Goal: Task Accomplishment & Management: Manage account settings

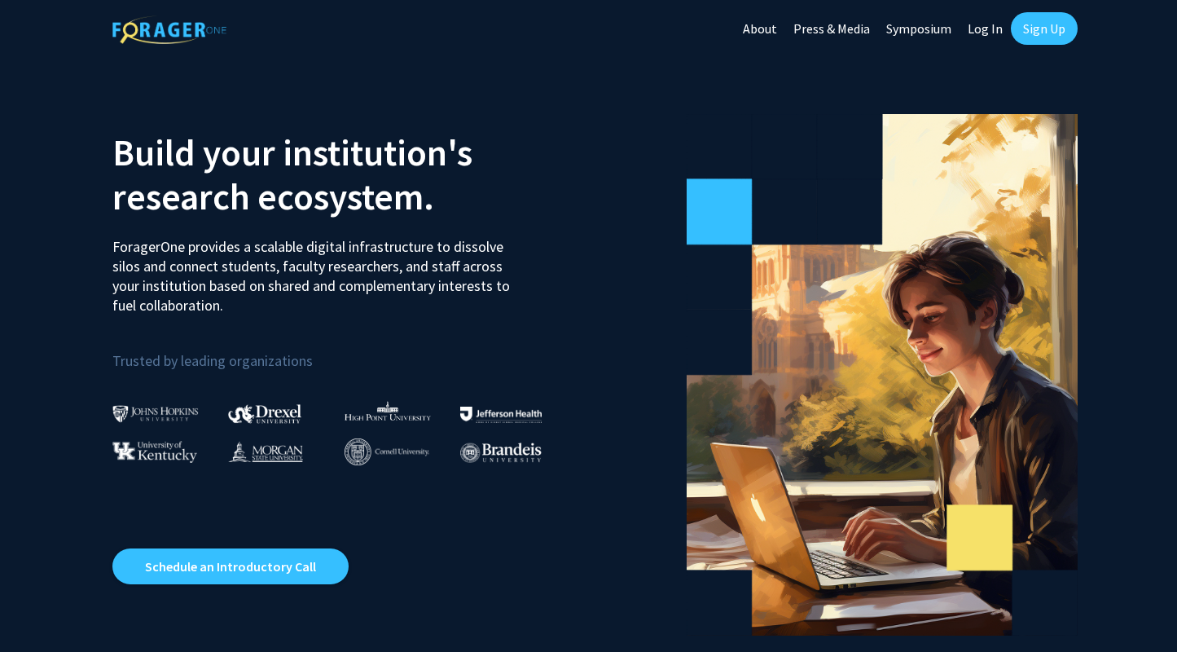
click at [979, 29] on link "Log In" at bounding box center [985, 28] width 51 height 57
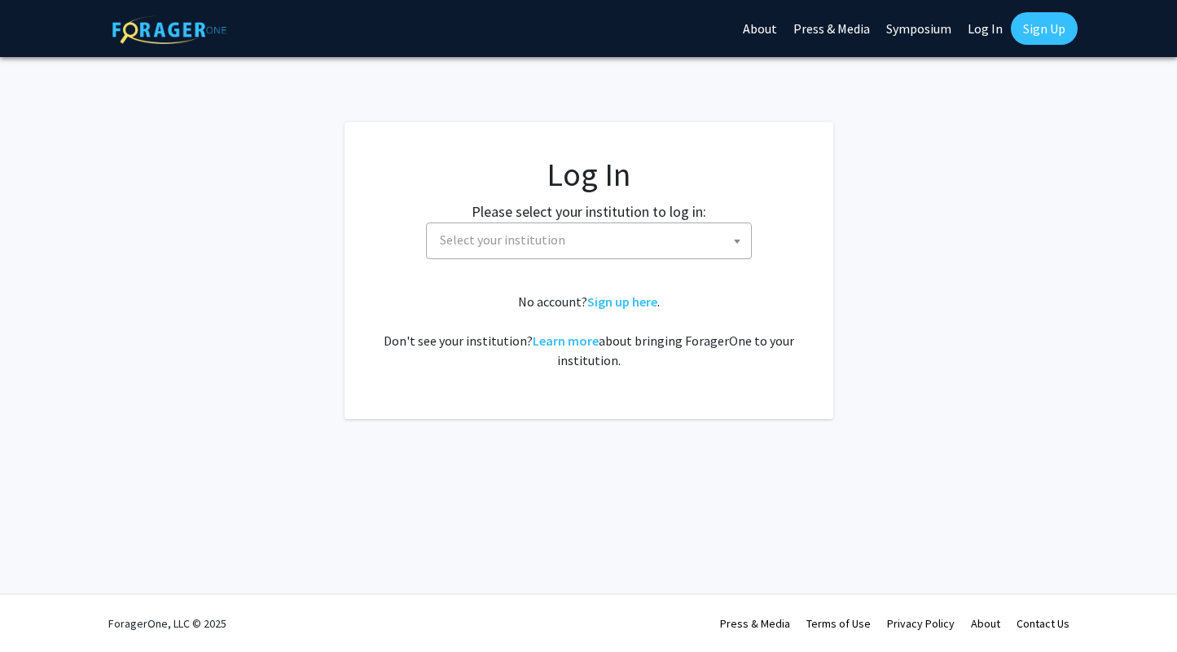
click at [715, 253] on span "Select your institution" at bounding box center [592, 239] width 318 height 33
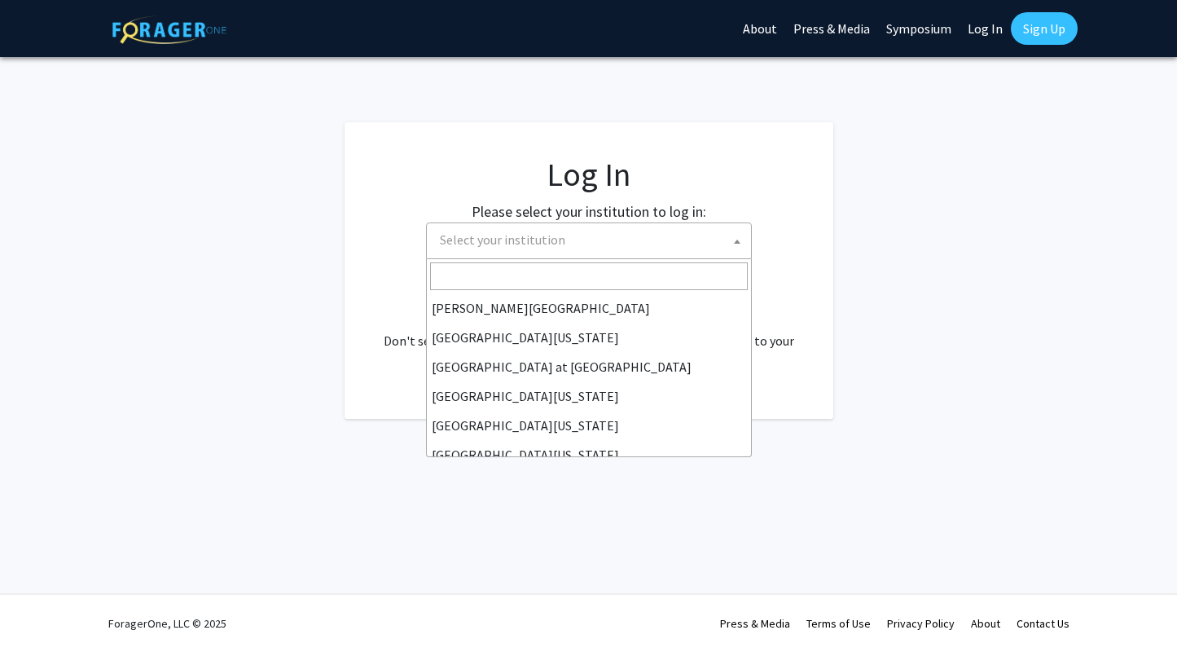
scroll to position [570, 0]
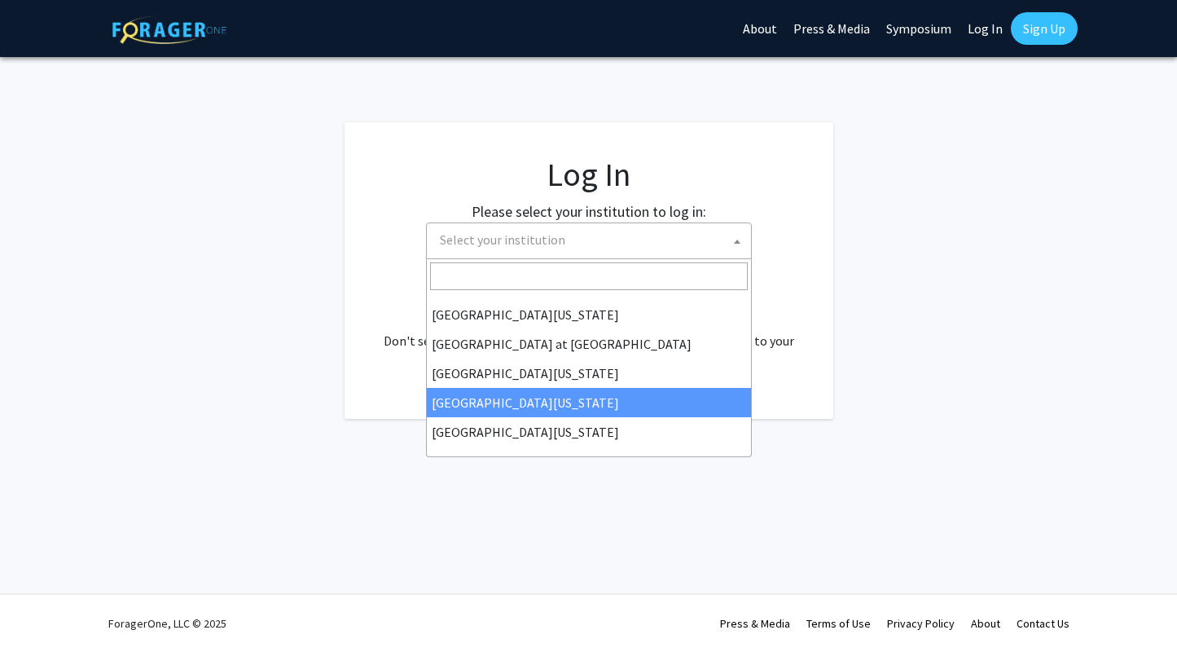
select select "31"
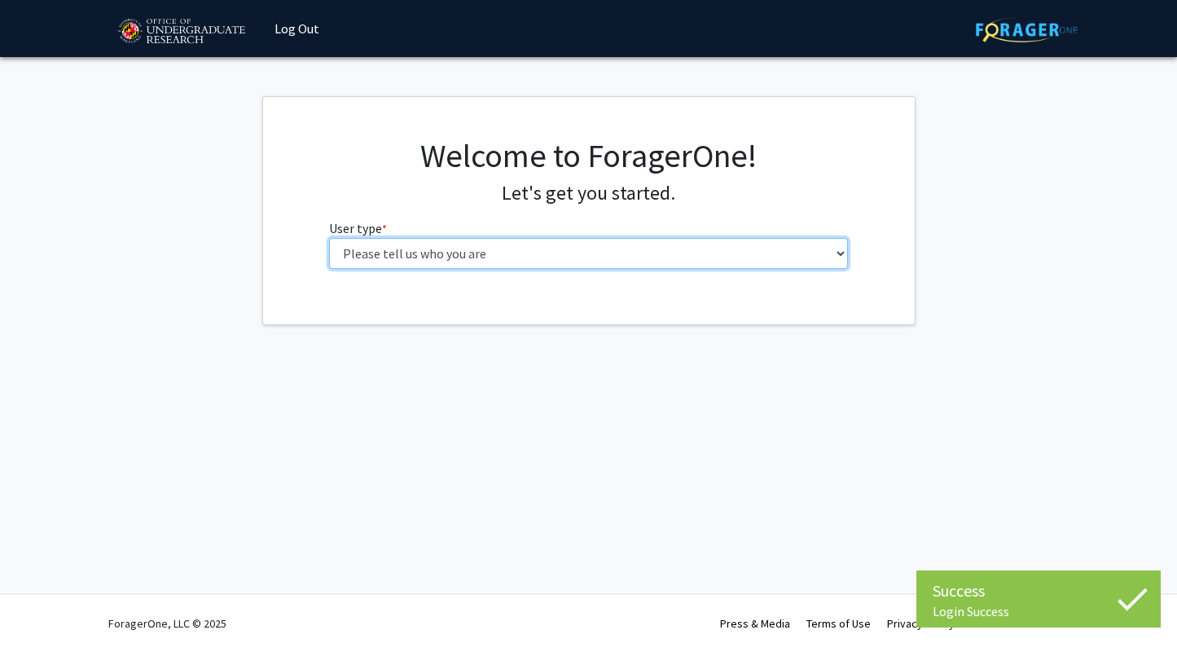
click at [527, 250] on select "Please tell us who you are Undergraduate Student Master's Student Doctoral Cand…" at bounding box center [588, 253] width 519 height 31
select select "5: faculty"
click at [329, 238] on select "Please tell us who you are Undergraduate Student Master's Student Doctoral Cand…" at bounding box center [588, 253] width 519 height 31
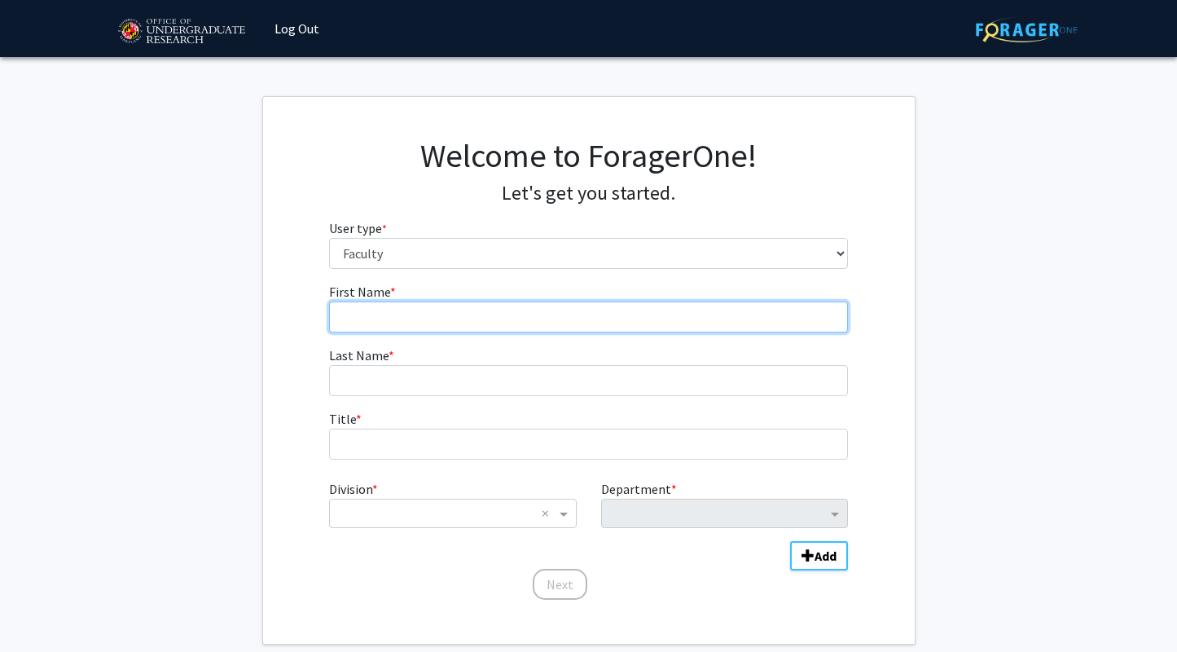
click at [613, 313] on input "First Name * required" at bounding box center [588, 316] width 519 height 31
type input "[PERSON_NAME]"
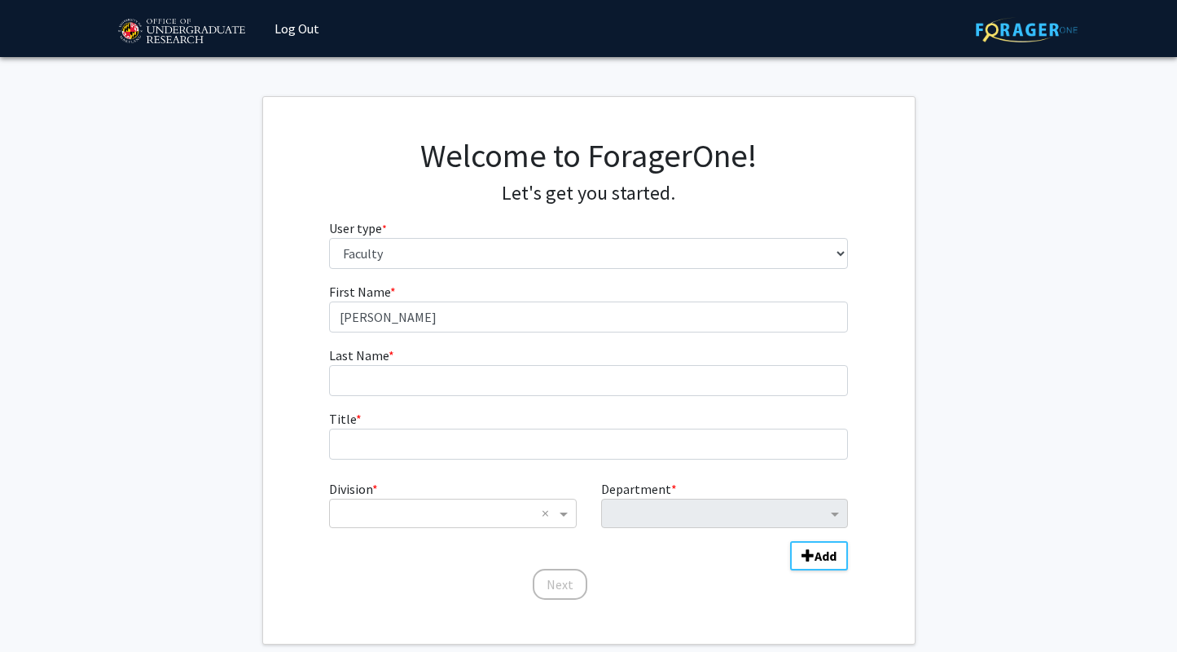
type input "[PERSON_NAME]"
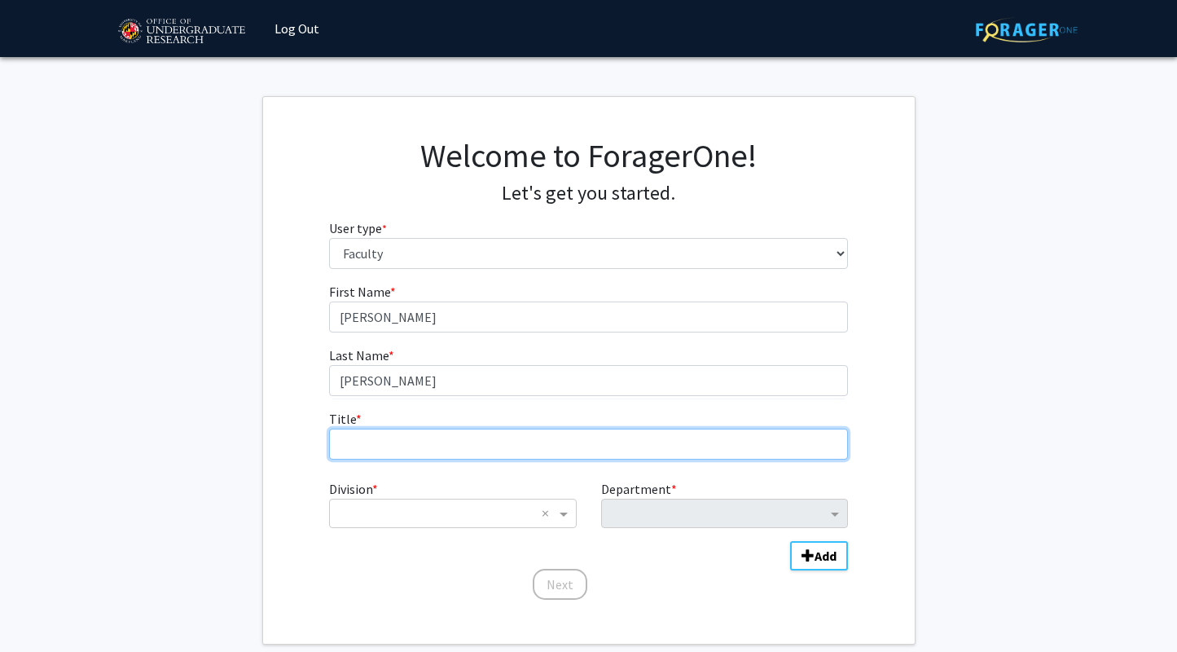
click at [485, 447] on input "Title * required" at bounding box center [588, 444] width 519 height 31
type input "Professor and [PERSON_NAME] Leadership Chair in Global Health"
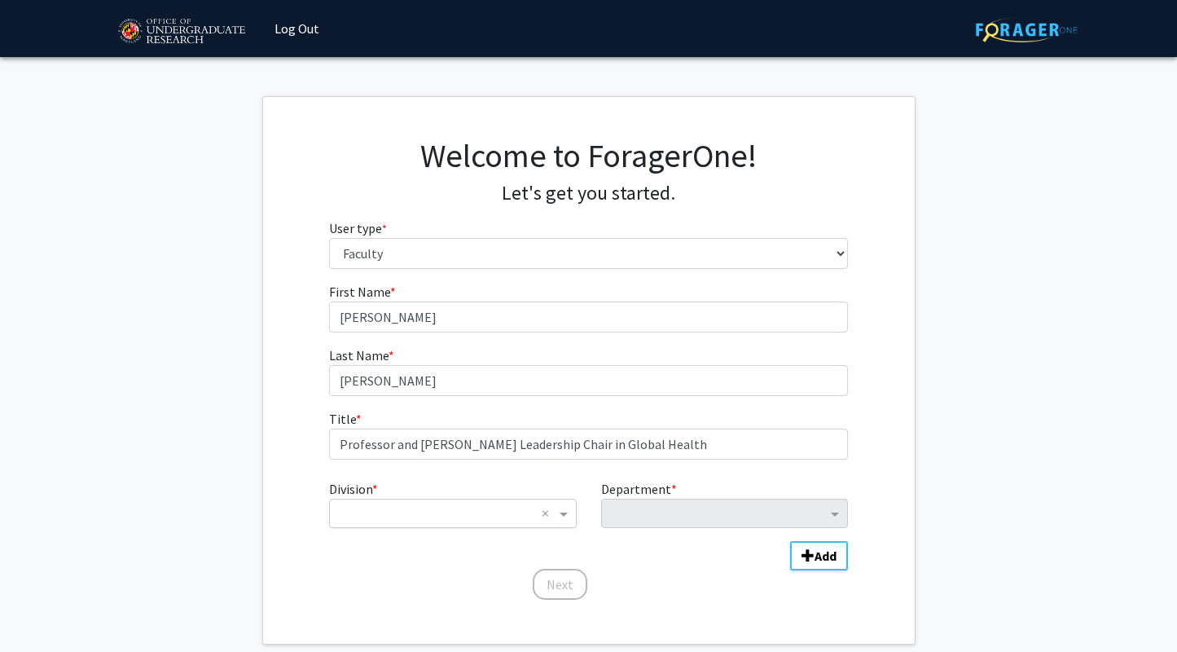
click at [416, 512] on input "Division" at bounding box center [436, 514] width 196 height 20
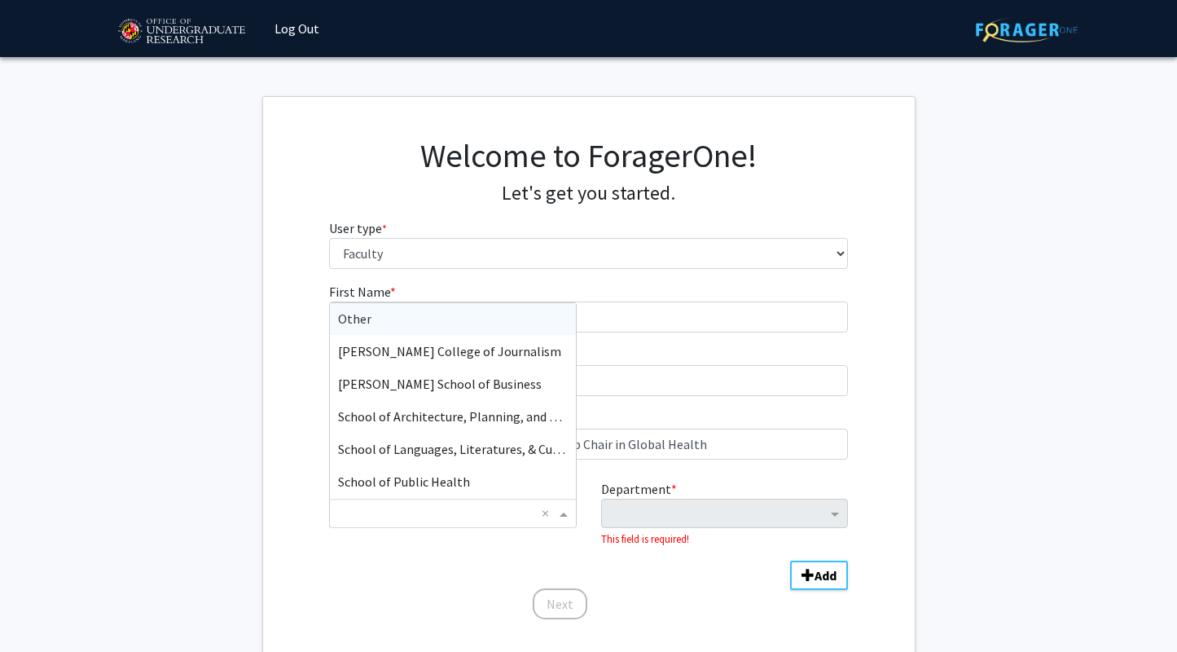
scroll to position [293, 0]
click at [441, 438] on div "School of Public Health" at bounding box center [452, 449] width 245 height 33
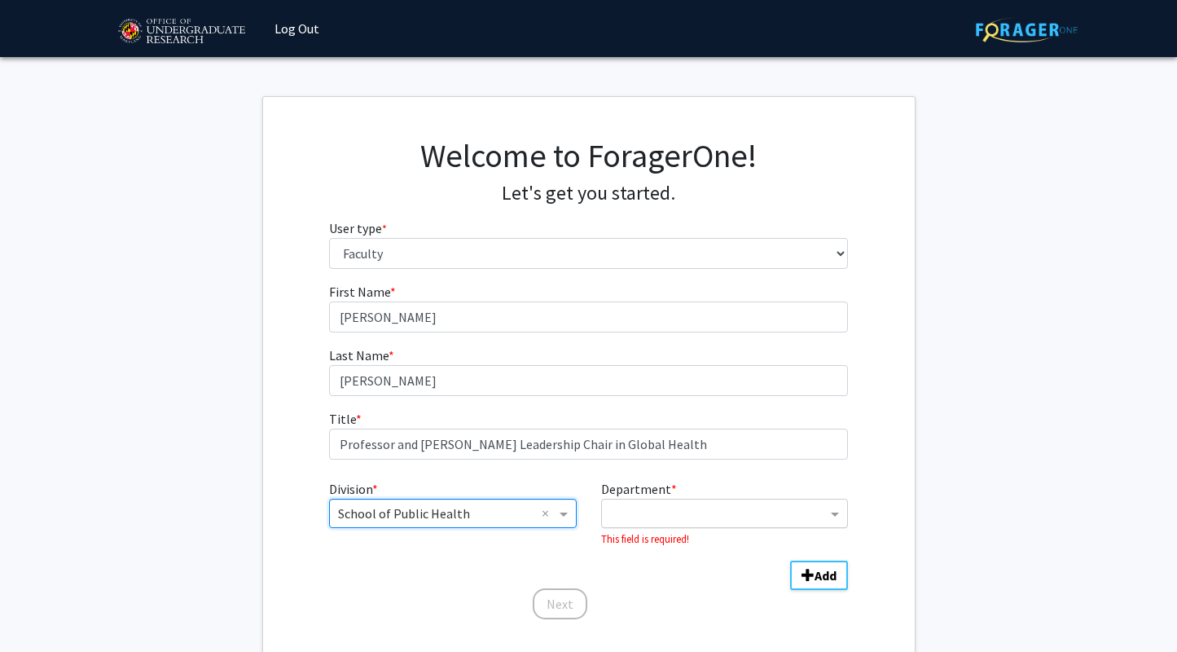
click at [640, 521] on input "Department" at bounding box center [718, 514] width 217 height 20
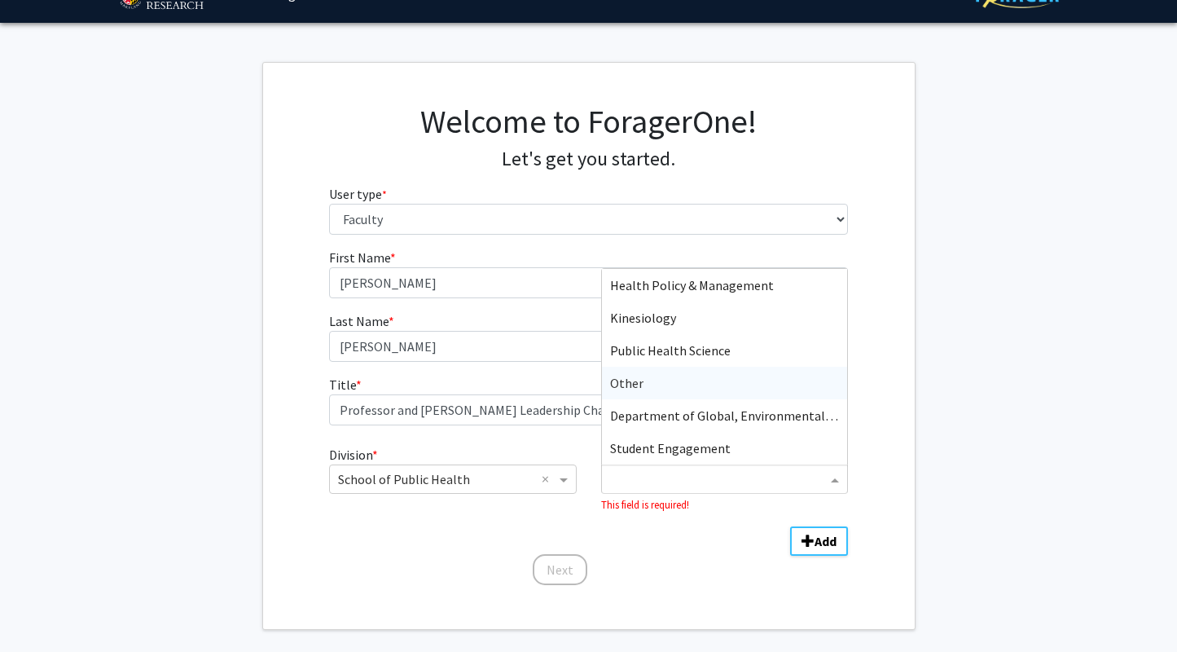
scroll to position [45, 0]
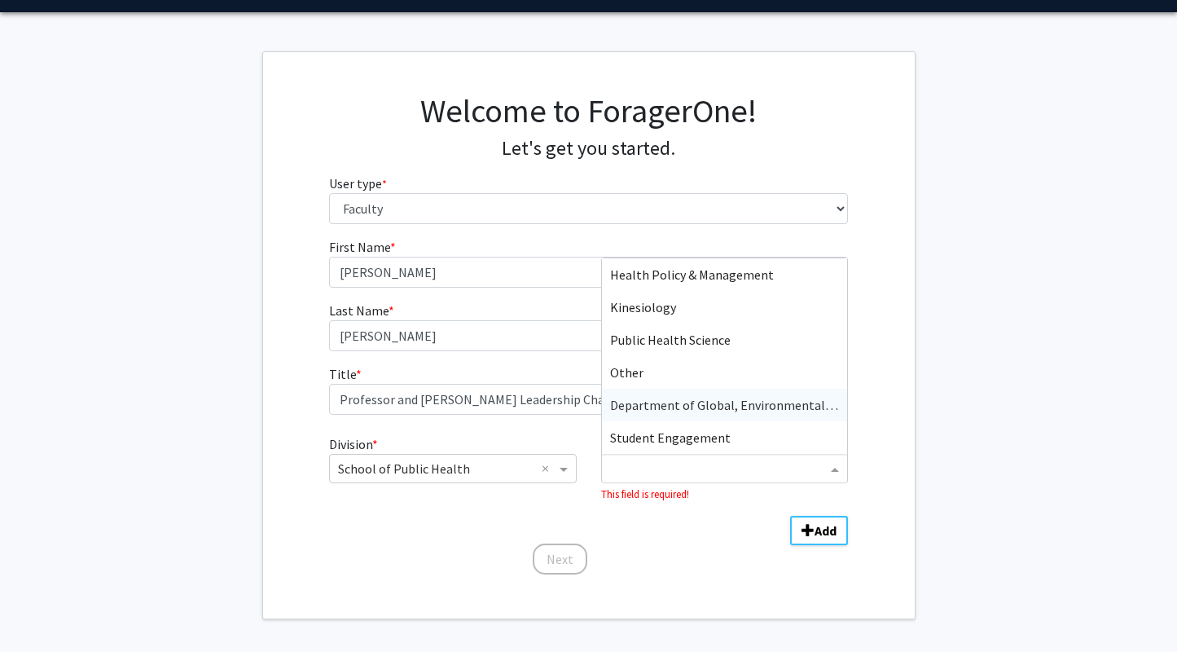
click at [658, 402] on span "Department of Global, Environmental, and Occupational Health" at bounding box center [790, 405] width 360 height 16
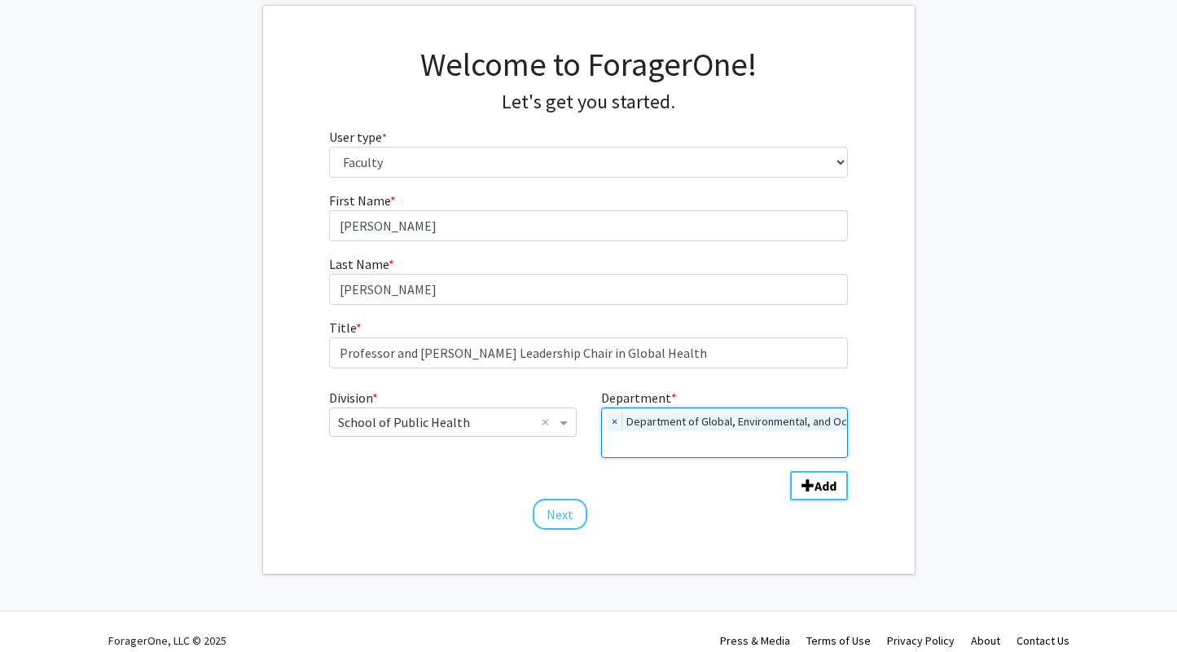
scroll to position [108, 0]
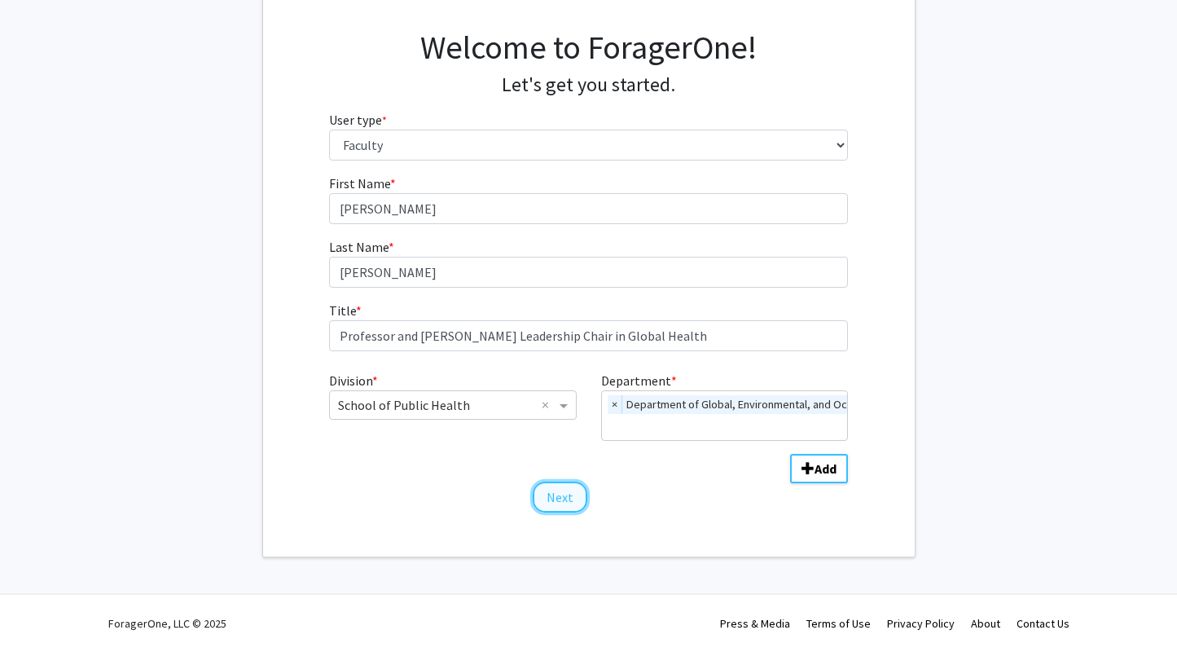
click at [554, 500] on button "Next" at bounding box center [560, 497] width 55 height 31
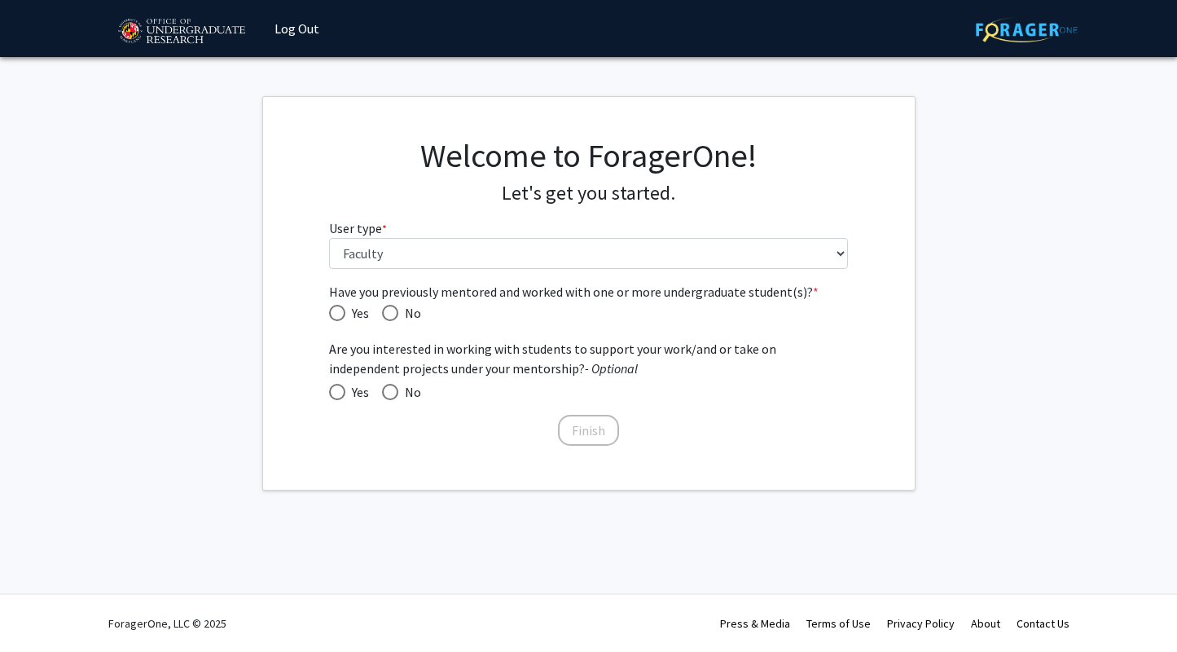
click at [336, 316] on span "Have you previously mentored and worked with one or more undergraduate student(…" at bounding box center [337, 313] width 16 height 16
click at [336, 316] on input "Yes" at bounding box center [337, 313] width 16 height 16
radio input "true"
click at [335, 392] on span at bounding box center [337, 392] width 16 height 16
click at [335, 392] on input "Yes" at bounding box center [337, 392] width 16 height 16
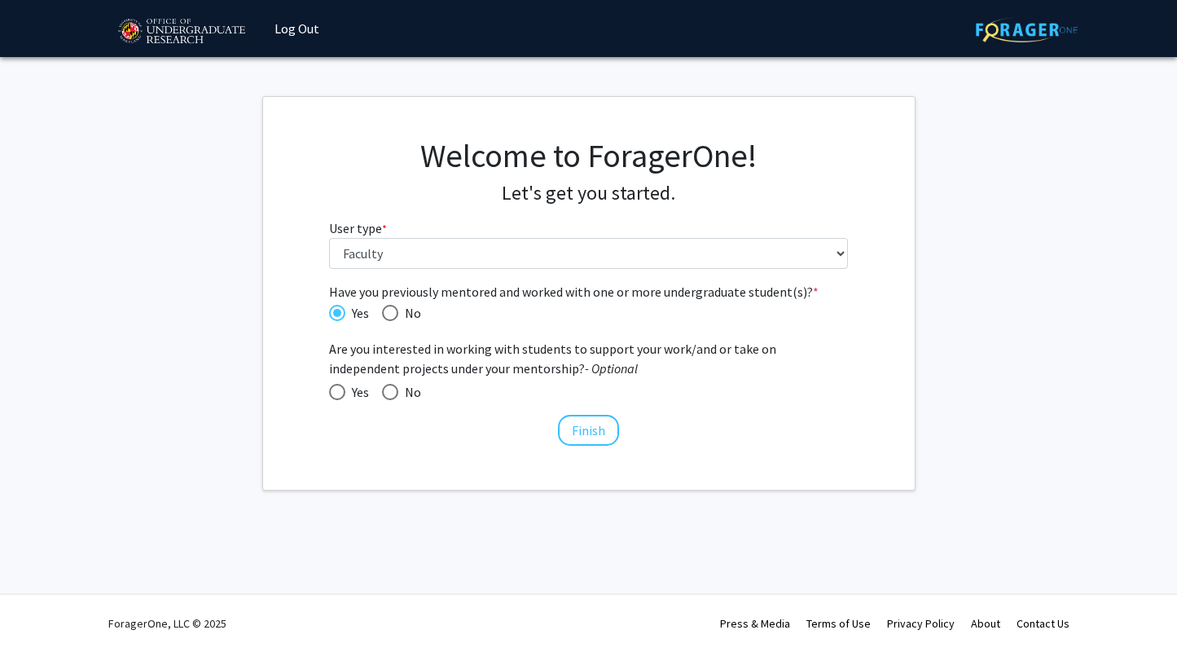
radio input "true"
click at [583, 428] on button "Finish" at bounding box center [588, 430] width 61 height 31
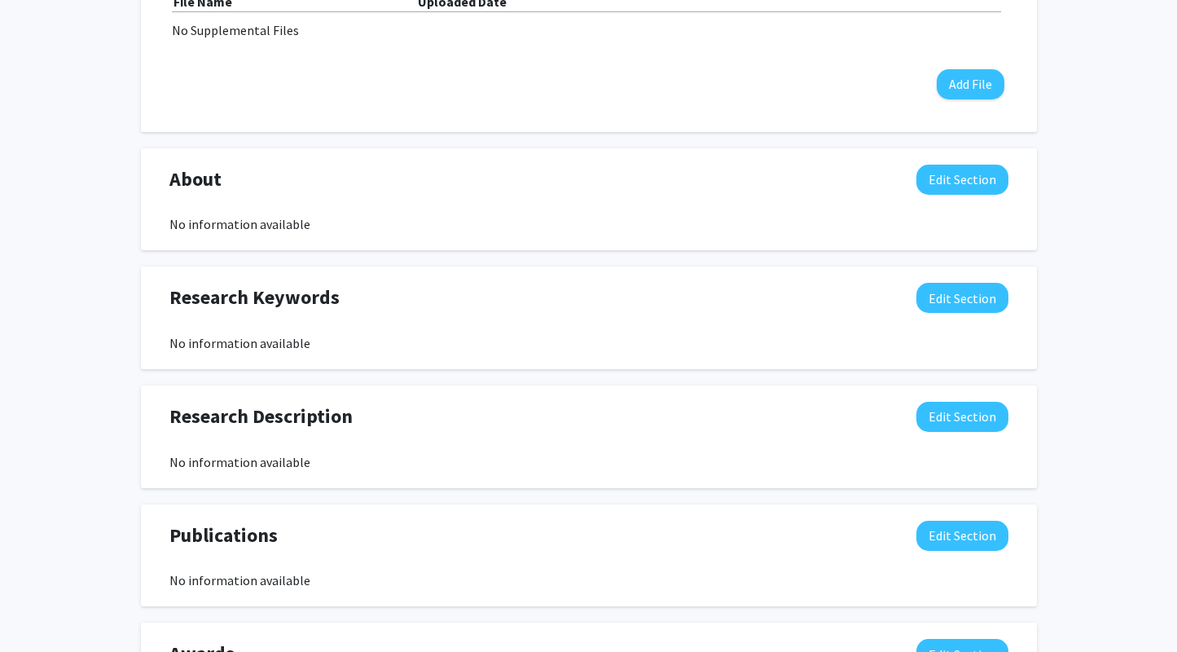
scroll to position [540, 0]
click at [961, 183] on button "Edit Section" at bounding box center [963, 179] width 92 height 30
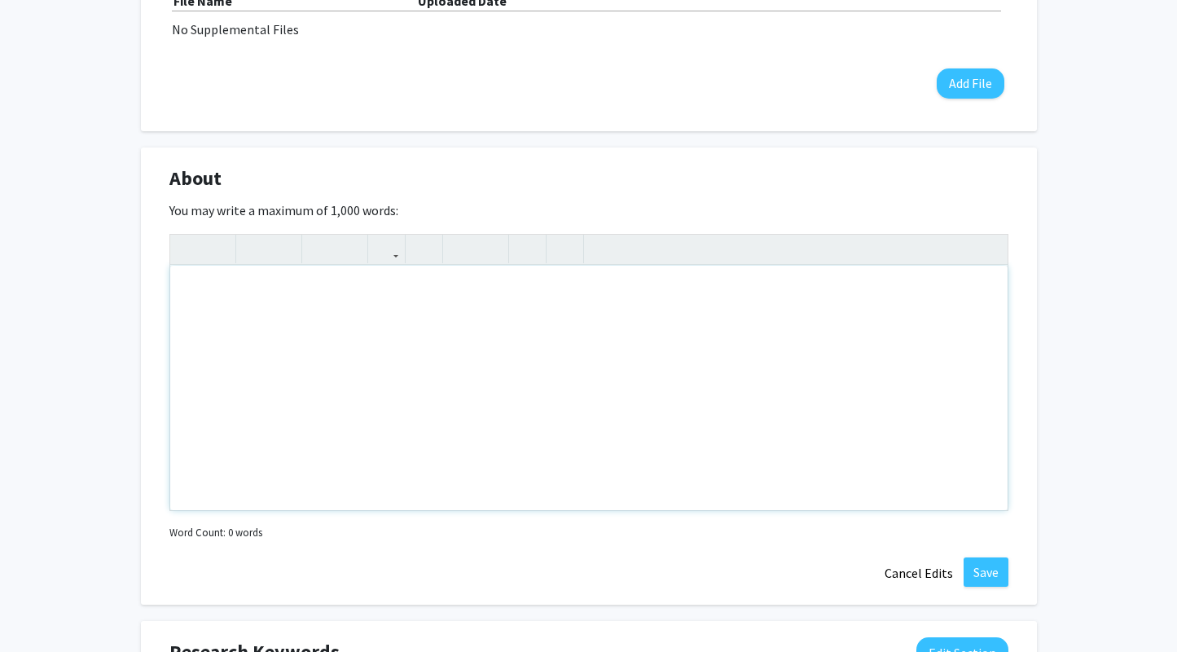
click at [653, 371] on div "Note to users with screen readers: Please deactivate our accessibility plugin f…" at bounding box center [589, 388] width 838 height 244
paste div "Note to users with screen readers: Please deactivate our accessibility plugin f…"
type textarea "<lo><i>Dolor Sit AMET Con</a><e>Seddoeiu Temporinci, Utlabor, etd Magnaaliqu en…"
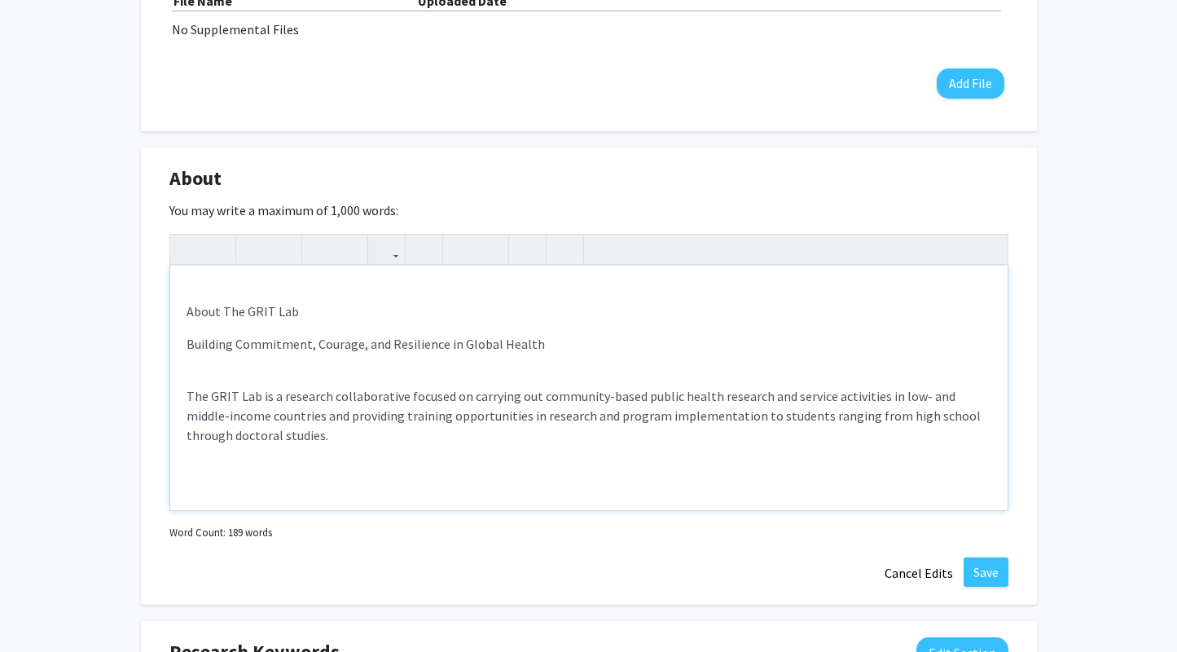
click at [333, 297] on div "About The GRIT Lab Building Commitment, Courage, and Resilience in Global Healt…" at bounding box center [589, 388] width 838 height 244
drag, startPoint x: 536, startPoint y: 355, endPoint x: 187, endPoint y: 316, distance: 351.7
click at [187, 316] on div "About The GRIT Lab Building Commitment, Courage, and Resilience in Global Healt…" at bounding box center [589, 388] width 838 height 244
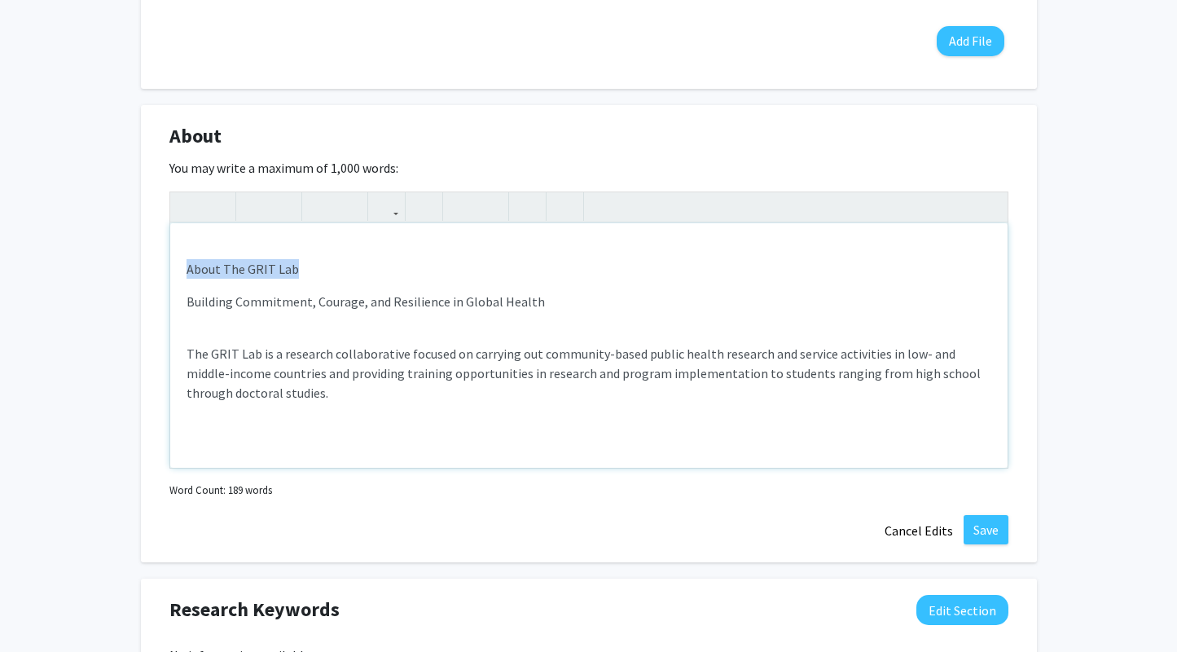
scroll to position [584, 0]
click at [280, 336] on div "About The GRIT Lab Building Commitment, Courage, and Resilience in Global Healt…" at bounding box center [589, 344] width 838 height 244
drag, startPoint x: 300, startPoint y: 335, endPoint x: 173, endPoint y: 254, distance: 150.5
click at [173, 254] on div "About The GRIT Lab Building Commitment, Courage, and Resilience in Global Healt…" at bounding box center [589, 344] width 838 height 244
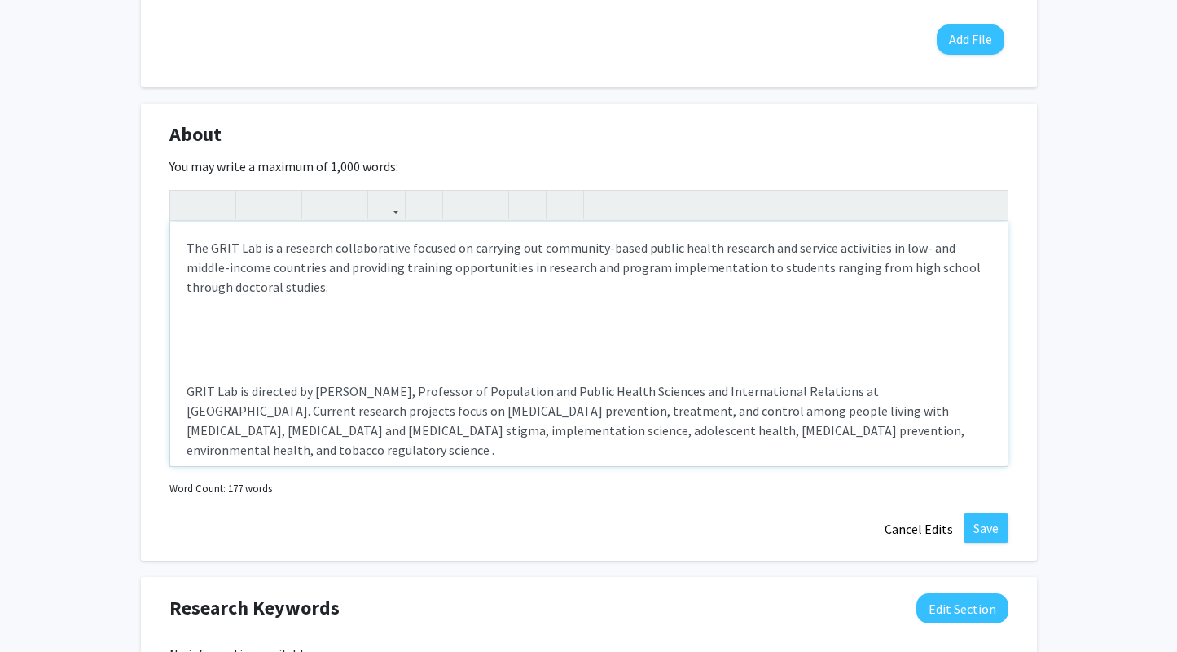
click at [216, 247] on p "The GRIT Lab is a research collaborative focused on carrying out community-base…" at bounding box center [589, 267] width 805 height 59
click at [389, 342] on p "​" at bounding box center [589, 340] width 805 height 20
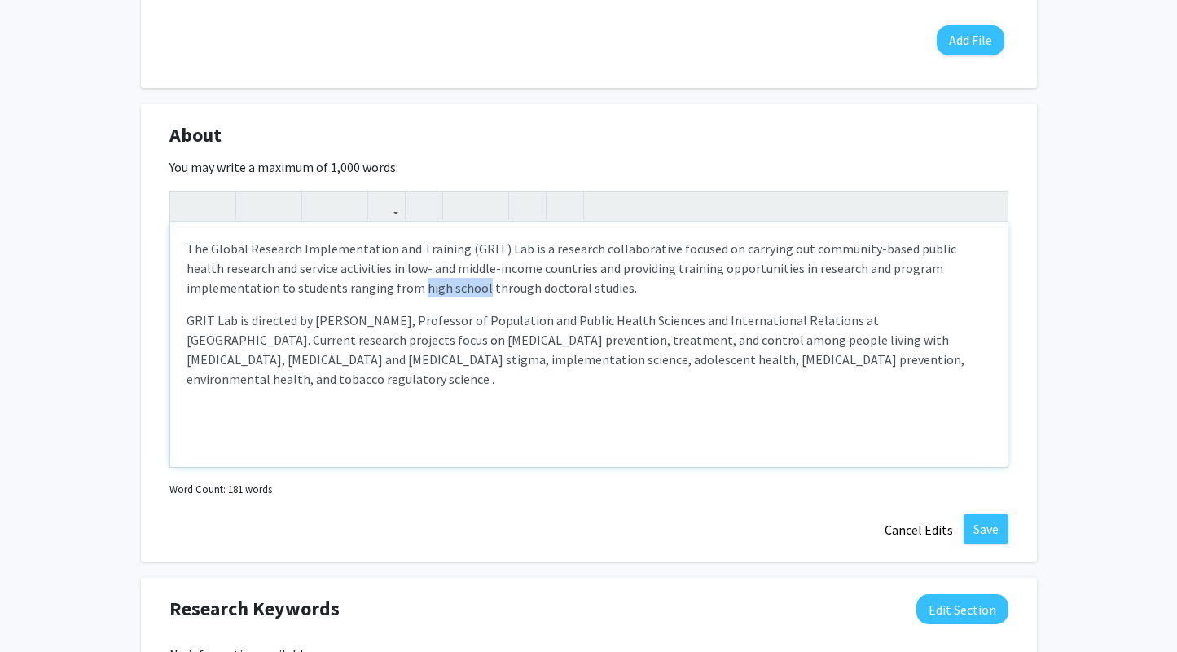
drag, startPoint x: 310, startPoint y: 287, endPoint x: 372, endPoint y: 290, distance: 61.2
click at [372, 290] on p "The Global Research Implementation and Training (GRIT) Lab is a research collab…" at bounding box center [589, 268] width 805 height 59
click at [185, 319] on div "The Global Research Implementation and Training (GRIT) Lab is a research collab…" at bounding box center [589, 344] width 838 height 244
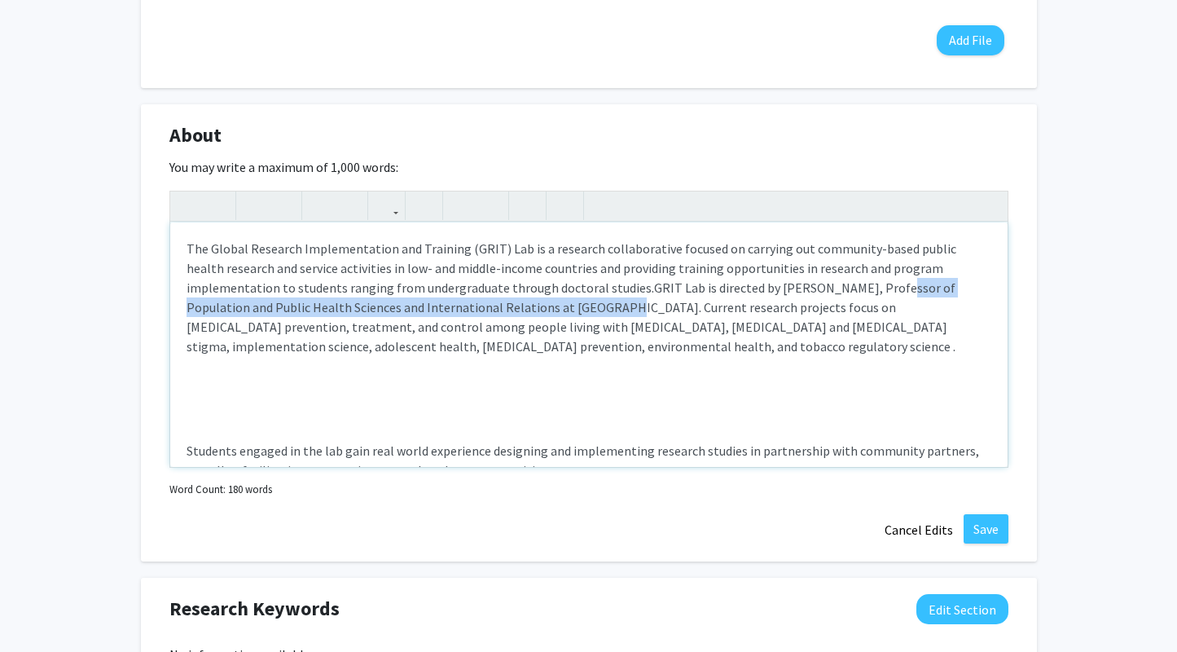
drag, startPoint x: 759, startPoint y: 286, endPoint x: 425, endPoint y: 306, distance: 333.9
click at [425, 306] on span "GRIT Lab is directed by [PERSON_NAME], Professor of Population and Public Healt…" at bounding box center [571, 316] width 769 height 75
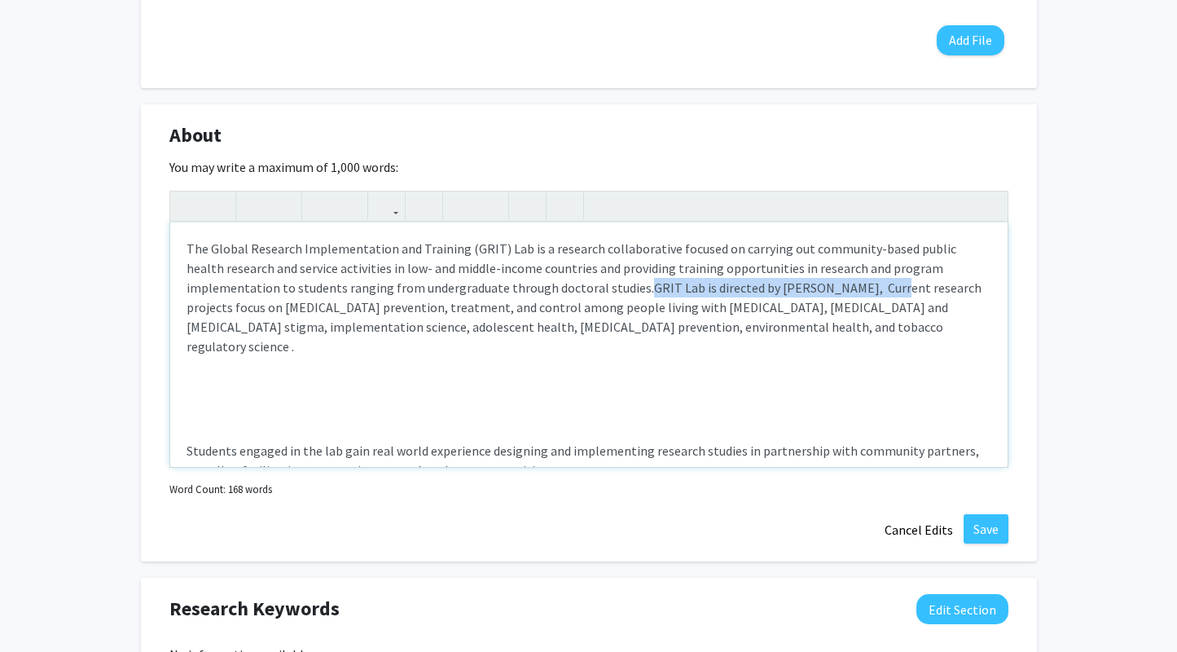
drag, startPoint x: 758, startPoint y: 291, endPoint x: 529, endPoint y: 292, distance: 228.9
click at [529, 293] on p "The Global Research Implementation and Training (GRIT) Lab is a research collab…" at bounding box center [589, 297] width 805 height 117
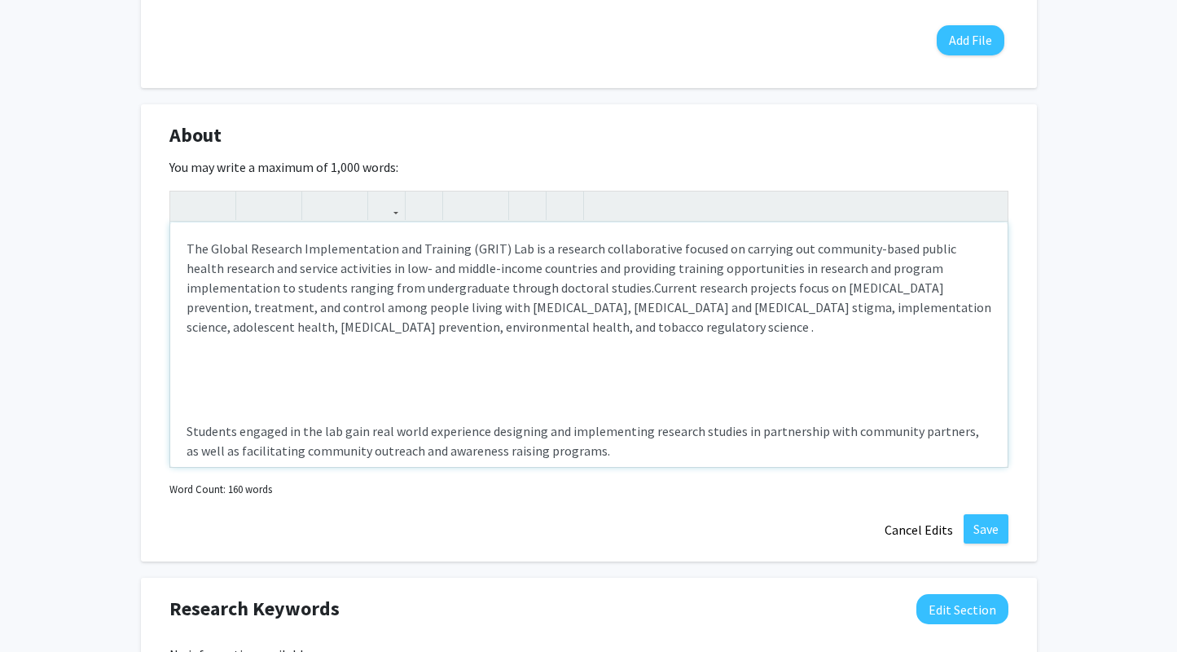
click at [515, 249] on p "The Global Research Implementation and Training (GRIT) Lab is a research collab…" at bounding box center [589, 288] width 805 height 98
click at [383, 386] on p "​" at bounding box center [589, 379] width 805 height 20
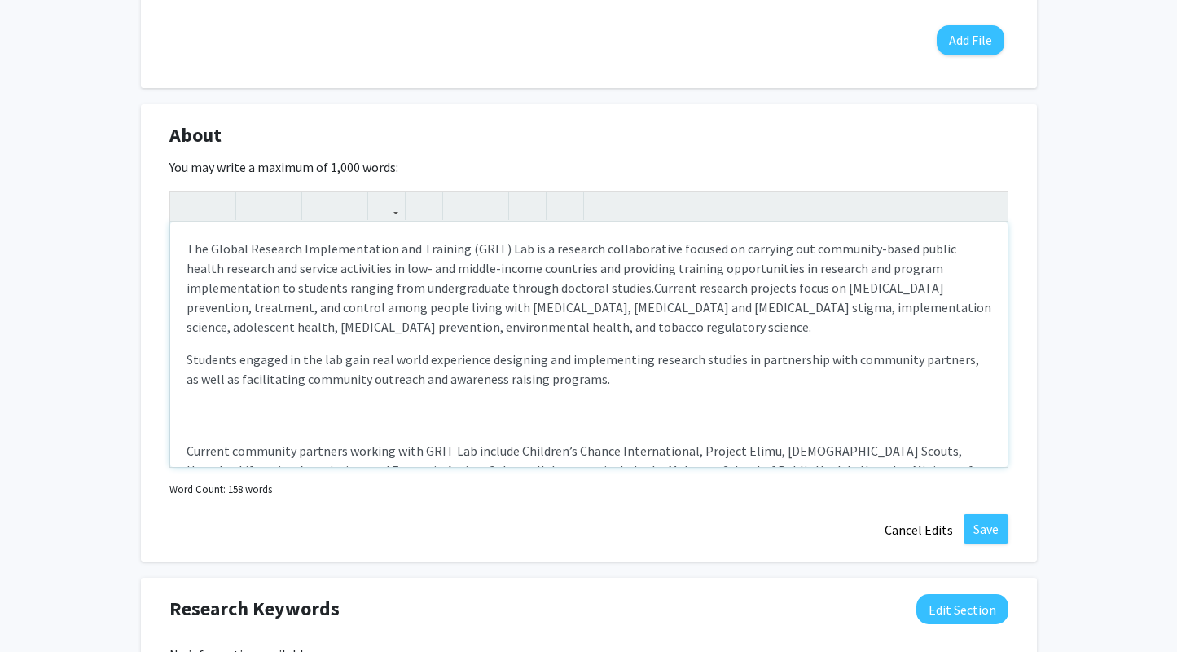
click at [187, 365] on p "Students engaged in the lab gain real world experience designing and implementi…" at bounding box center [589, 369] width 805 height 39
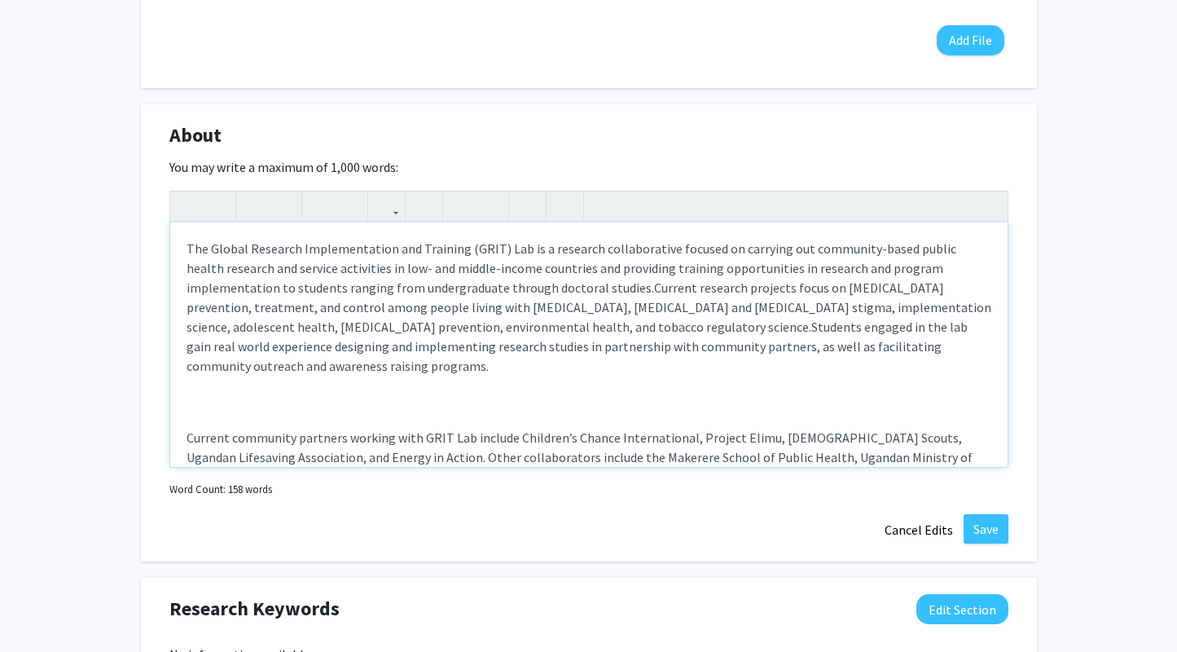
click at [183, 416] on div "The Global Research Implementation and Training (GRIT) Lab is a research collab…" at bounding box center [589, 344] width 838 height 244
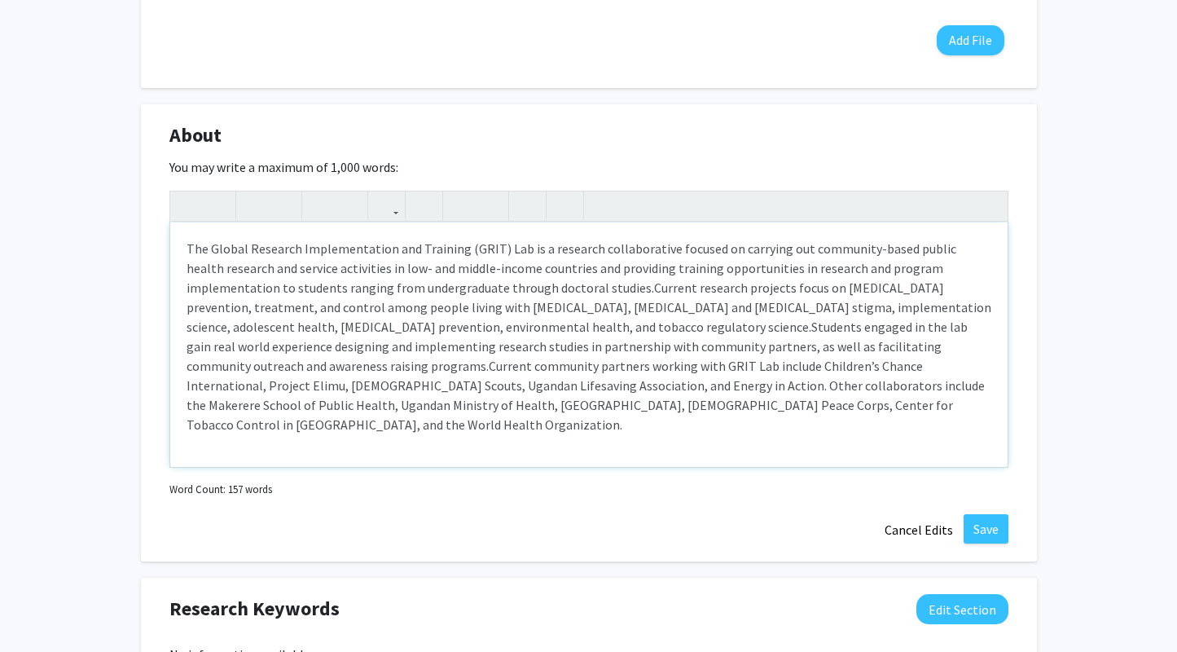
type textarea "<l>Ips Dolors Ametcons Adipiscingelit sed Doeiusmo (TEMP) Inc ut l etdolore mag…"
click at [330, 471] on div "The Global Research Implementation and Training (GRIT) Lab is a research collab…" at bounding box center [588, 346] width 839 height 310
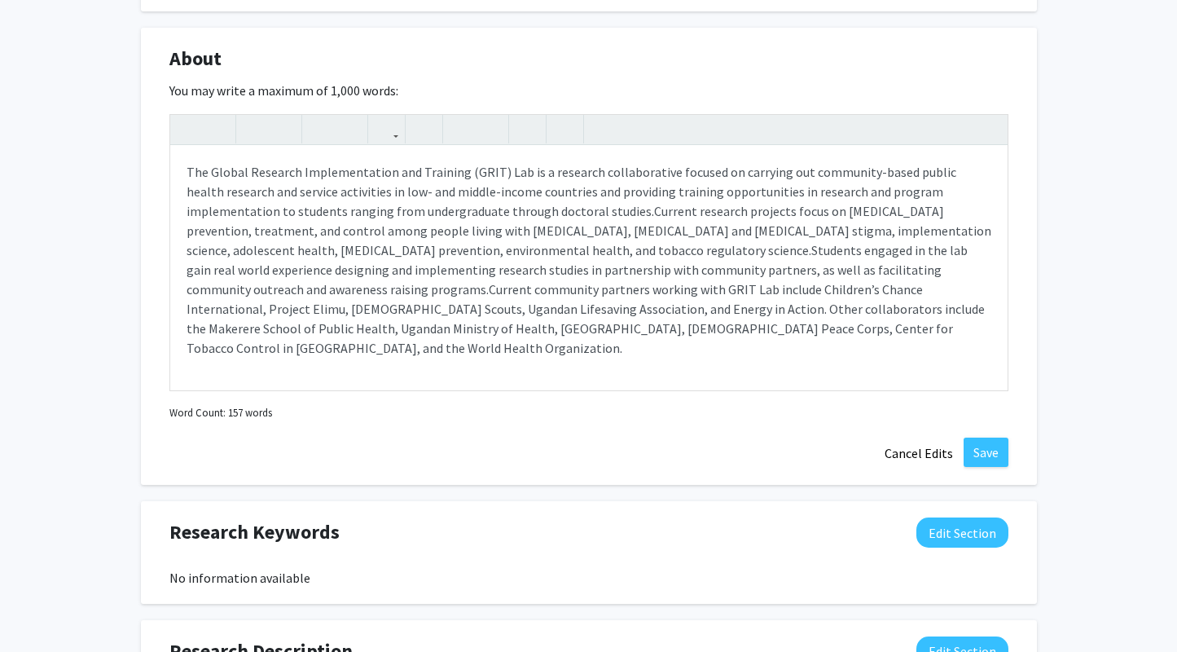
scroll to position [664, 0]
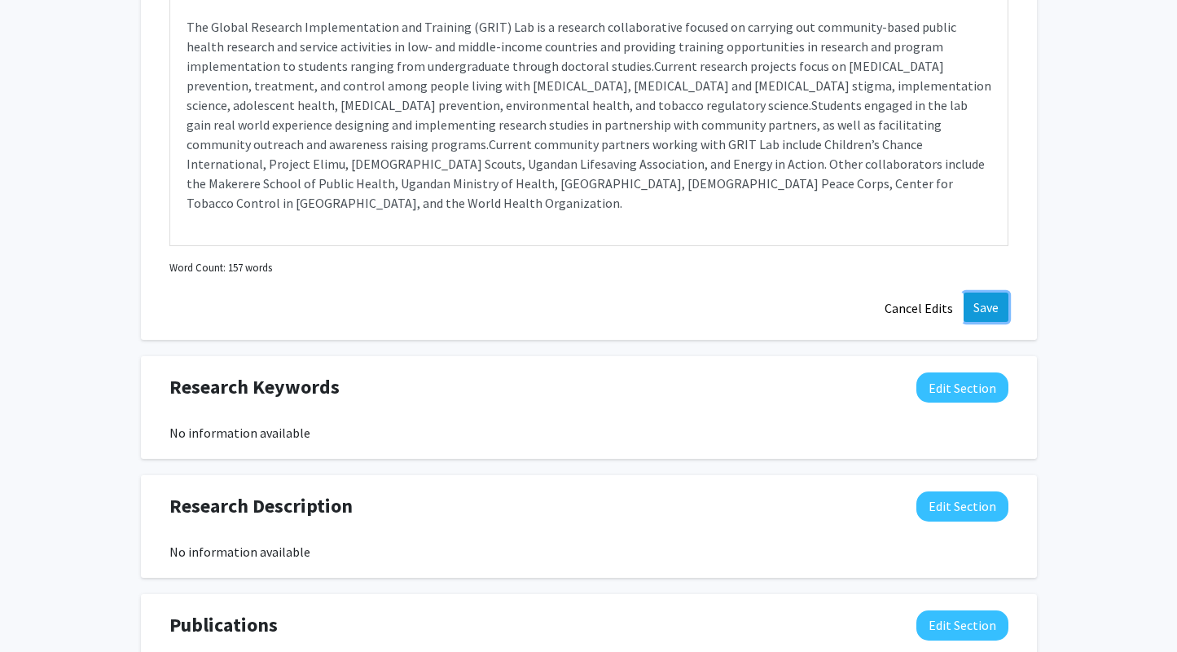
click at [981, 301] on button "Save" at bounding box center [986, 307] width 45 height 29
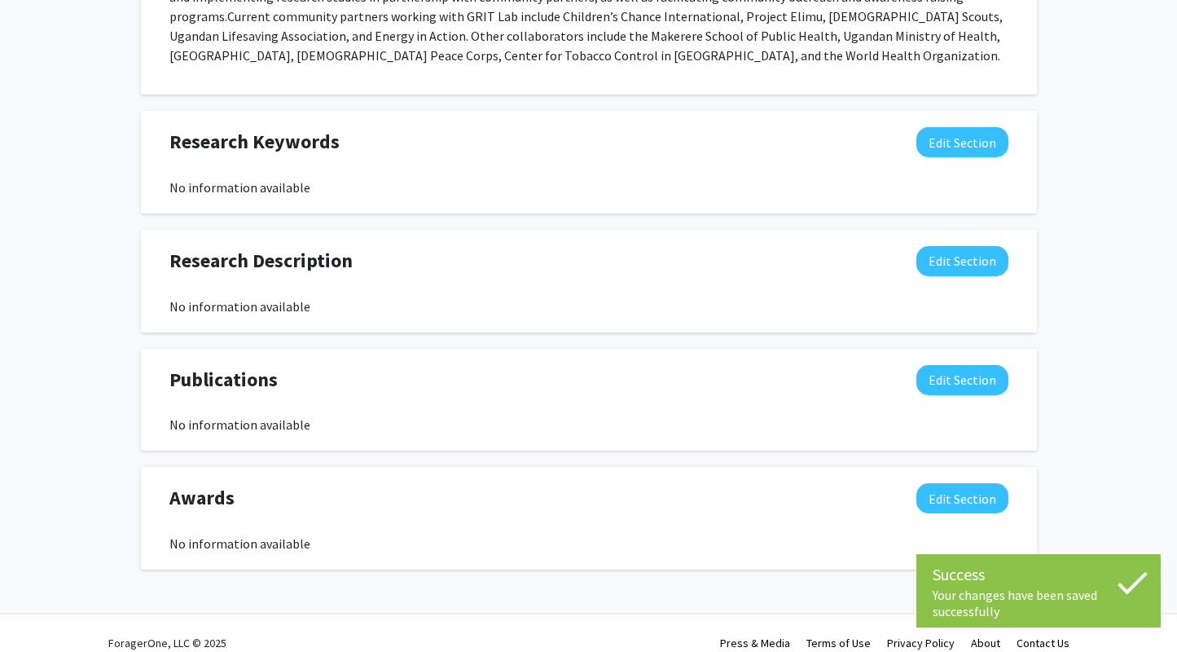
scroll to position [859, 0]
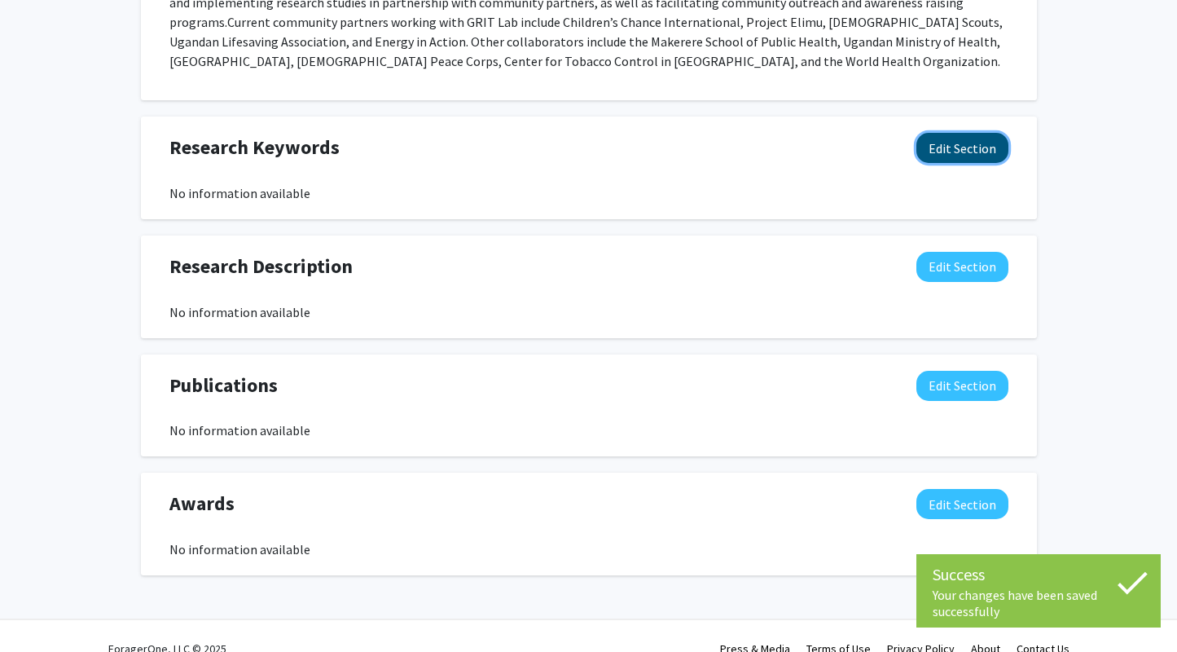
click at [945, 133] on button "Edit Section" at bounding box center [963, 148] width 92 height 30
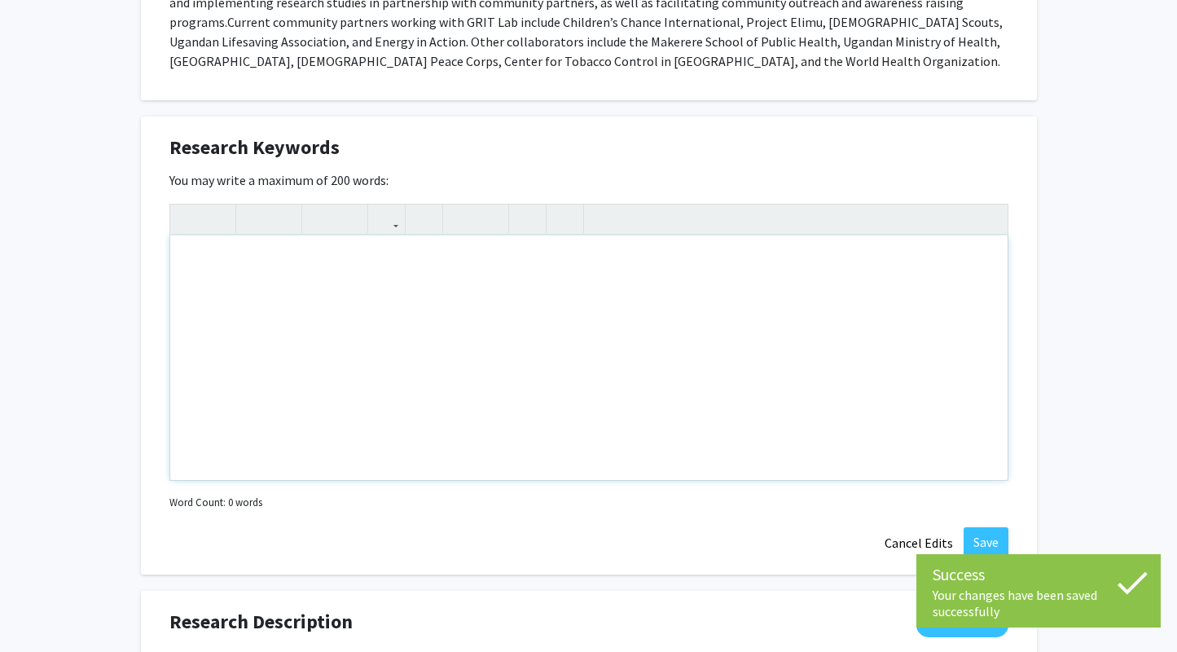
click at [546, 278] on div "Note to users with screen readers: Please deactivate our accessibility plugin f…" at bounding box center [589, 357] width 838 height 244
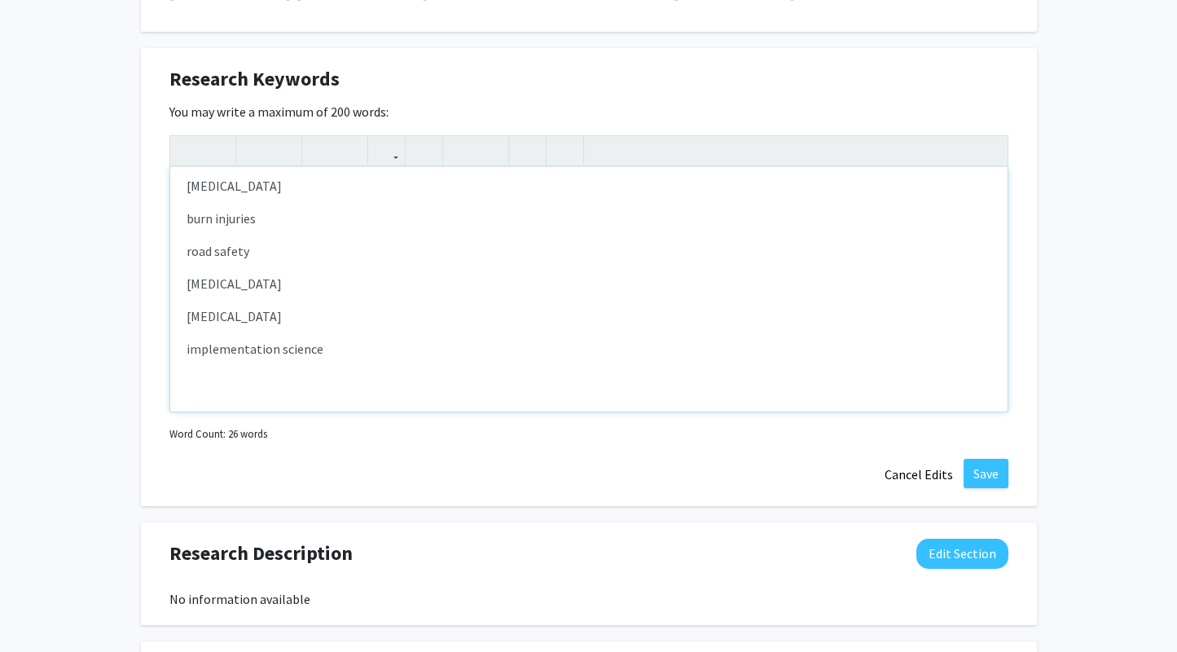
scroll to position [244, 0]
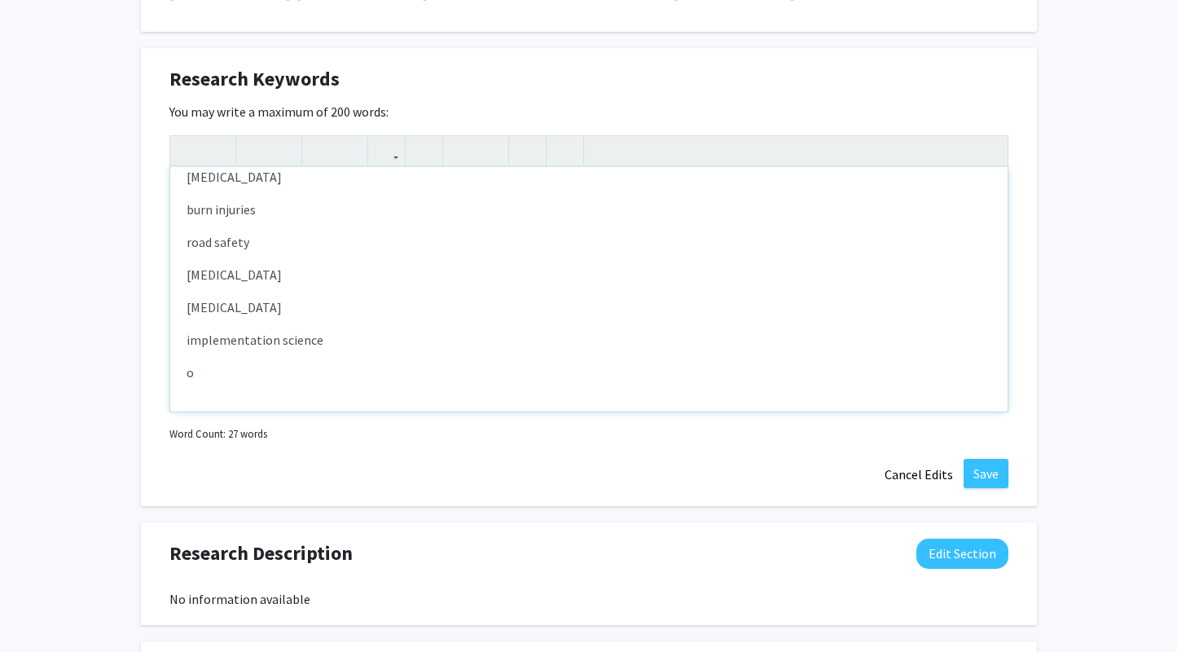
type textarea "<p>community based participatory research</p><p>[MEDICAL_DATA]</p><p>adolescent…"
click at [992, 459] on button "Save" at bounding box center [986, 473] width 45 height 29
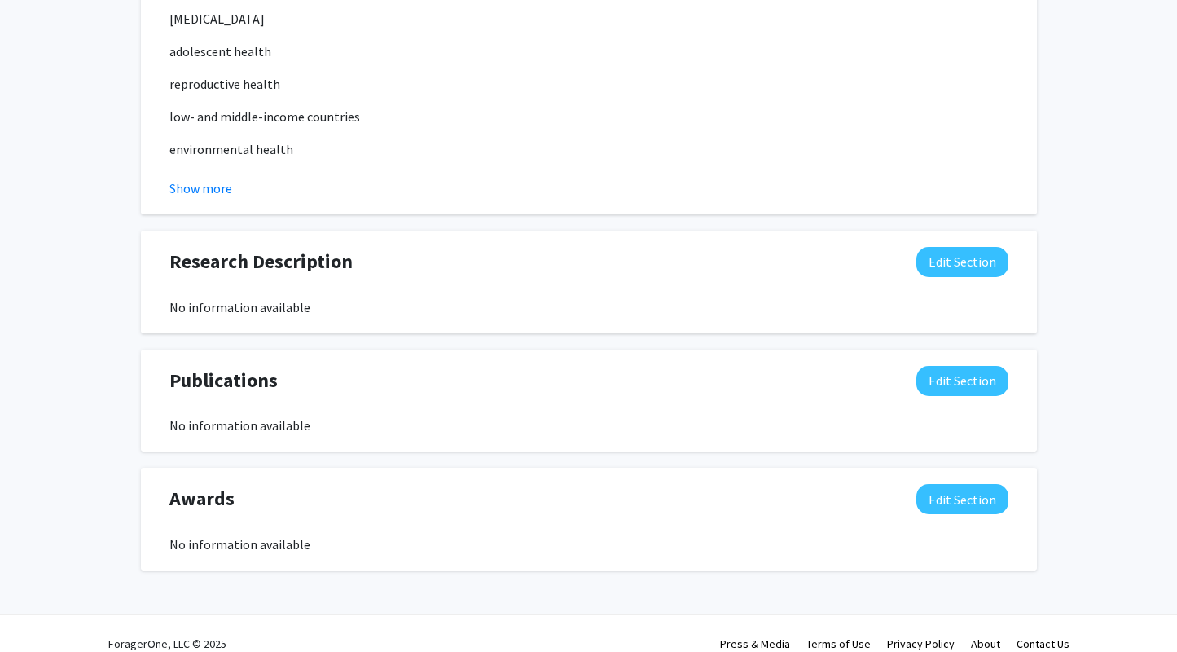
scroll to position [1067, 0]
click at [976, 365] on button "Edit Section" at bounding box center [963, 380] width 92 height 30
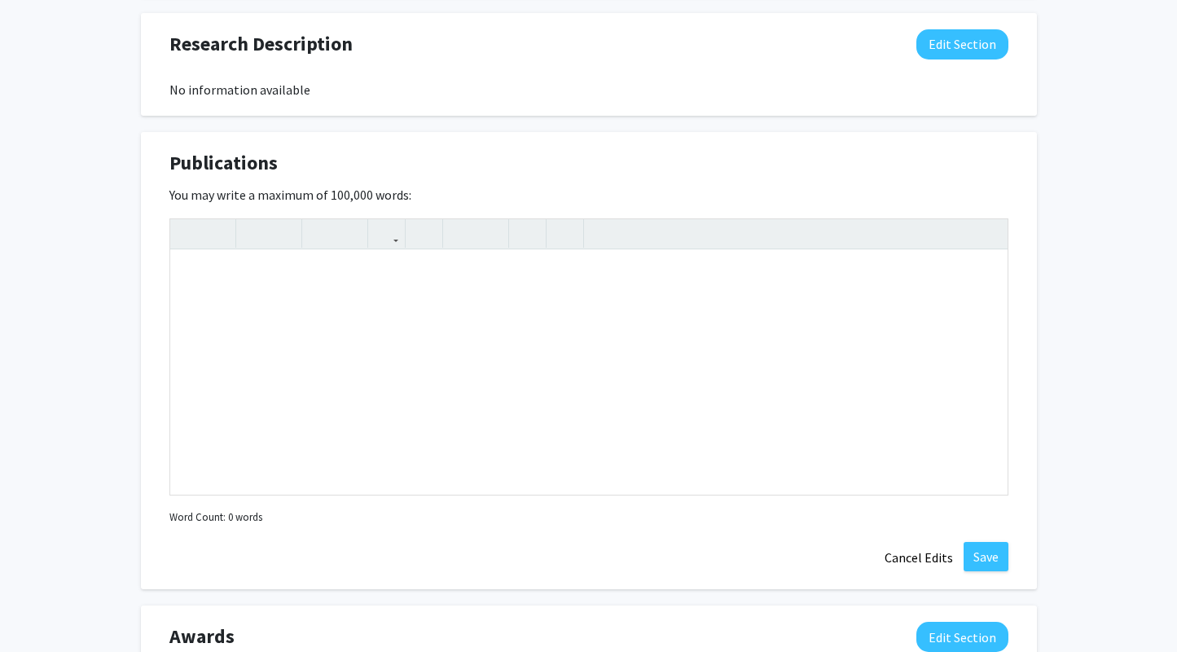
scroll to position [1422, 0]
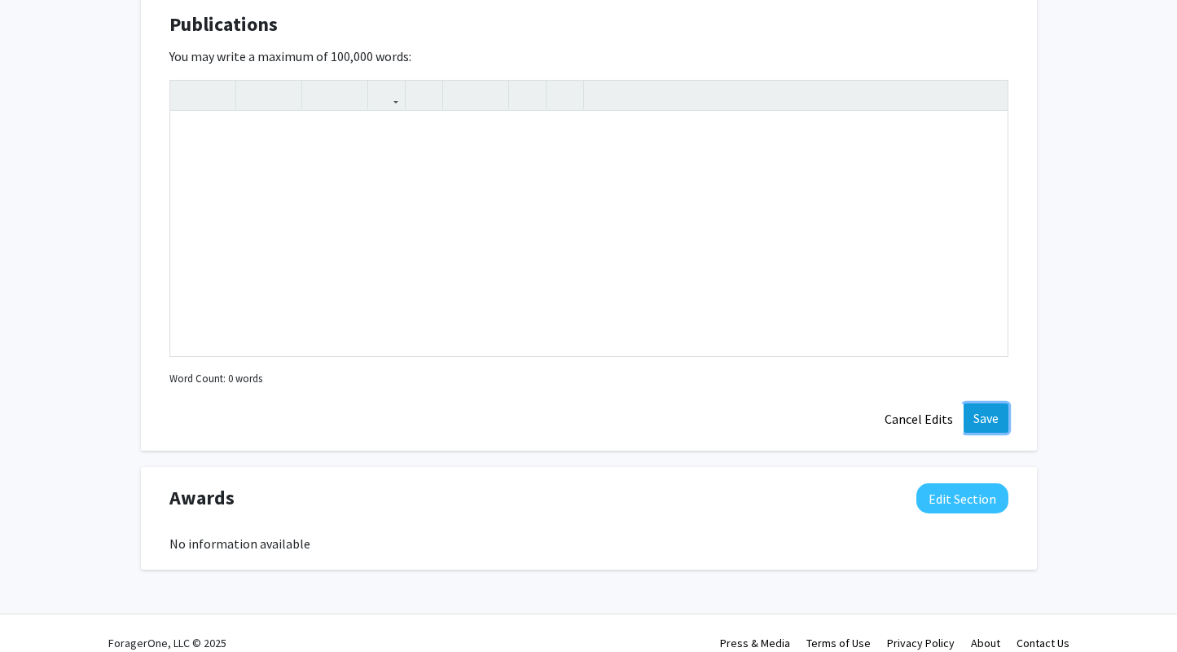
click at [984, 403] on button "Save" at bounding box center [986, 417] width 45 height 29
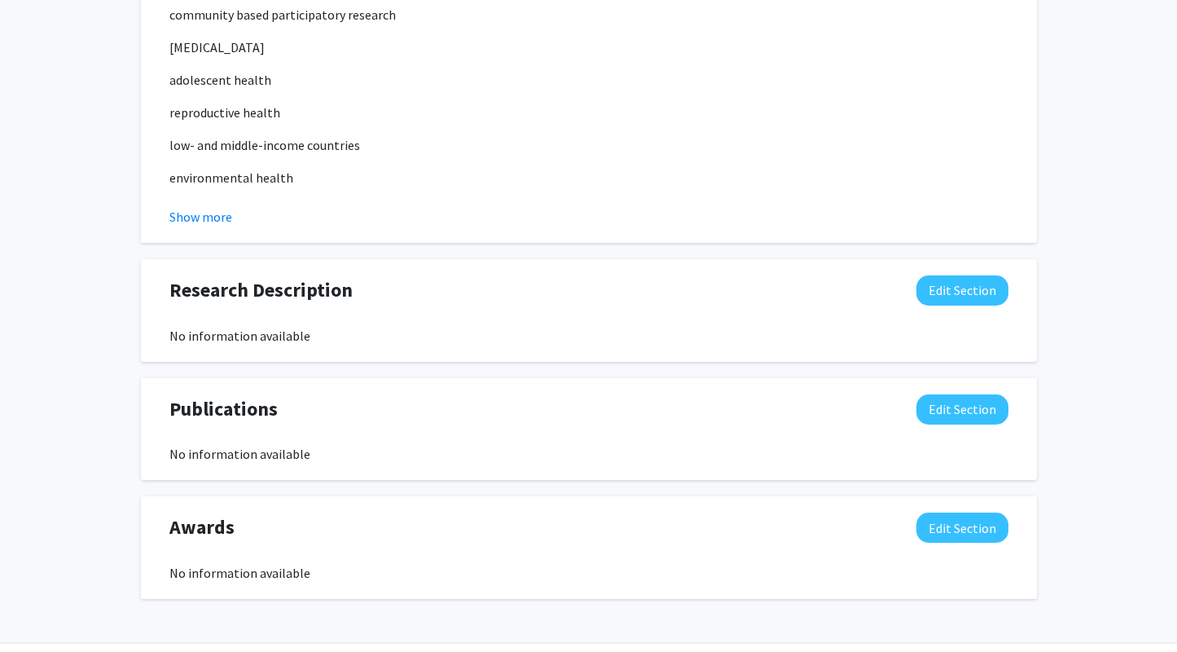
scroll to position [1067, 0]
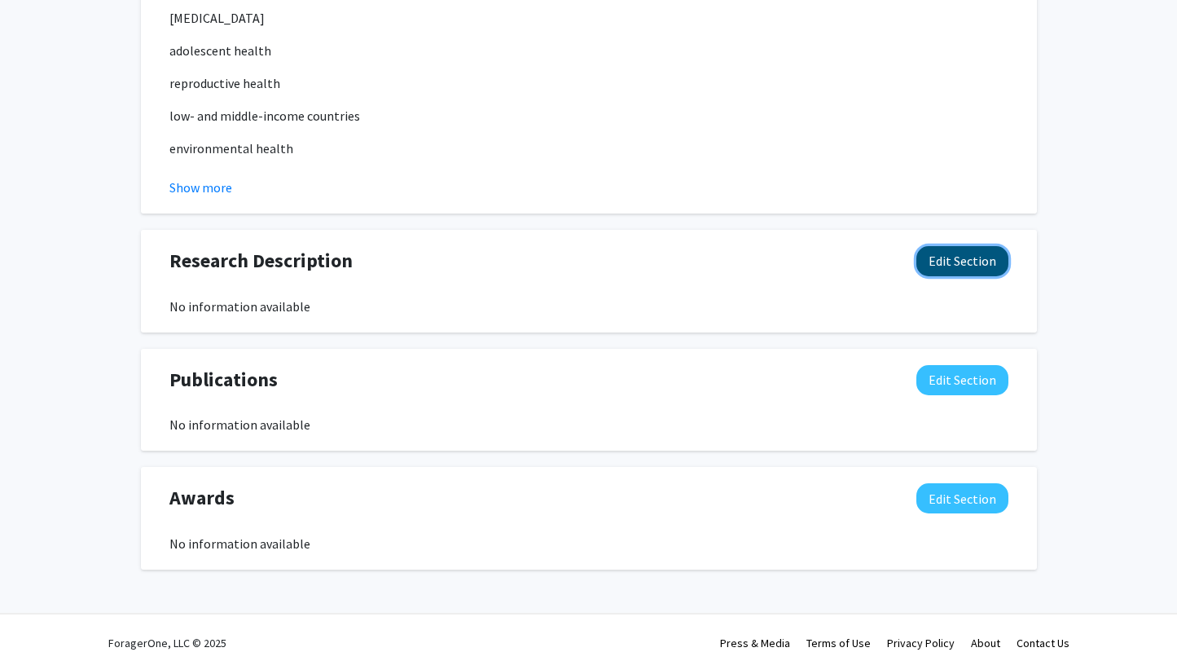
click at [968, 251] on button "Edit Section" at bounding box center [963, 261] width 92 height 30
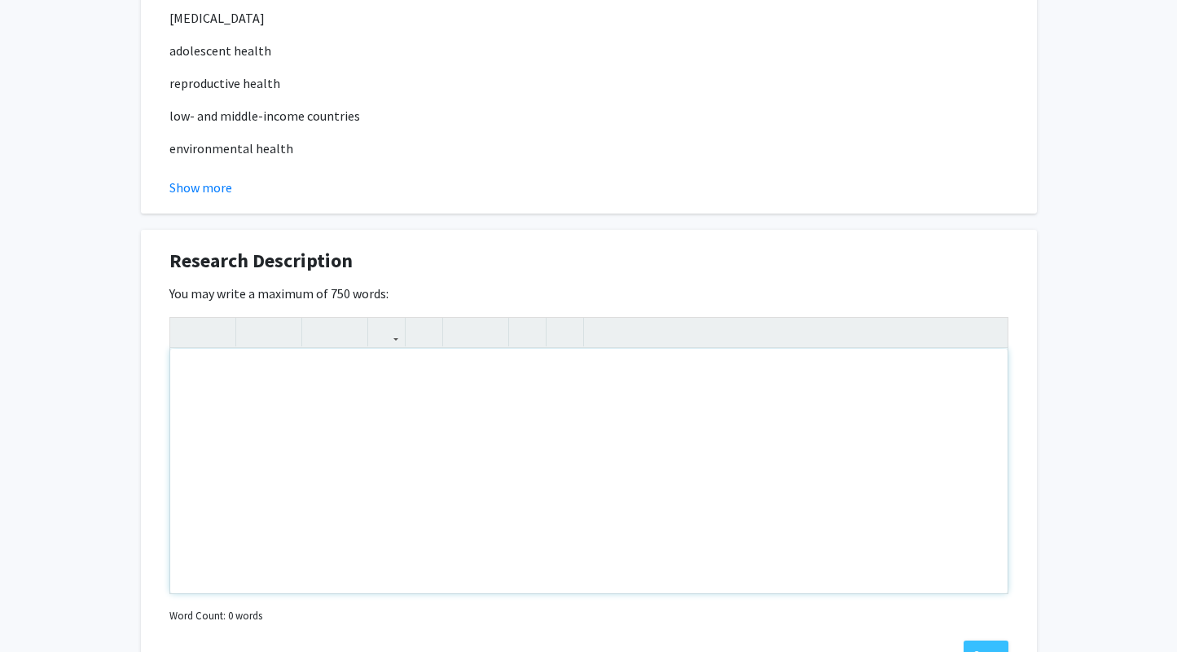
click at [481, 394] on div "Note to users with screen readers: Please deactivate our accessibility plugin f…" at bounding box center [589, 471] width 838 height 244
paste div "Note to users with screen readers: Please deactivate our accessibility plugin f…"
type textarea "<br><p>Quit4Life+</p><p>Tobacco use among people living with [MEDICAL_DATA] (PL…"
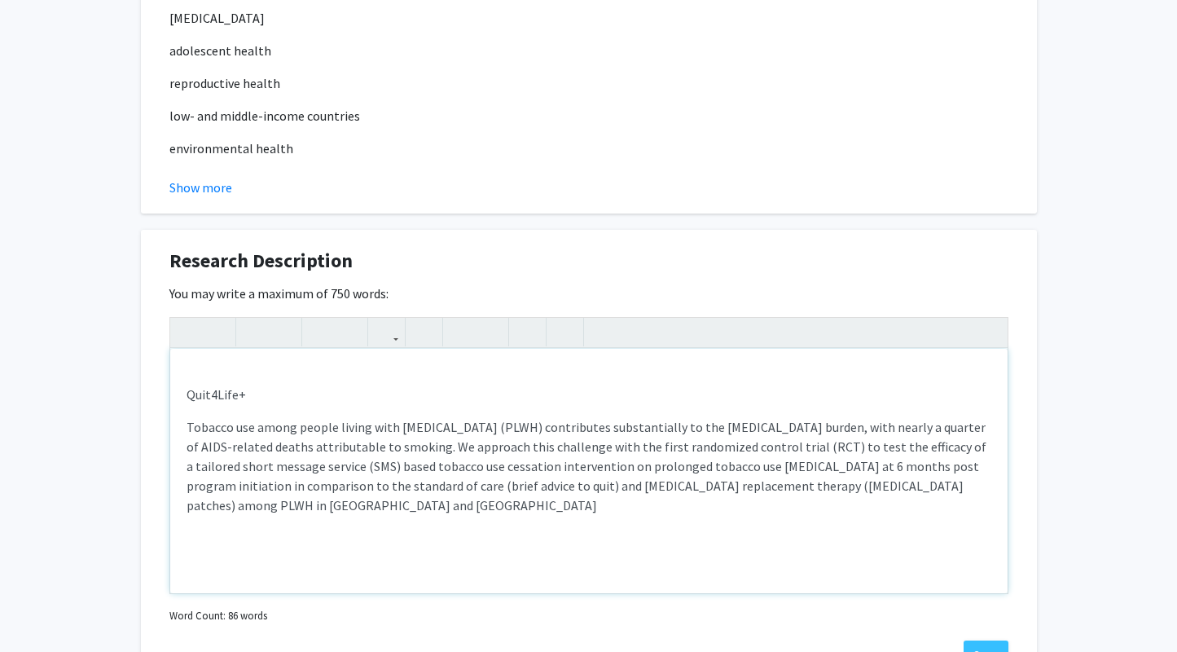
click at [254, 385] on p "Quit4Life+" at bounding box center [589, 395] width 805 height 20
click at [180, 406] on div "Quit4Life+ : Tobacco use among people living with [MEDICAL_DATA] (PLWH) contrib…" at bounding box center [589, 471] width 838 height 244
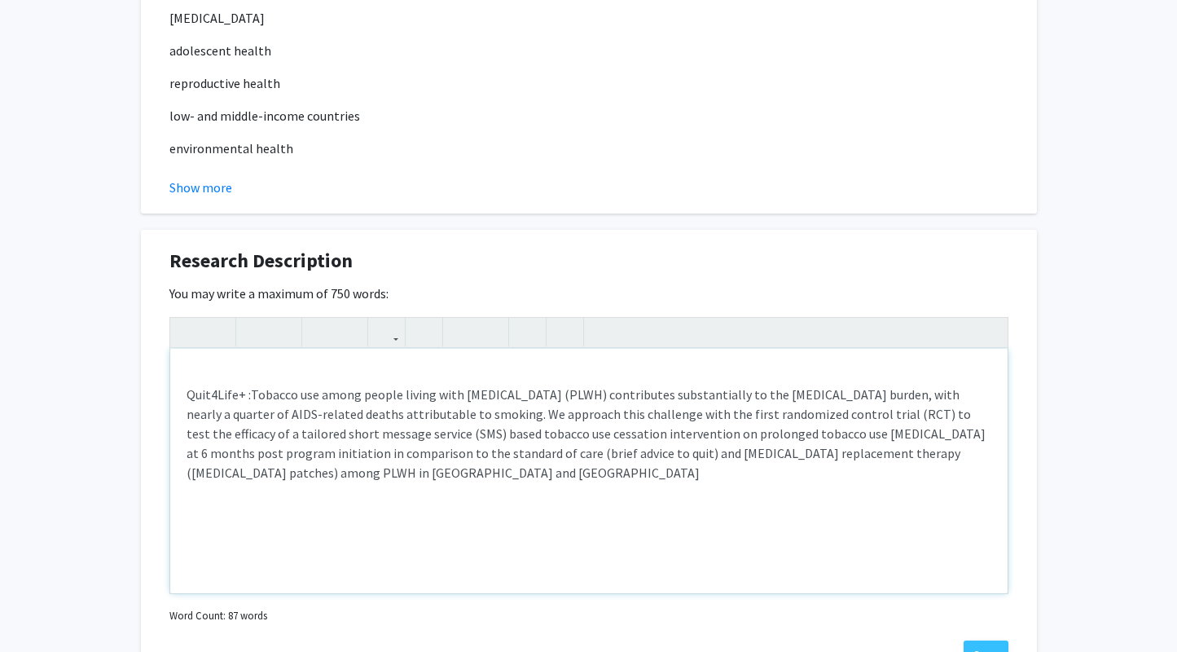
click at [983, 434] on p "Quit4Life+ : Tobacco use among people living with [MEDICAL_DATA] (PLWH) contrib…" at bounding box center [589, 434] width 805 height 98
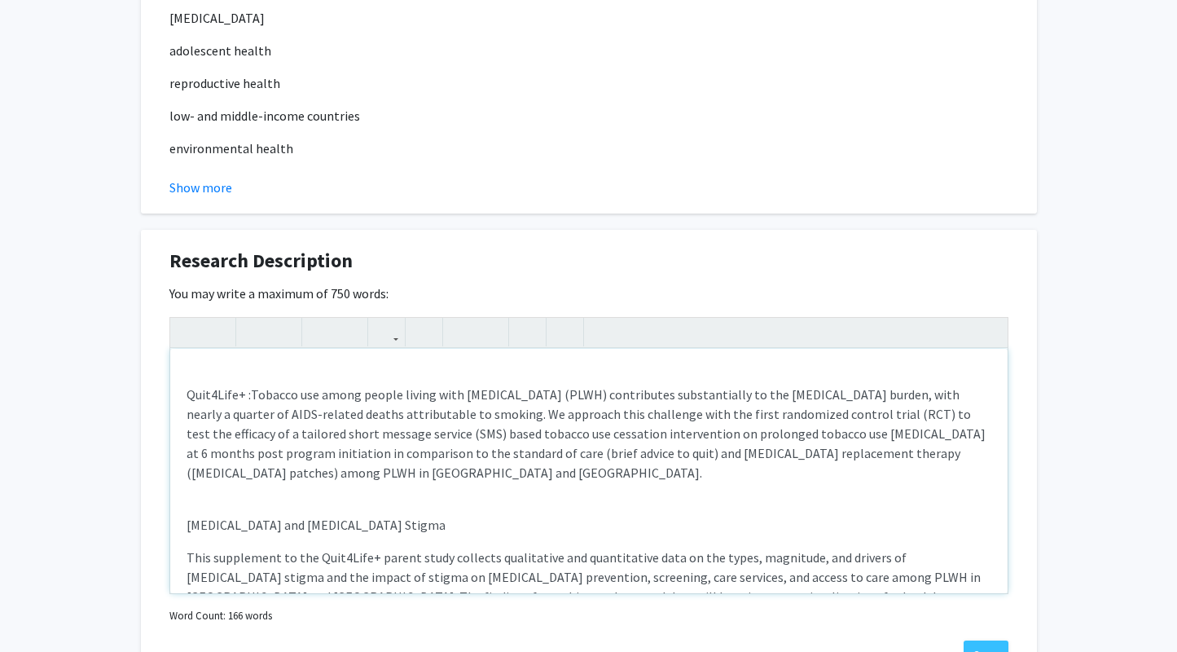
click at [185, 511] on div "Quit4Life+ : Tobacco use among people living with [MEDICAL_DATA] (PLWH) contrib…" at bounding box center [589, 471] width 838 height 244
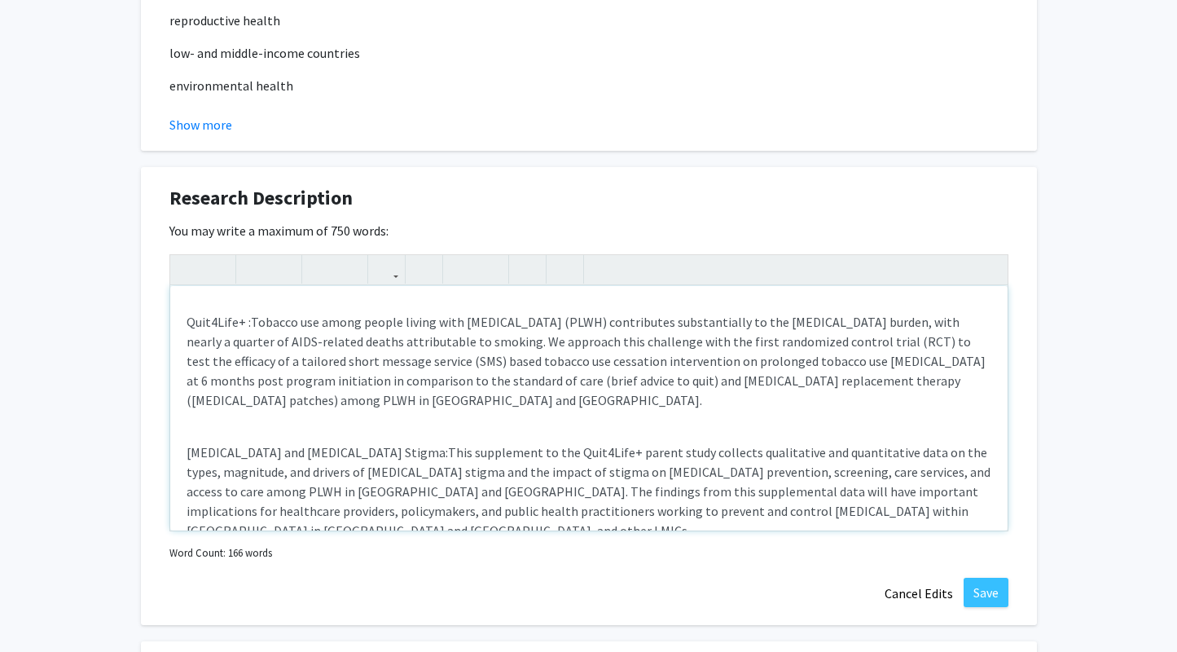
scroll to position [1147, 0]
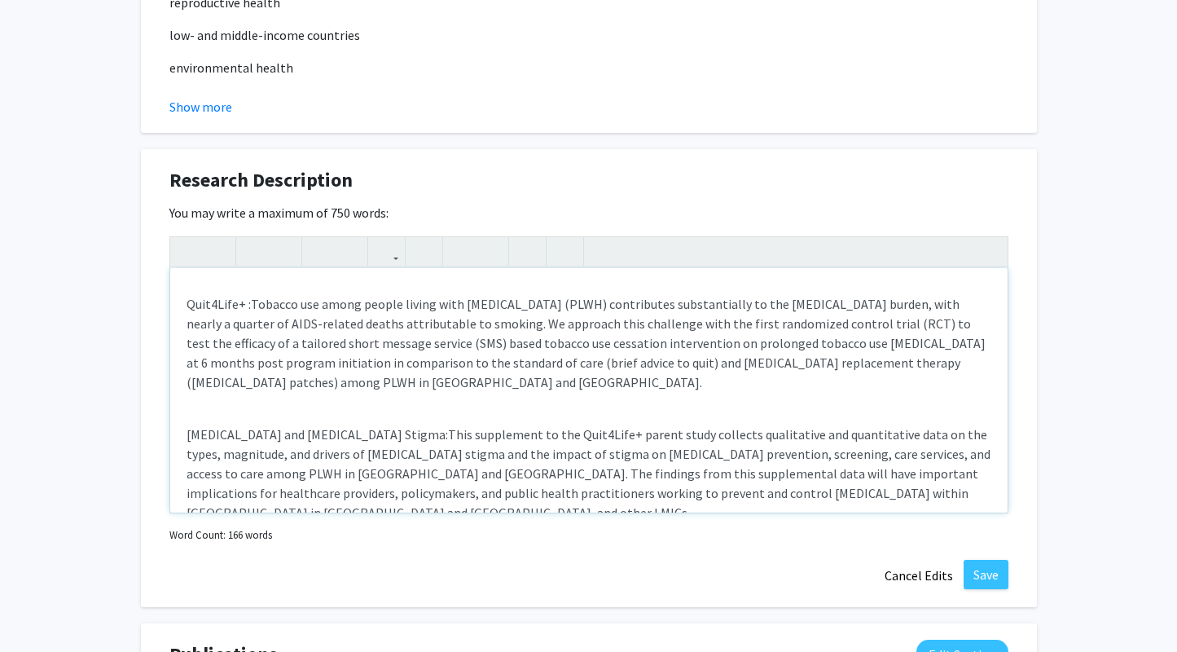
click at [763, 459] on p "[MEDICAL_DATA] and [MEDICAL_DATA] Stigma: This supplement to the Quit4Life+ par…" at bounding box center [589, 463] width 805 height 117
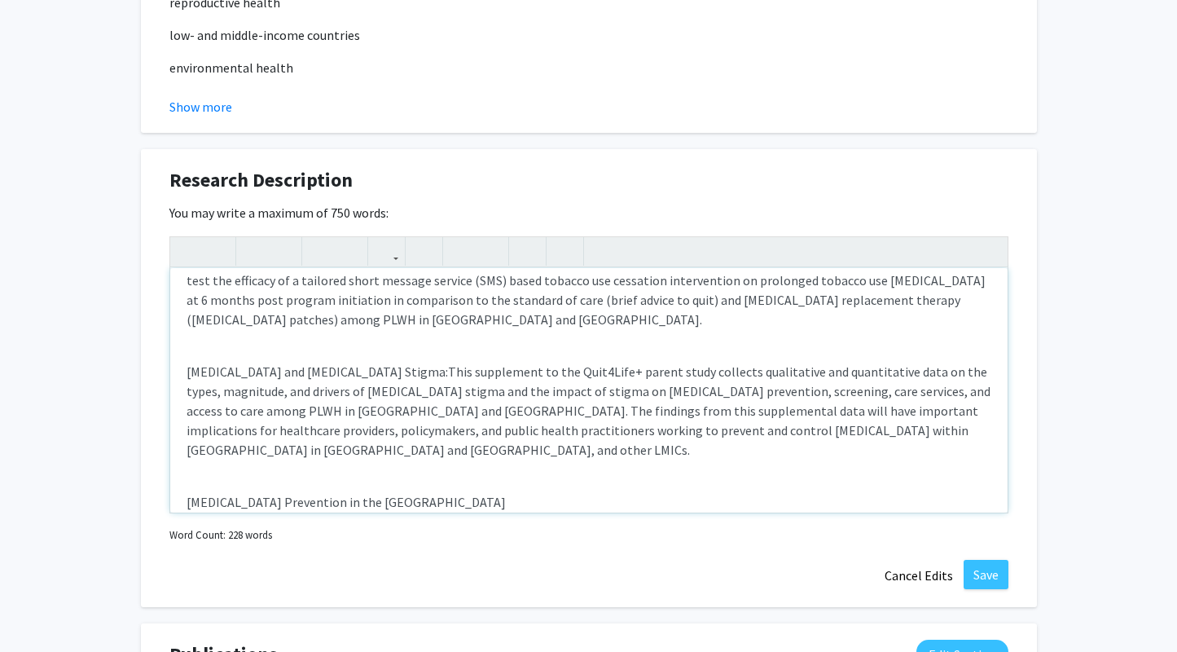
scroll to position [108, 0]
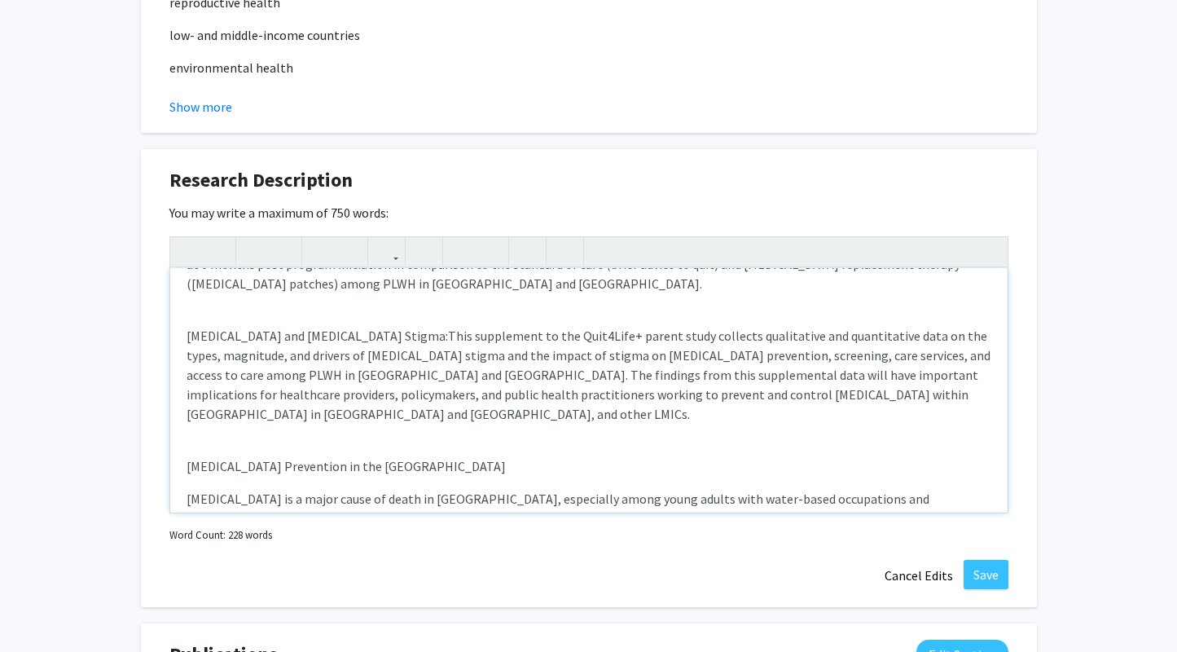
click at [187, 490] on span "[MEDICAL_DATA] is a major cause of death in [GEOGRAPHIC_DATA], especially among…" at bounding box center [584, 527] width 794 height 75
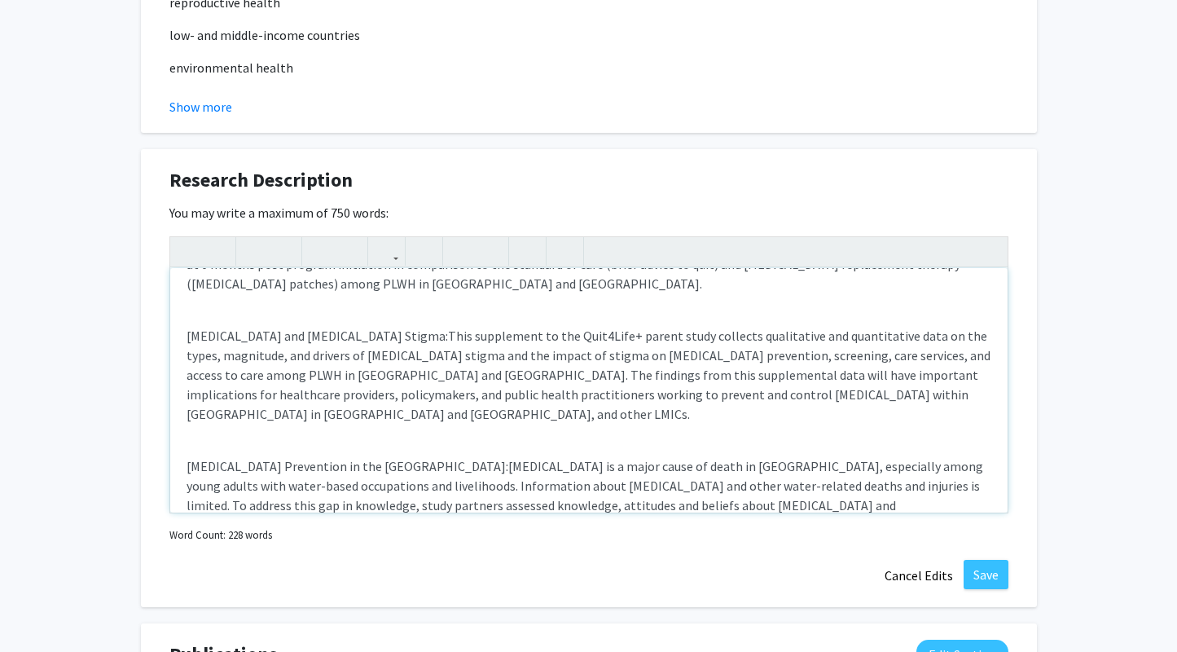
click at [493, 437] on p "[MEDICAL_DATA] Prevention in the [GEOGRAPHIC_DATA]: [GEOGRAPHIC_DATA] is a majo…" at bounding box center [589, 486] width 805 height 98
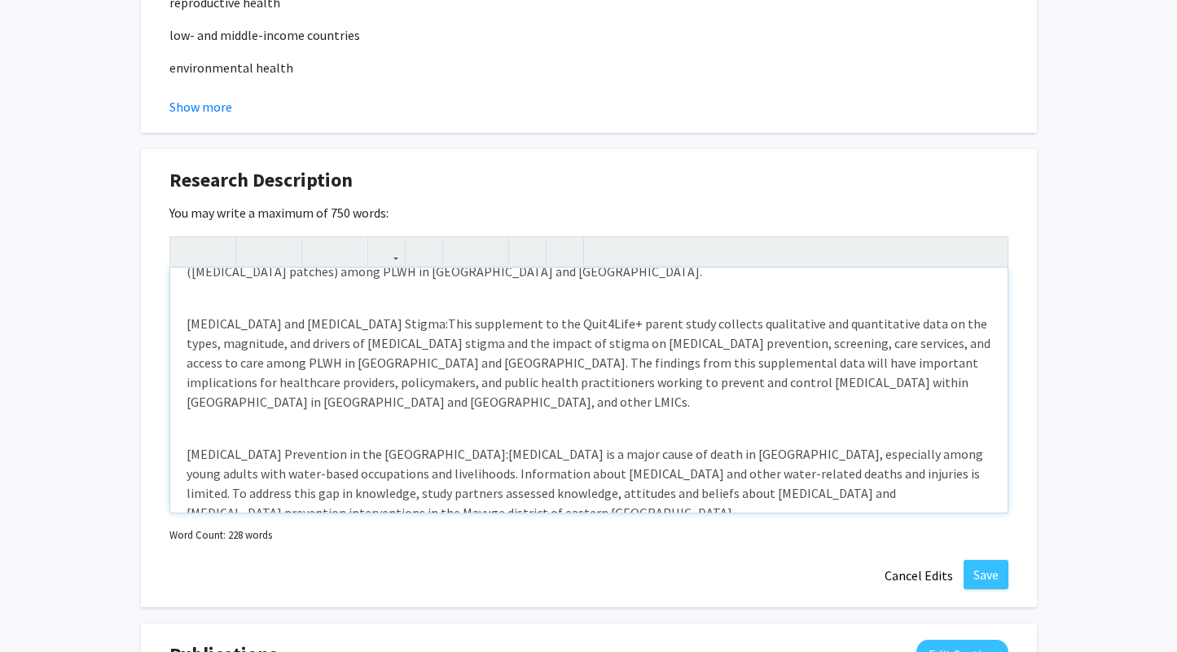
click at [465, 462] on p "[MEDICAL_DATA] Prevention in the [GEOGRAPHIC_DATA]: [GEOGRAPHIC_DATA] is a majo…" at bounding box center [589, 473] width 805 height 98
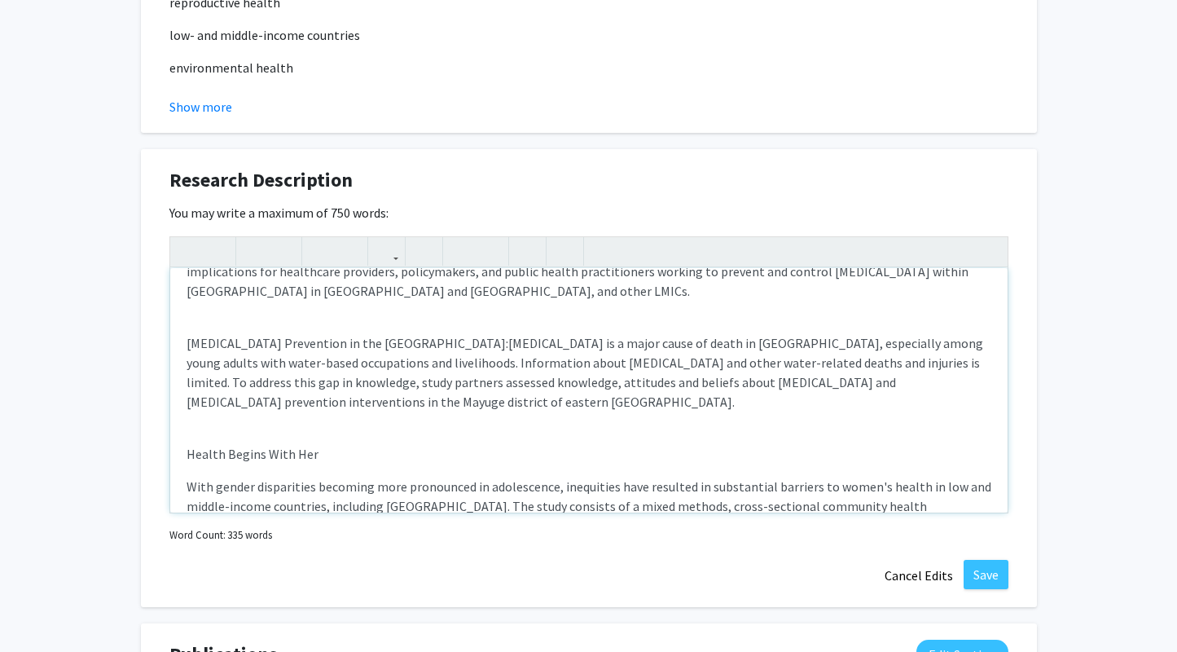
scroll to position [284, 0]
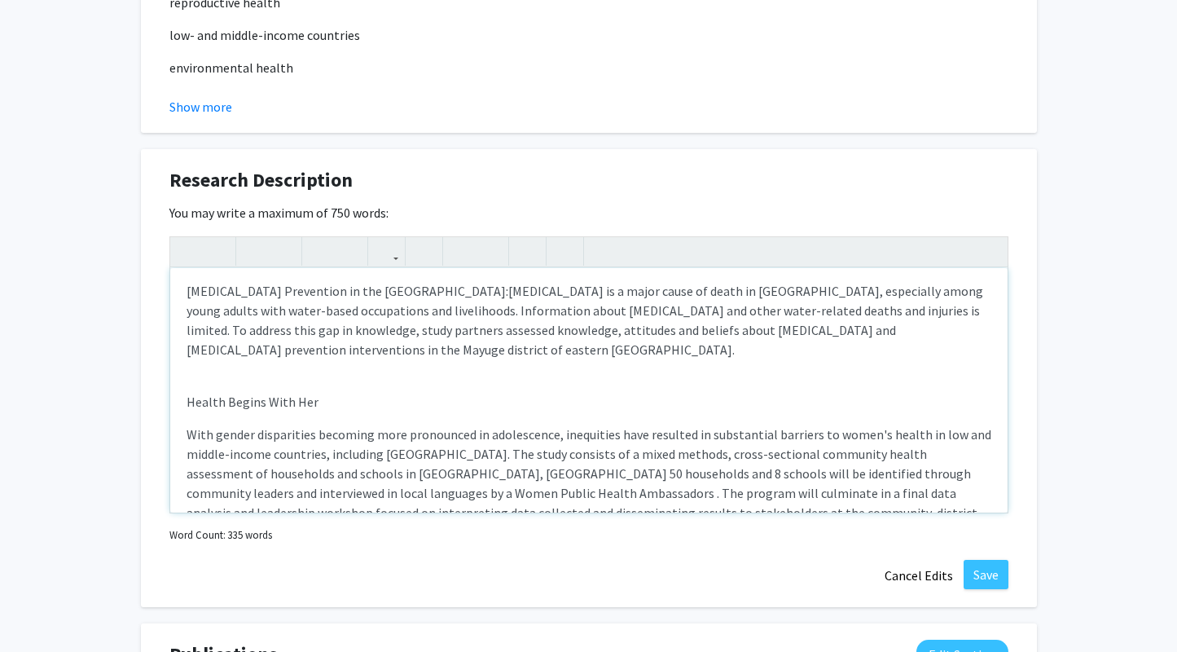
click at [183, 373] on div "Quit4Life+ : Tobacco use among people living with [MEDICAL_DATA] (PLWH) contrib…" at bounding box center [589, 390] width 838 height 244
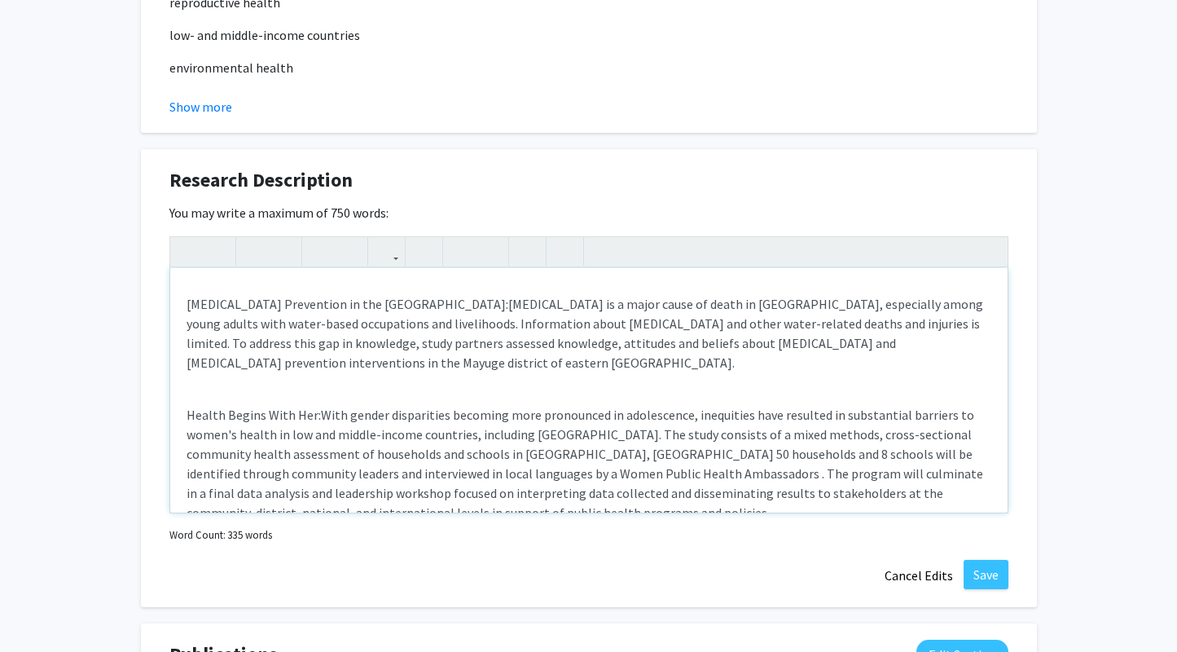
click at [482, 459] on p "Health Begins With Her: With gender disparities becoming more pronounced in ado…" at bounding box center [589, 463] width 805 height 117
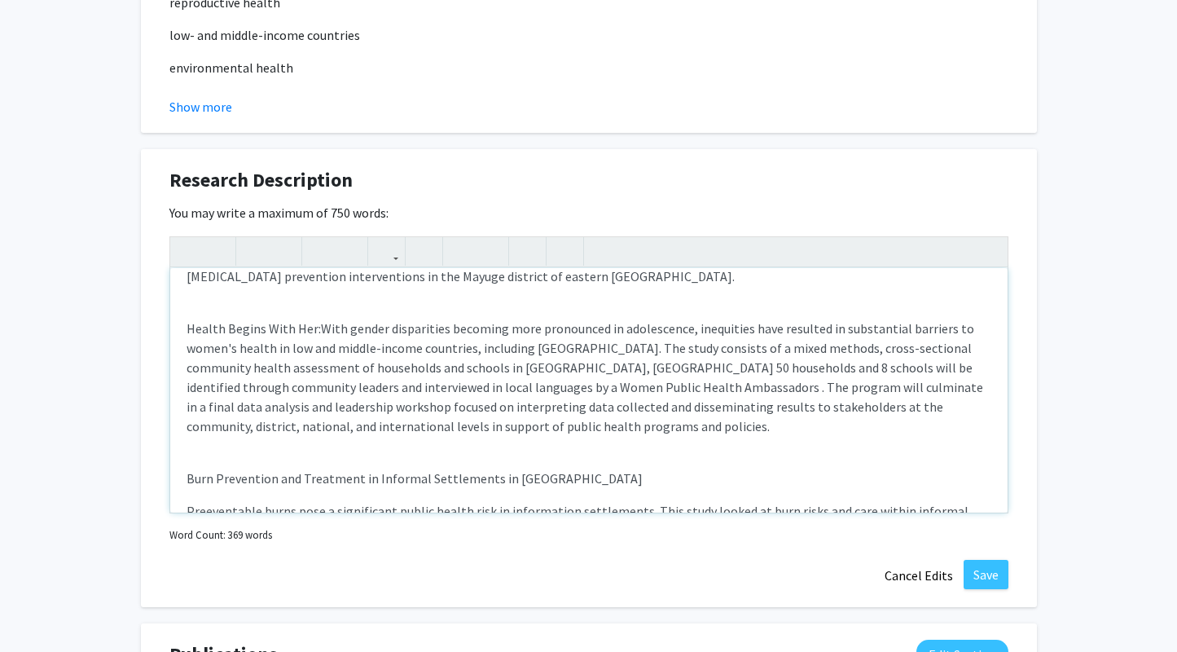
scroll to position [375, 0]
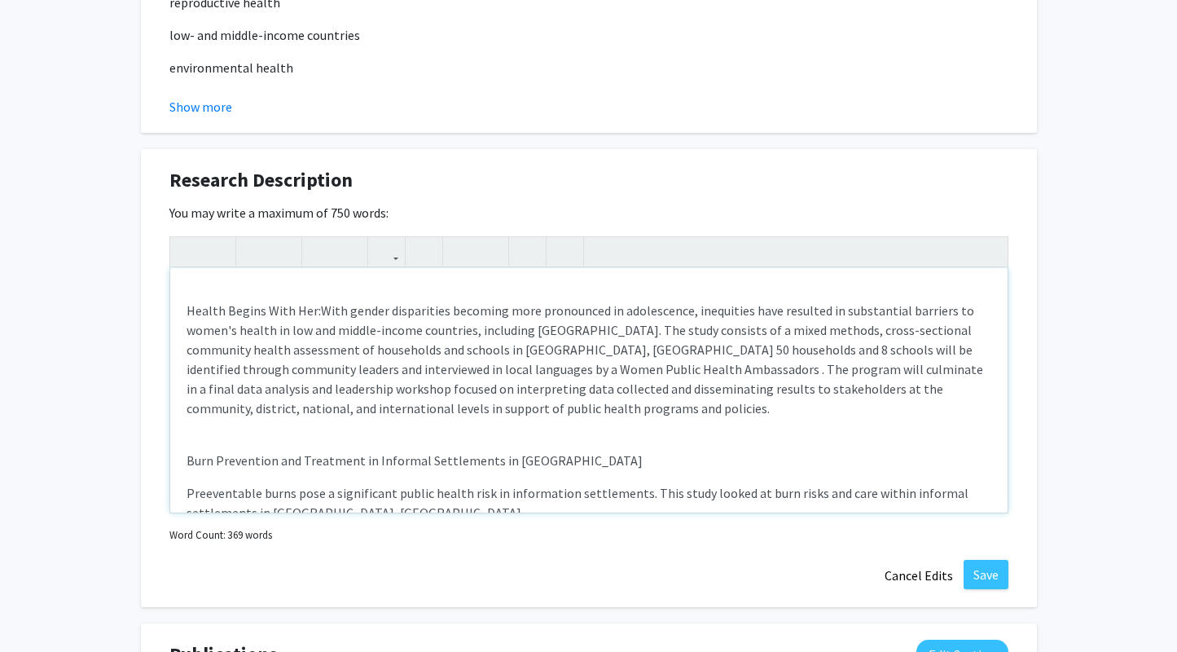
click at [179, 431] on div "Quit4Life+ : Tobacco use among people living with [MEDICAL_DATA] (PLWH) contrib…" at bounding box center [589, 390] width 838 height 244
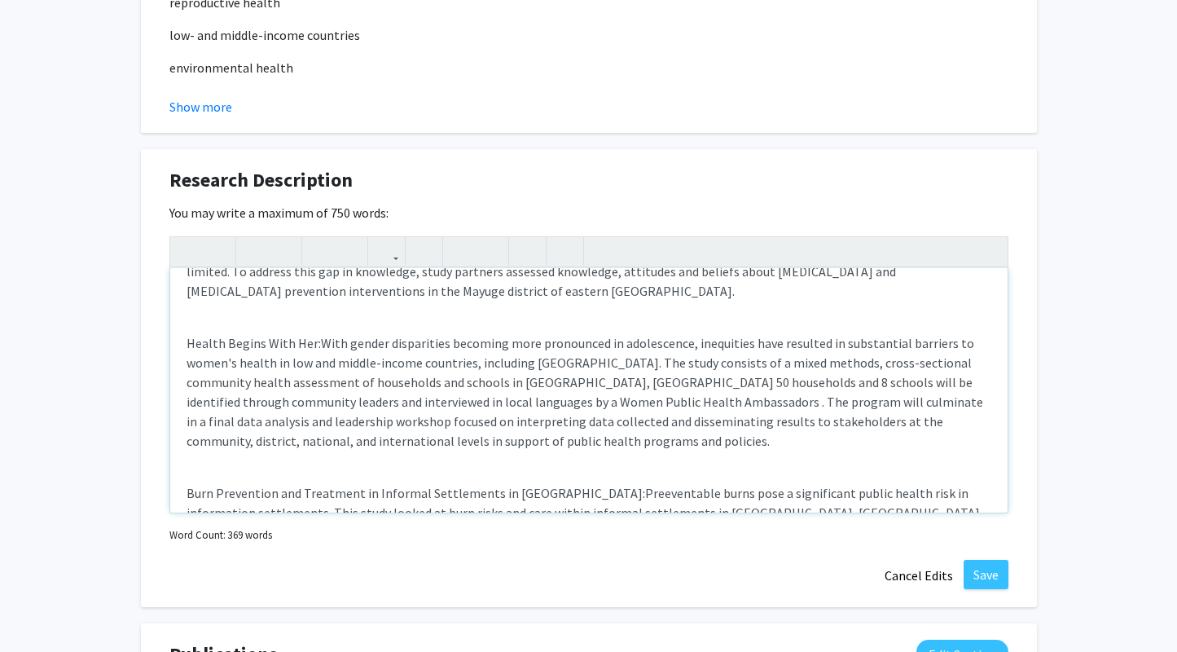
click at [605, 485] on span "Preeventable burns pose a significant public health risk in information settlem…" at bounding box center [585, 503] width 796 height 36
click at [578, 485] on span "Preeventable burns pose a significant public health risk in information settlem…" at bounding box center [585, 503] width 796 height 36
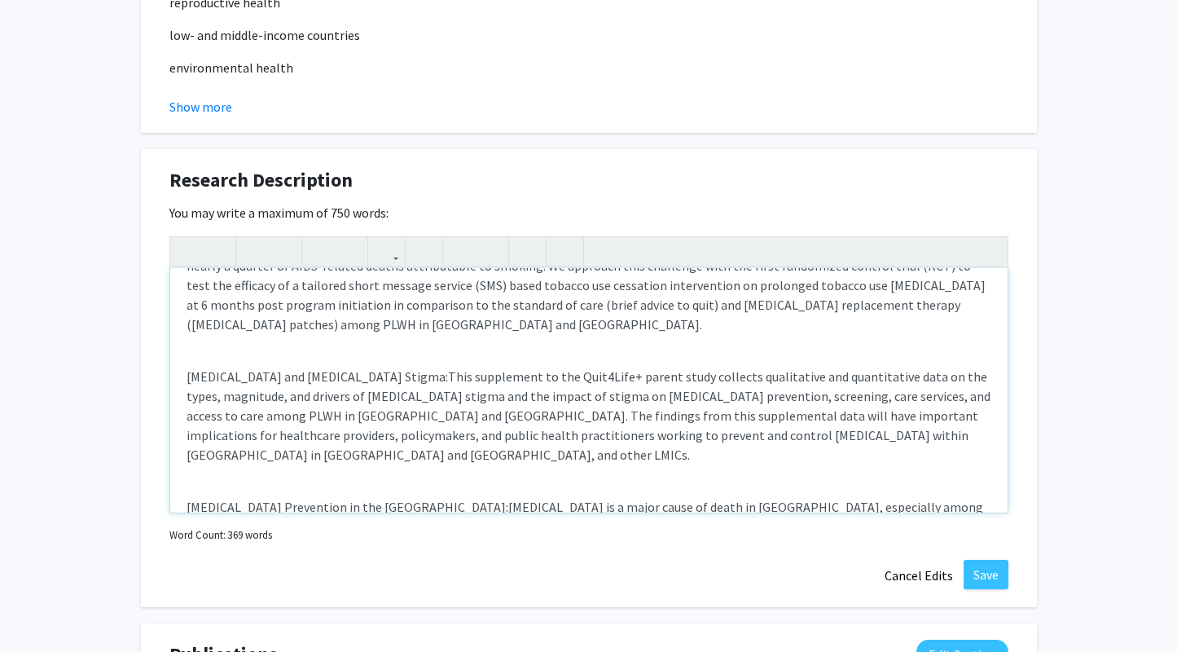
scroll to position [0, 0]
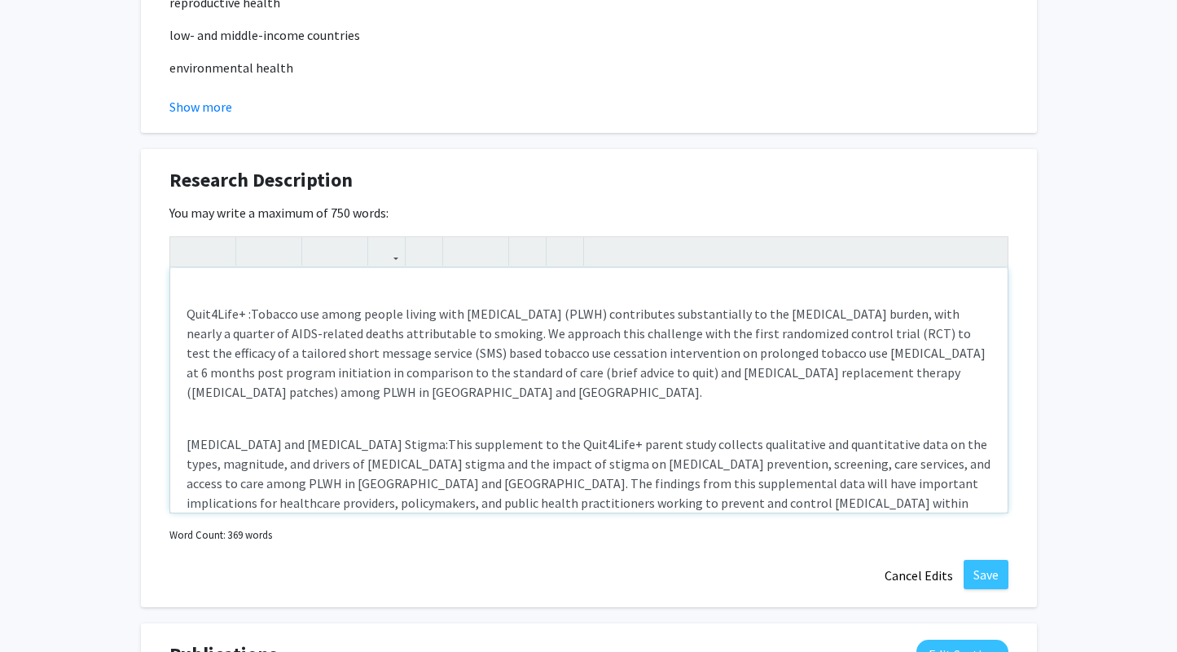
click at [543, 415] on p "[MEDICAL_DATA] and [MEDICAL_DATA] Stigma: This supplement to the Quit4Life+ par…" at bounding box center [589, 473] width 805 height 117
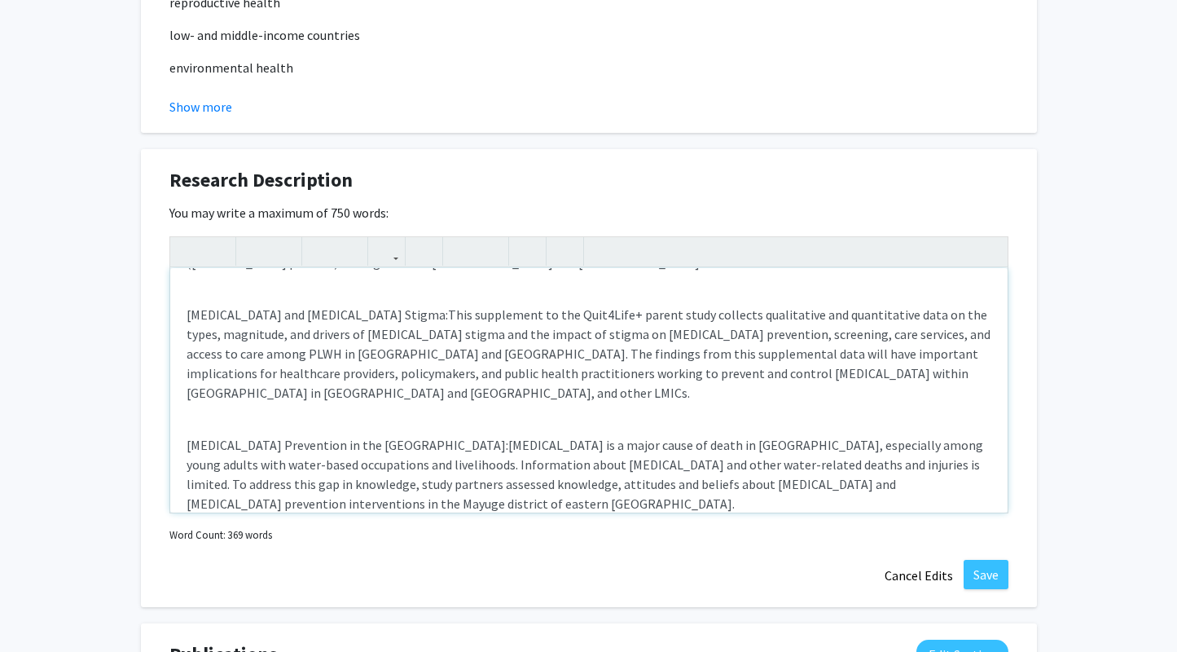
scroll to position [134, 0]
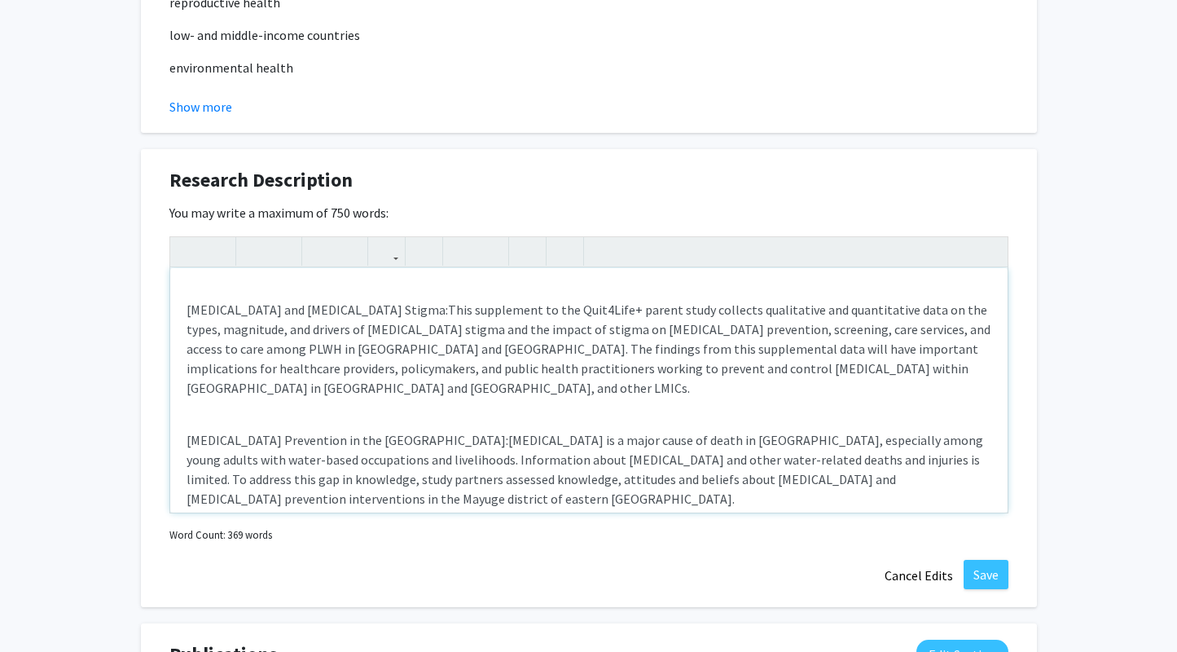
click at [566, 432] on span "[MEDICAL_DATA] is a major cause of death in [GEOGRAPHIC_DATA], especially among…" at bounding box center [585, 469] width 797 height 75
click at [553, 411] on p "[MEDICAL_DATA] Prevention in the [GEOGRAPHIC_DATA]: [GEOGRAPHIC_DATA] is a majo…" at bounding box center [589, 460] width 805 height 98
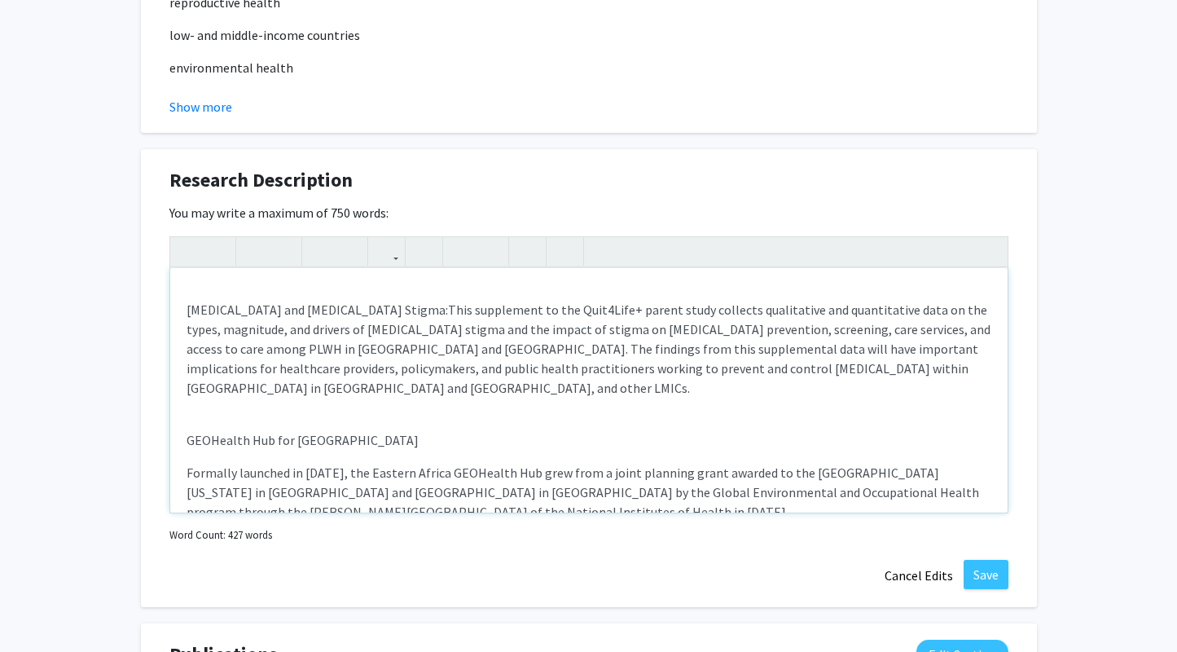
click at [187, 464] on span "Formally launched in [DATE], the Eastern Africa GEOHealth Hub grew from a joint…" at bounding box center [583, 491] width 793 height 55
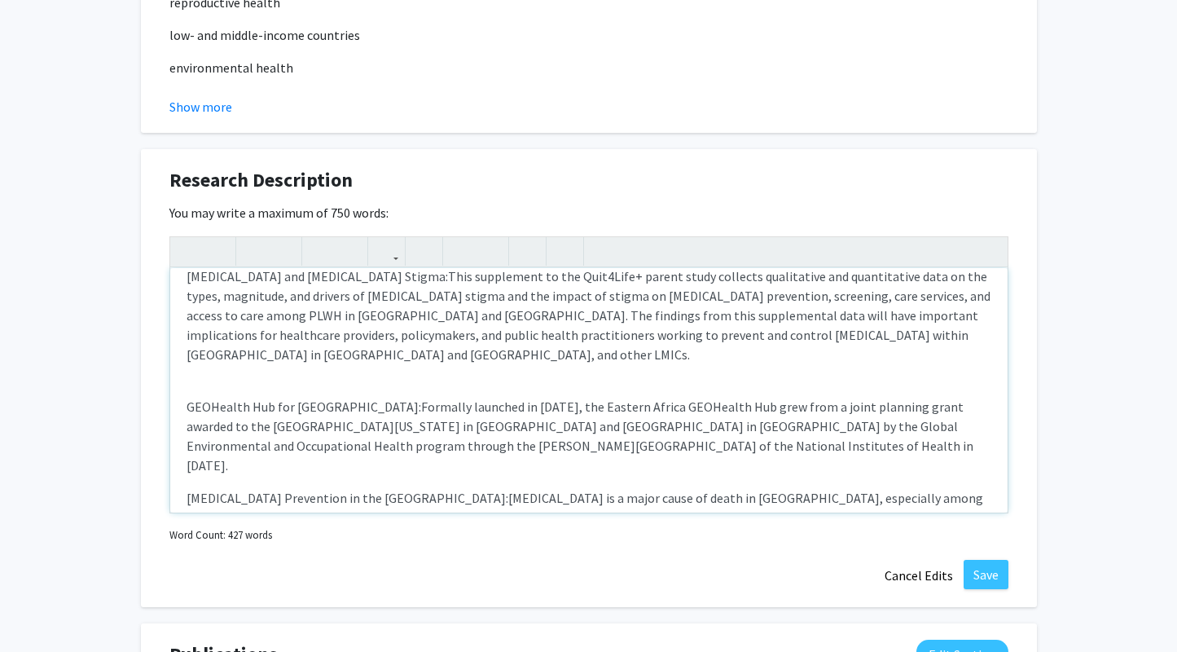
scroll to position [176, 0]
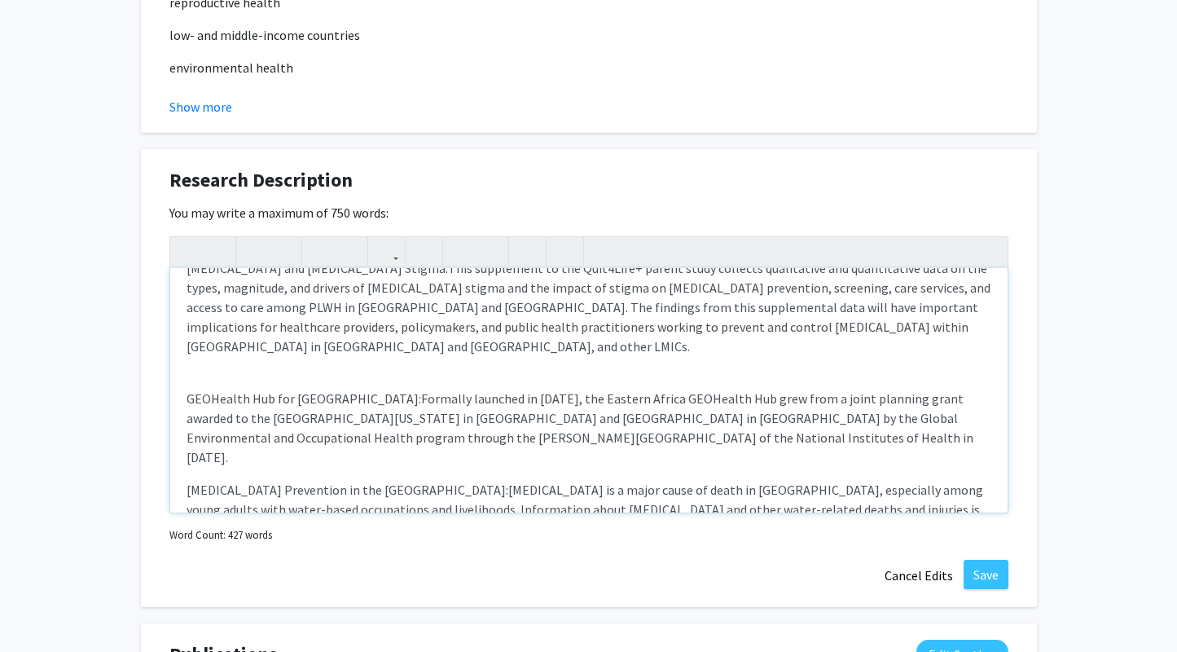
click at [182, 408] on div "Quit4Life+ : Tobacco use among people living with [MEDICAL_DATA] (PLWH) contrib…" at bounding box center [589, 390] width 838 height 244
type textarea "<br><p>Quit4Life+ :&nbsp;&nbsp;<span style="font-size: 1rem;">Tobacco use among…"
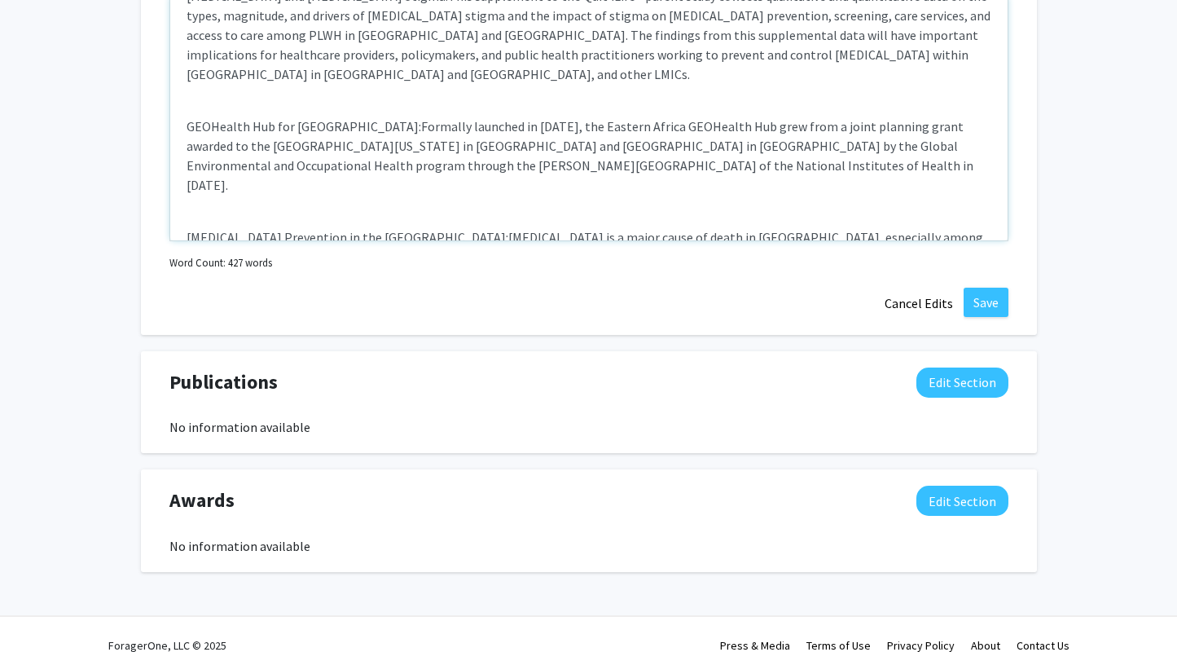
scroll to position [1422, 0]
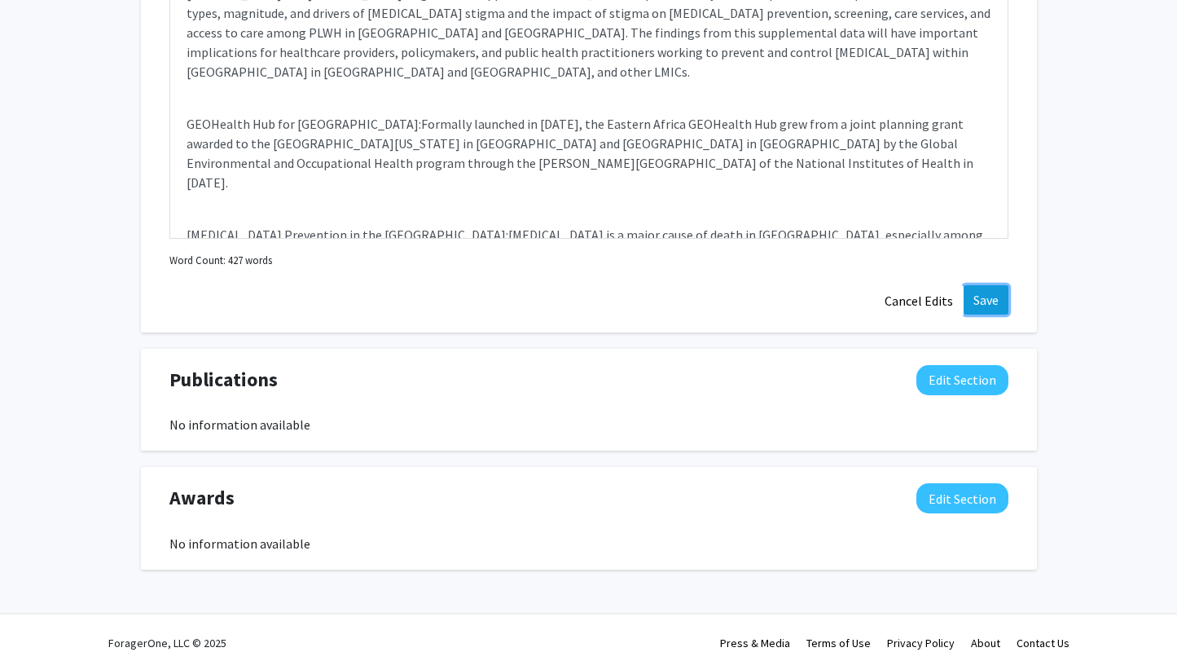
click at [992, 285] on button "Save" at bounding box center [986, 299] width 45 height 29
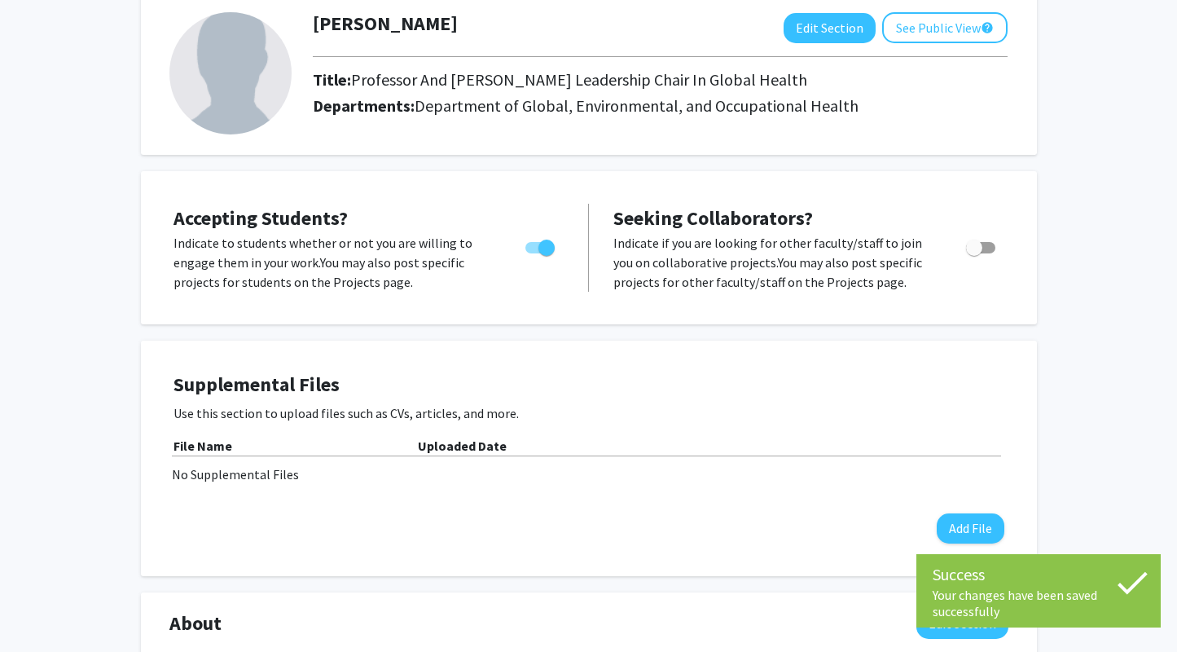
scroll to position [0, 0]
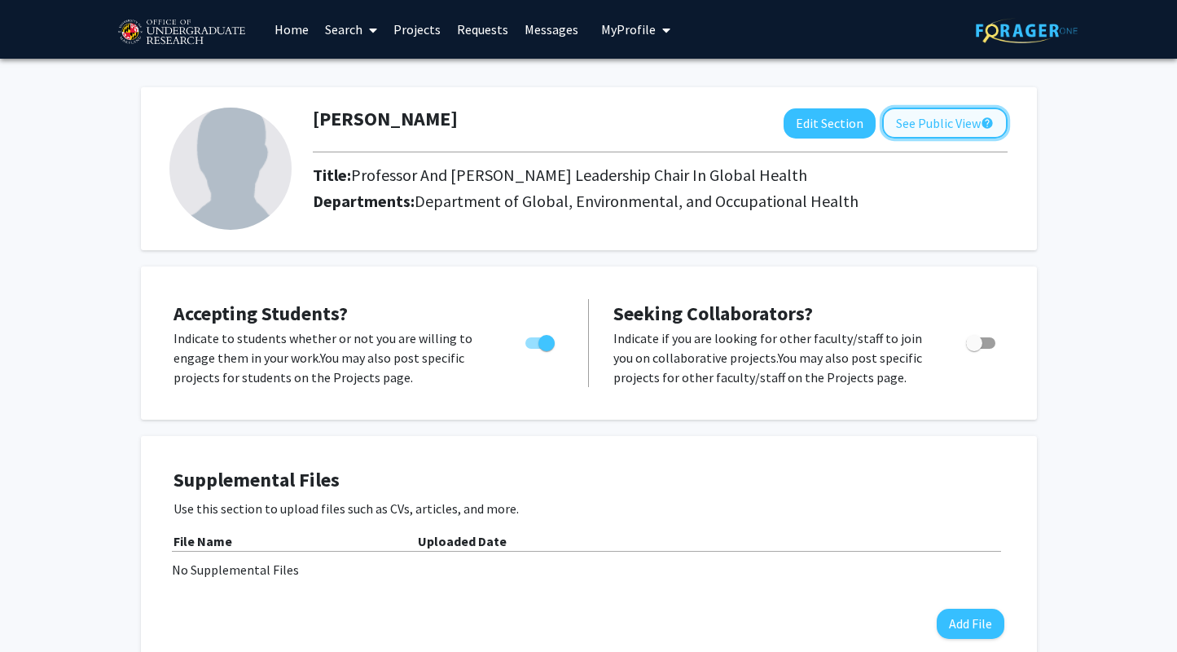
click at [947, 127] on button "See Public View help" at bounding box center [944, 123] width 125 height 31
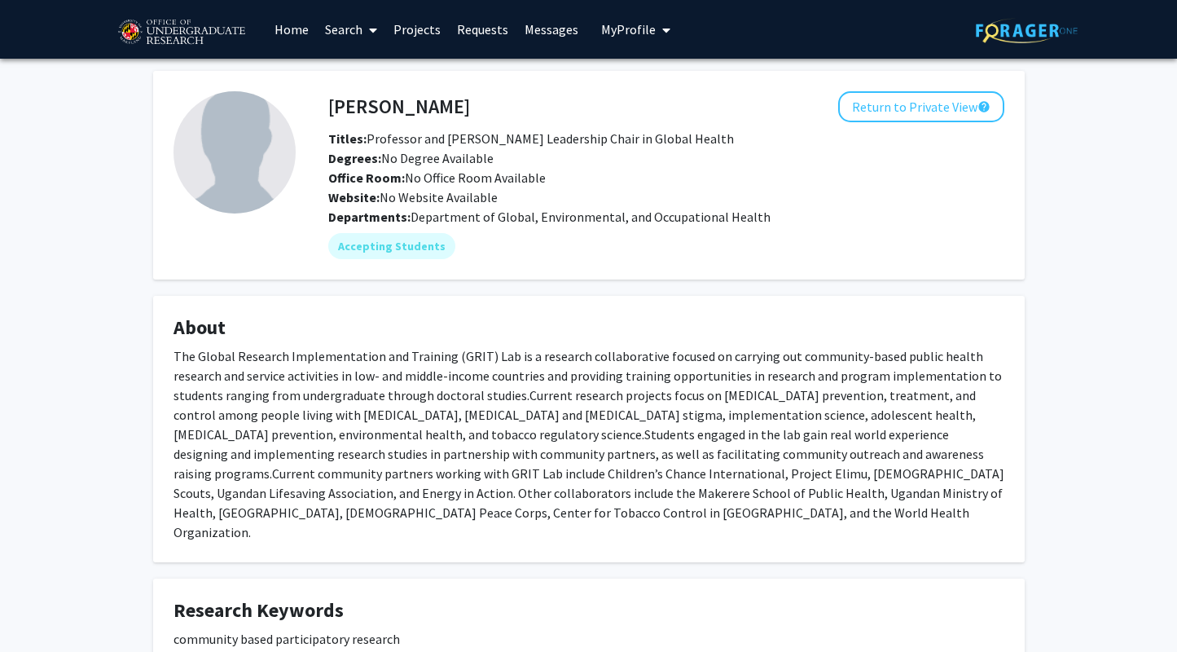
click at [232, 177] on img at bounding box center [235, 152] width 122 height 122
click at [882, 104] on button "Return to Private View help" at bounding box center [921, 106] width 166 height 31
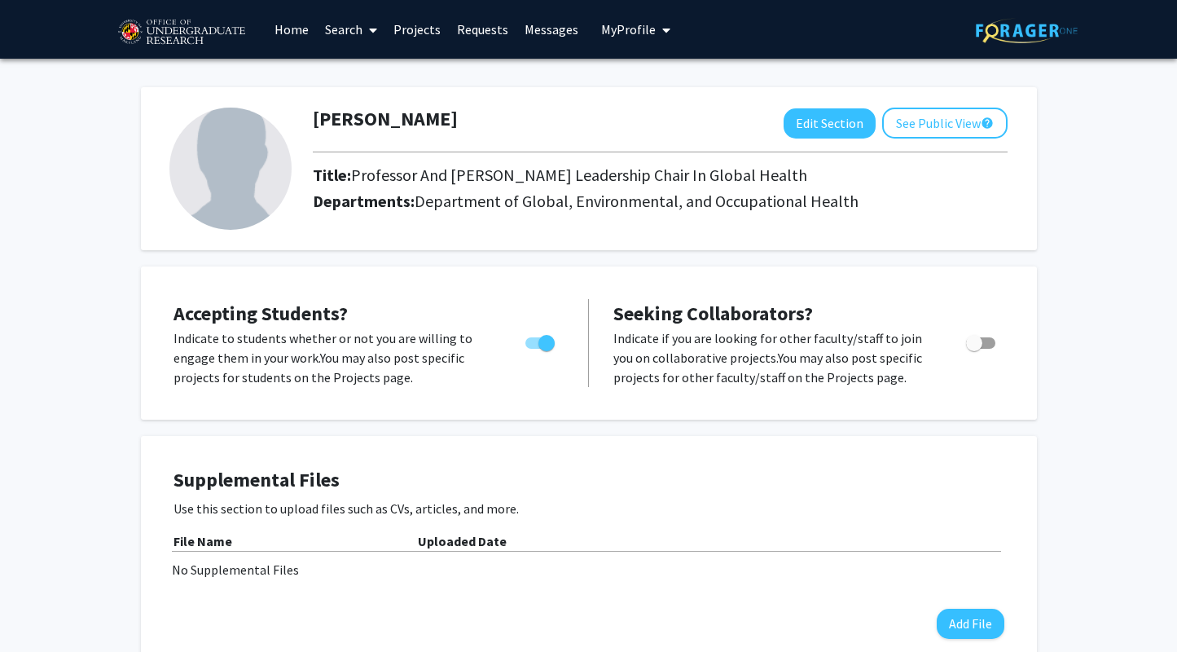
click at [200, 169] on img at bounding box center [230, 169] width 122 height 122
click at [804, 117] on button "Edit Section" at bounding box center [830, 123] width 92 height 30
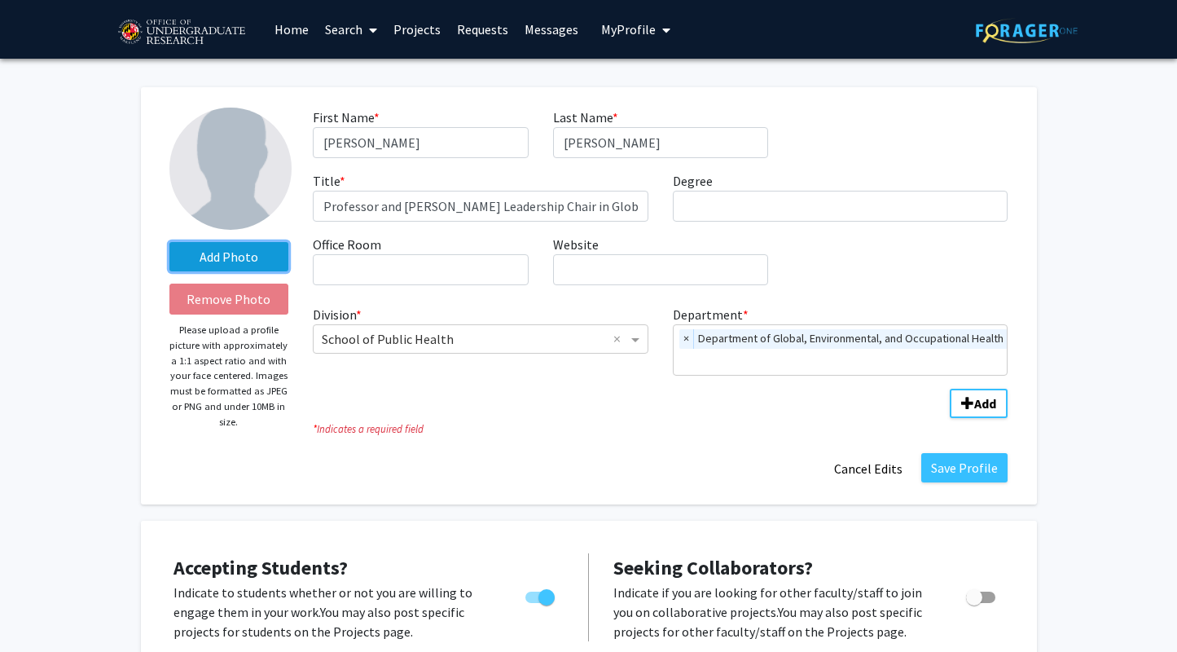
click at [210, 259] on label "Add Photo" at bounding box center [229, 256] width 120 height 29
click at [0, 0] on input "Add Photo" at bounding box center [0, 0] width 0 height 0
click at [232, 259] on label "Add Photo" at bounding box center [229, 256] width 120 height 29
click at [0, 0] on input "Add Photo" at bounding box center [0, 0] width 0 height 0
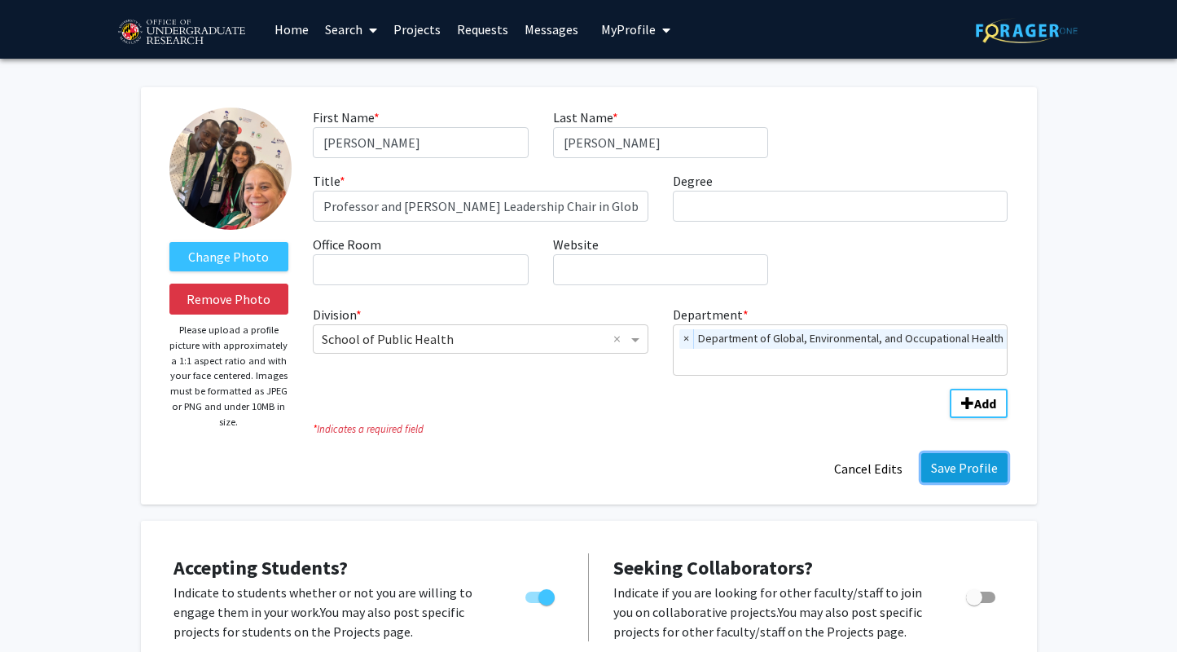
click at [953, 470] on button "Save Profile" at bounding box center [964, 467] width 86 height 29
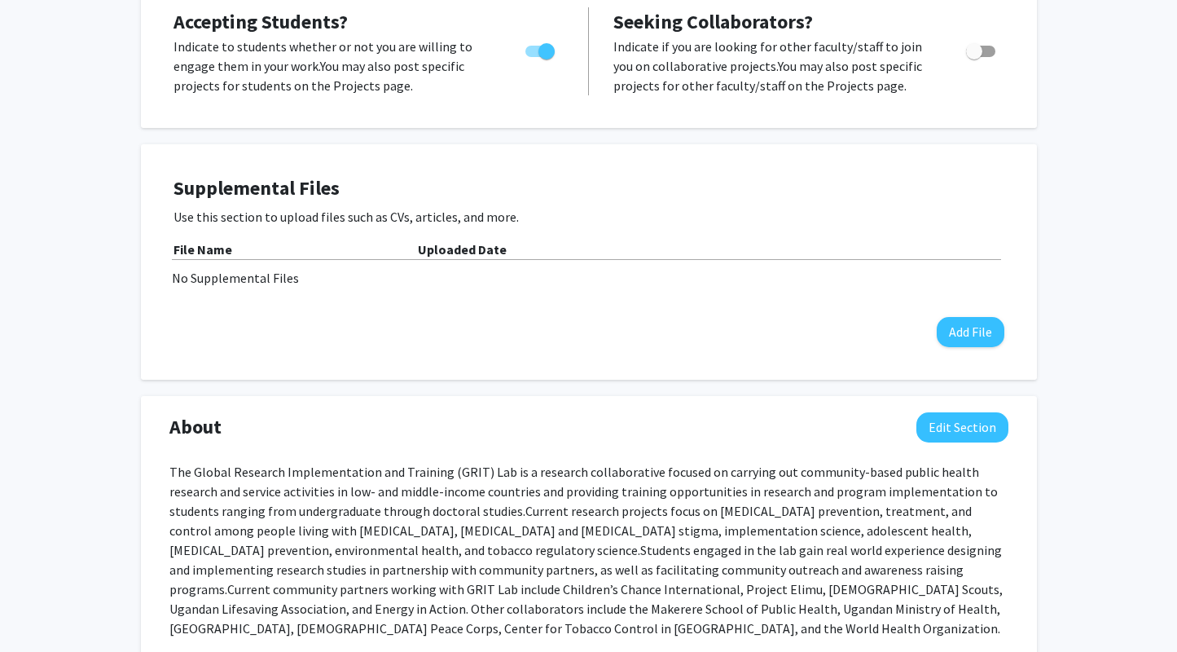
scroll to position [286, 0]
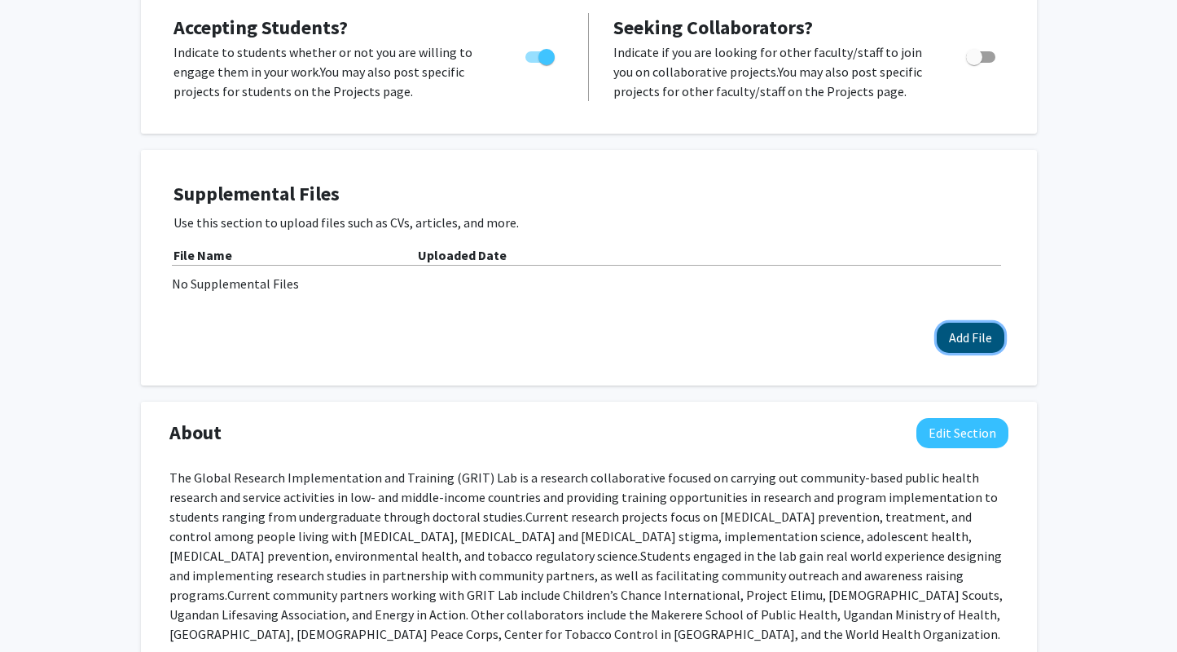
click at [973, 332] on button "Add File" at bounding box center [971, 338] width 68 height 30
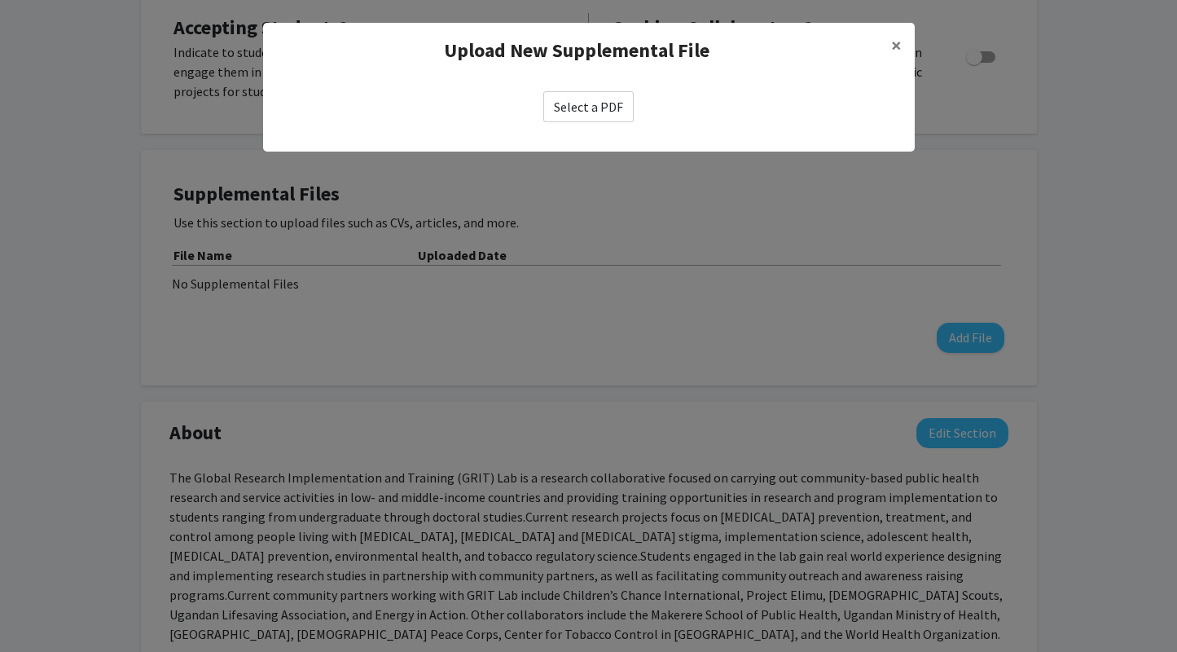
click at [586, 108] on label "Select a PDF" at bounding box center [588, 106] width 90 height 31
click at [0, 0] on input "Select a PDF" at bounding box center [0, 0] width 0 height 0
click at [599, 91] on label "Select a PDF" at bounding box center [588, 106] width 90 height 31
click at [0, 0] on input "Select a PDF" at bounding box center [0, 0] width 0 height 0
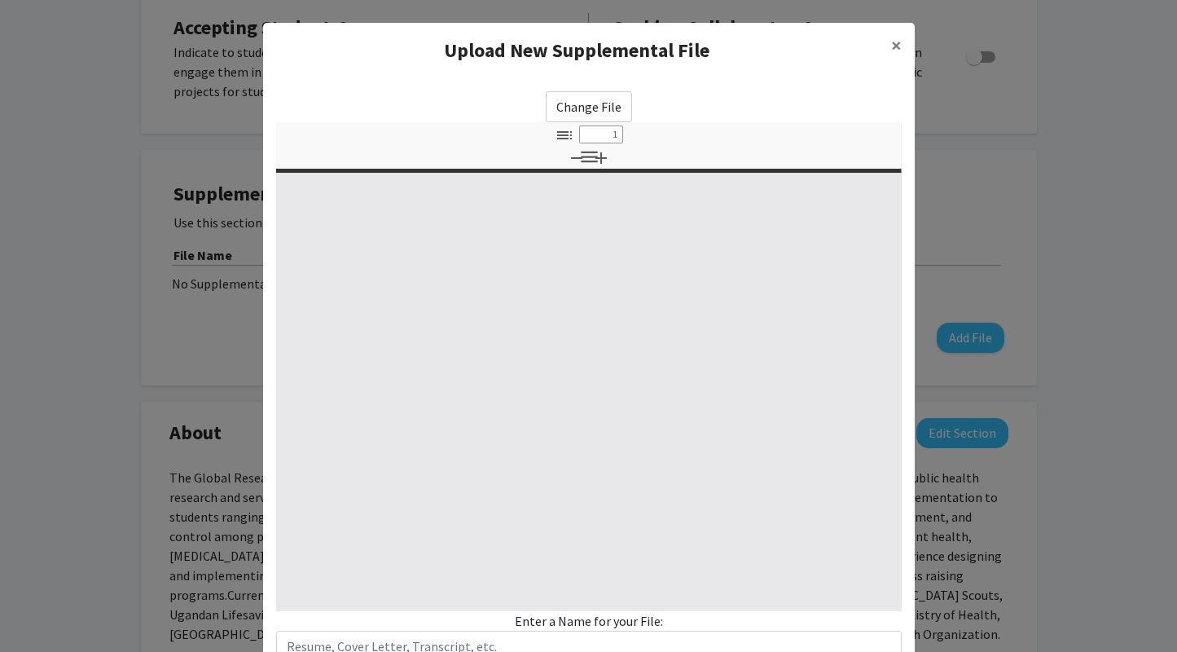
select select "custom"
type input "0"
select select "custom"
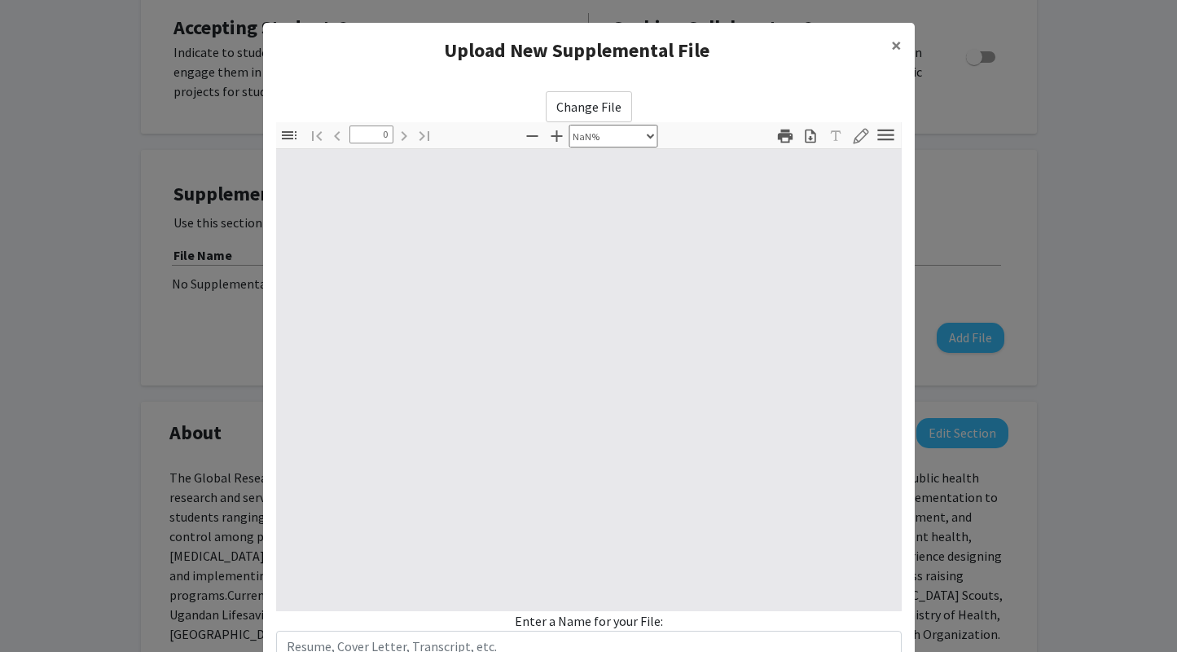
type input "1"
select select "auto"
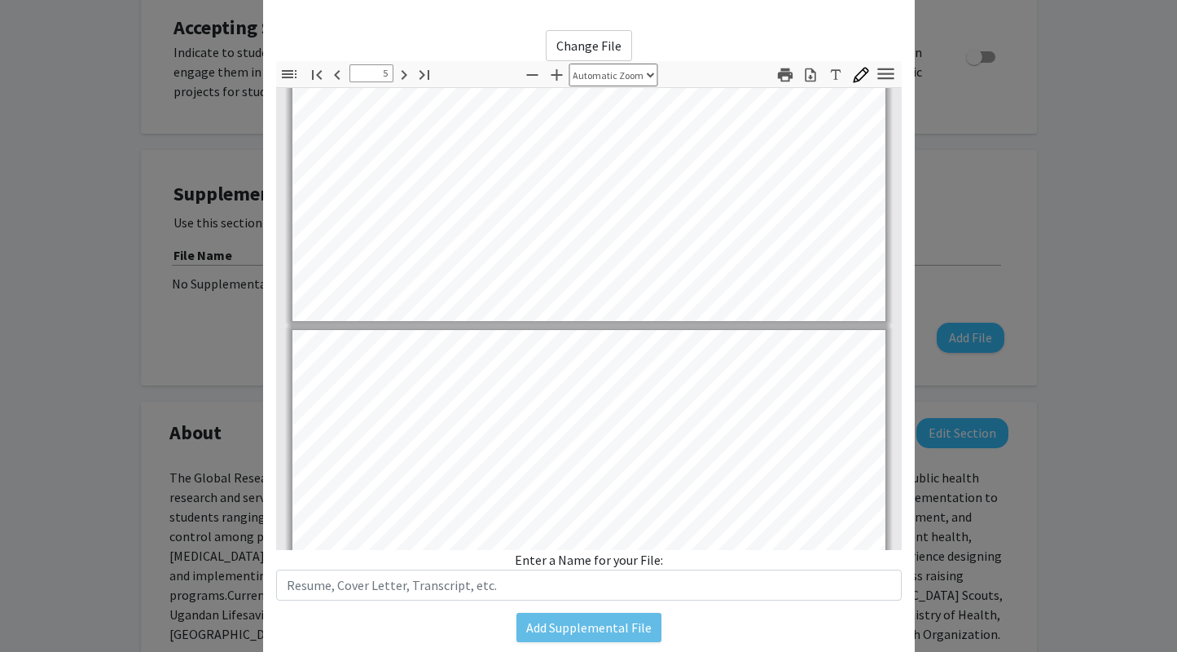
scroll to position [0, 0]
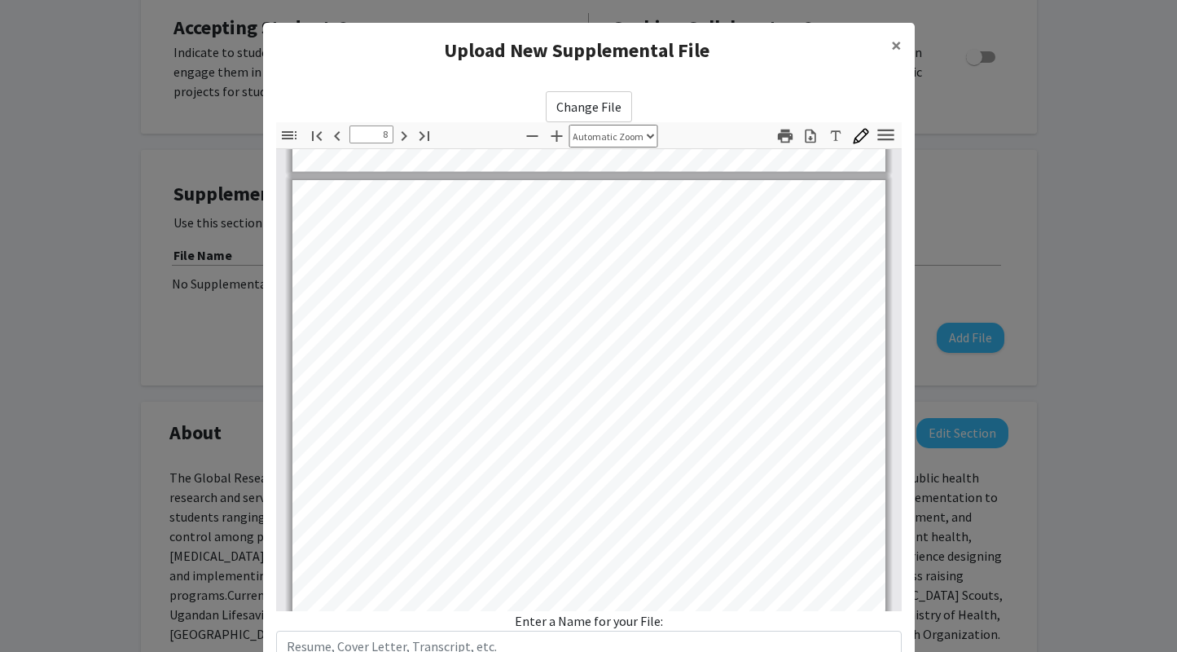
type input "7"
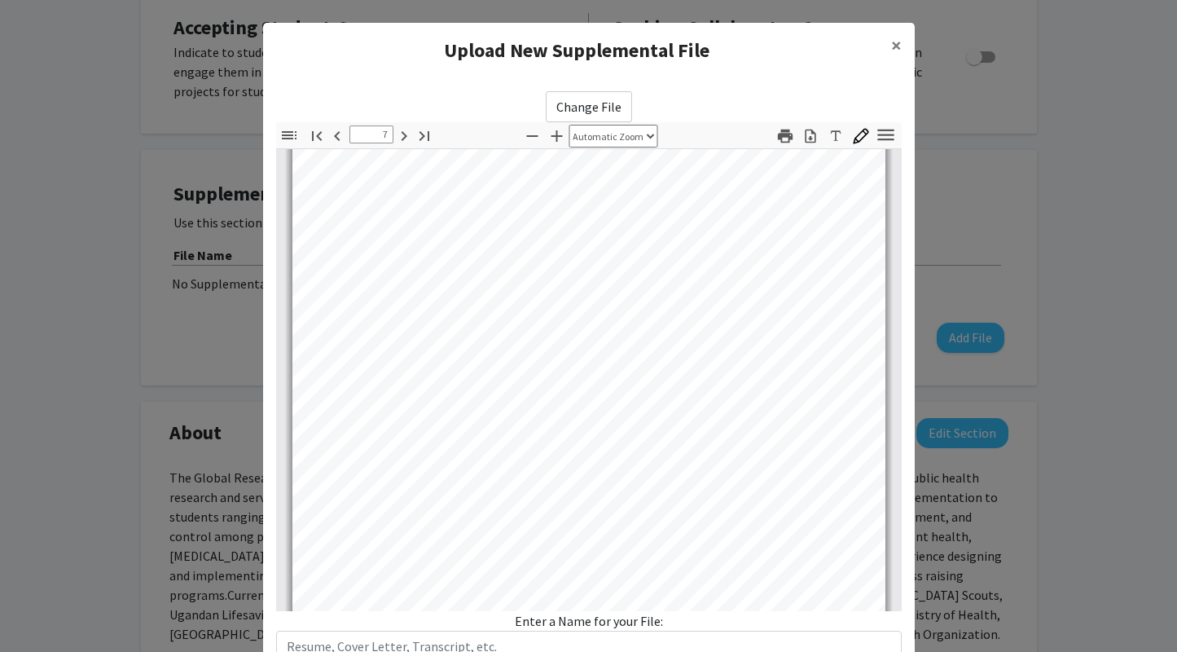
scroll to position [4673, 0]
click at [618, 619] on div "Enter a Name for your File:" at bounding box center [589, 636] width 626 height 51
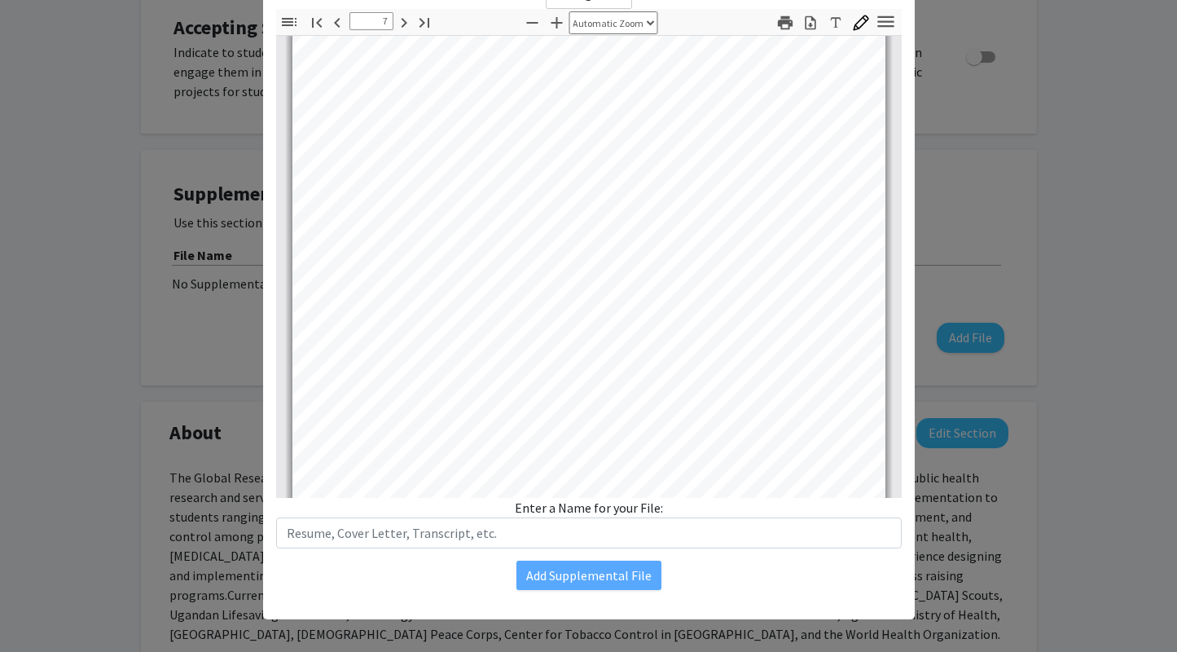
scroll to position [120, 0]
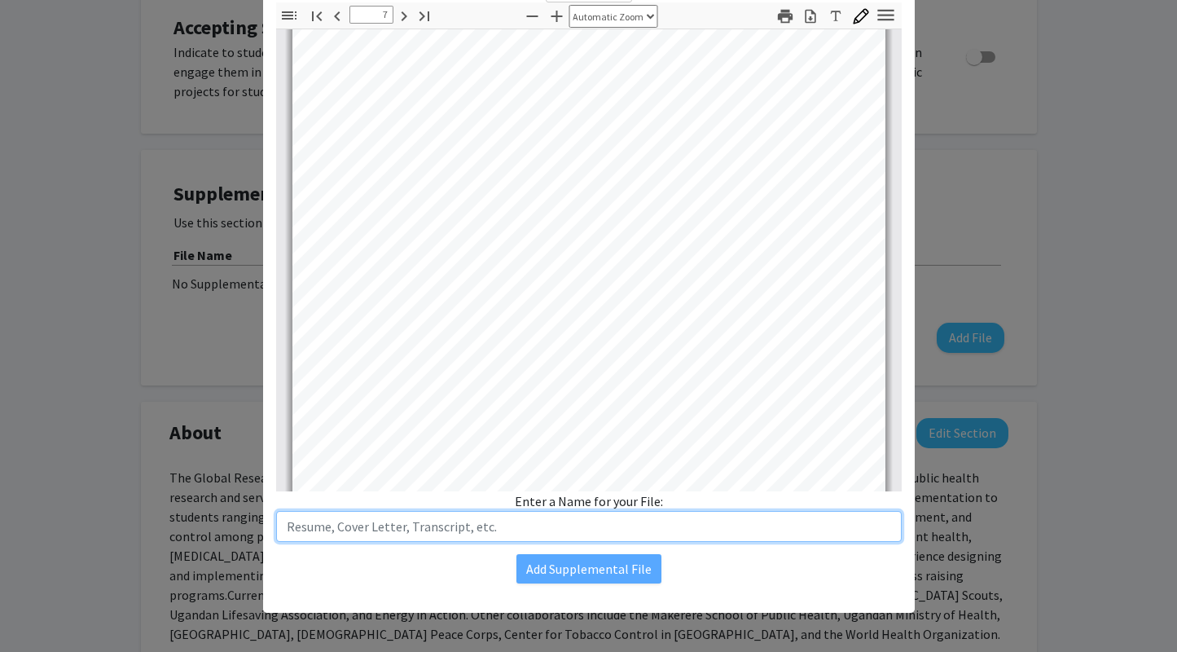
click at [591, 521] on input "text" at bounding box center [589, 526] width 626 height 31
type input "[PERSON_NAME]"
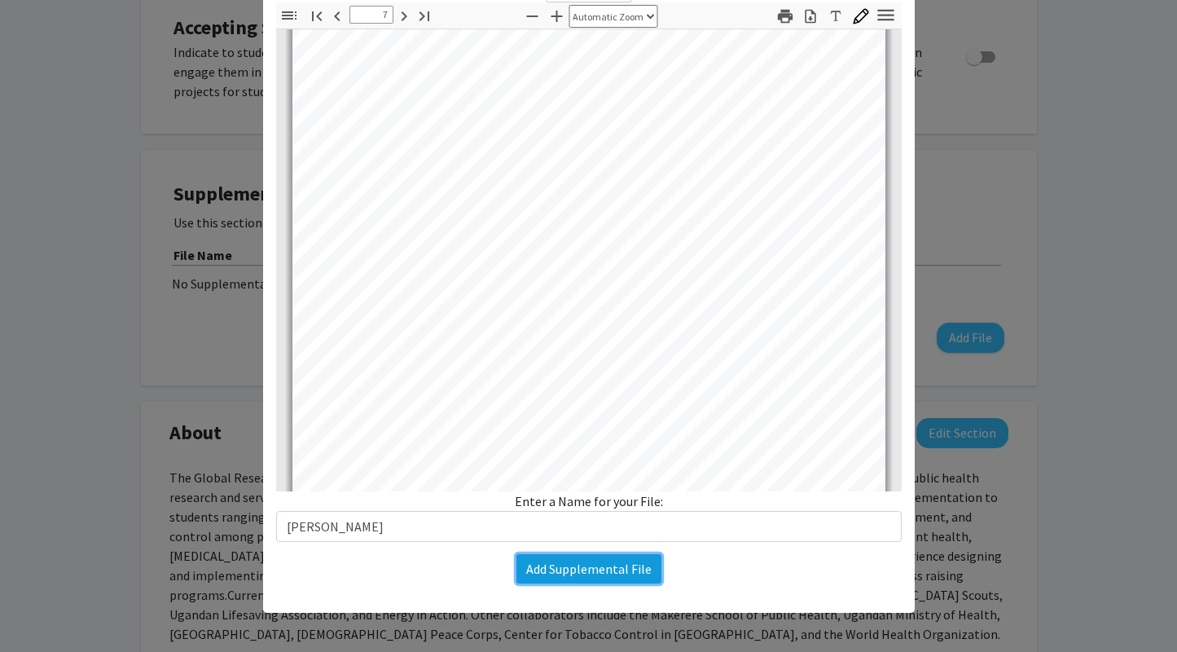
click at [601, 576] on button "Add Supplemental File" at bounding box center [589, 568] width 145 height 29
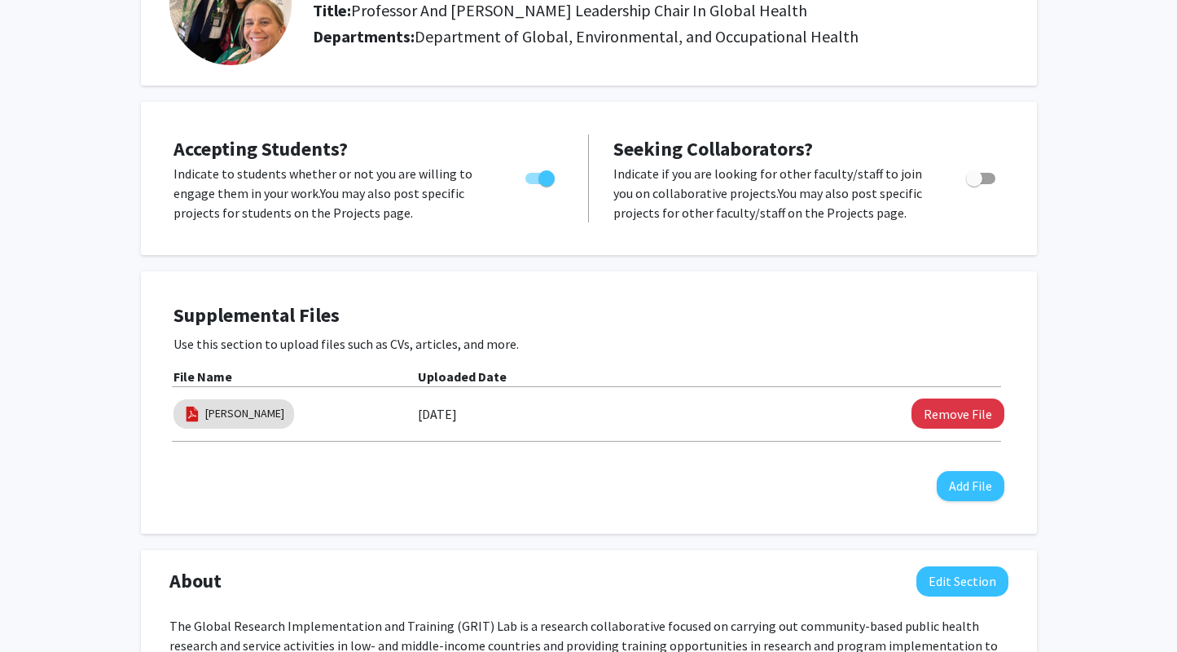
scroll to position [0, 0]
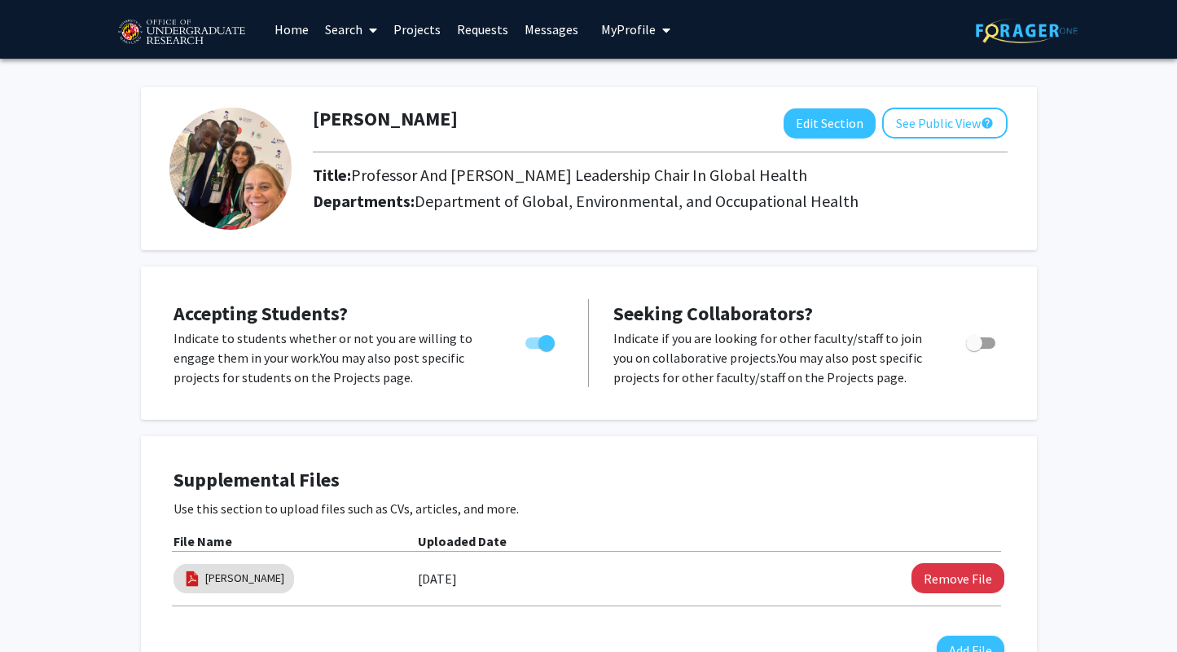
click at [407, 38] on link "Projects" at bounding box center [417, 29] width 64 height 57
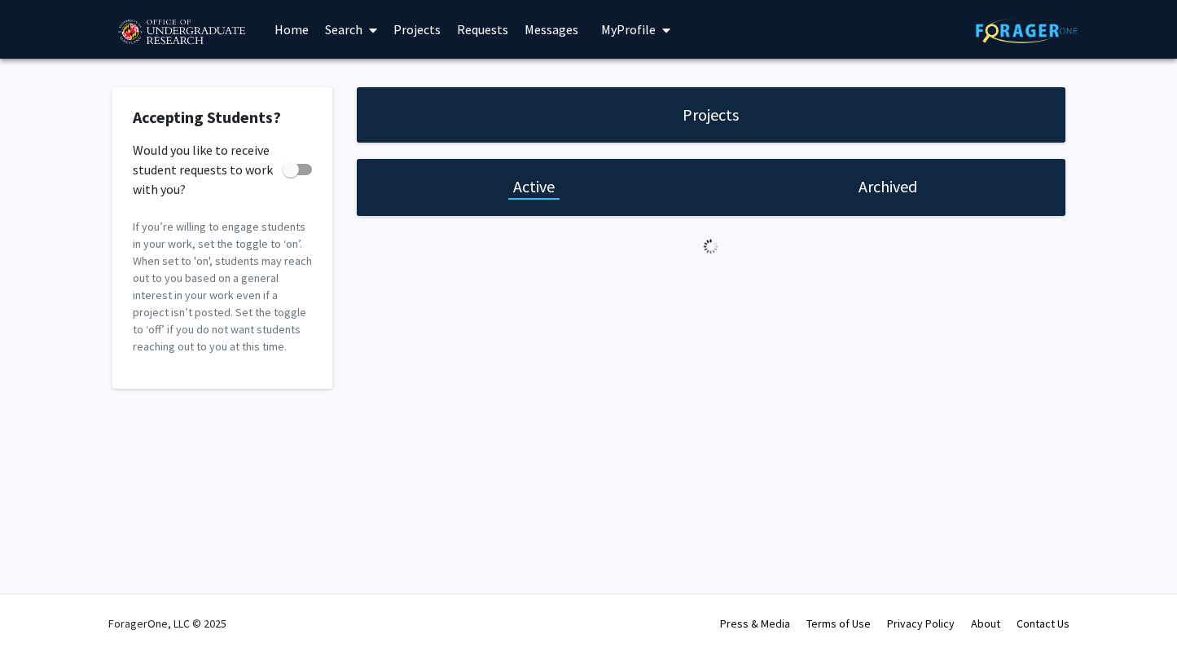
checkbox input "true"
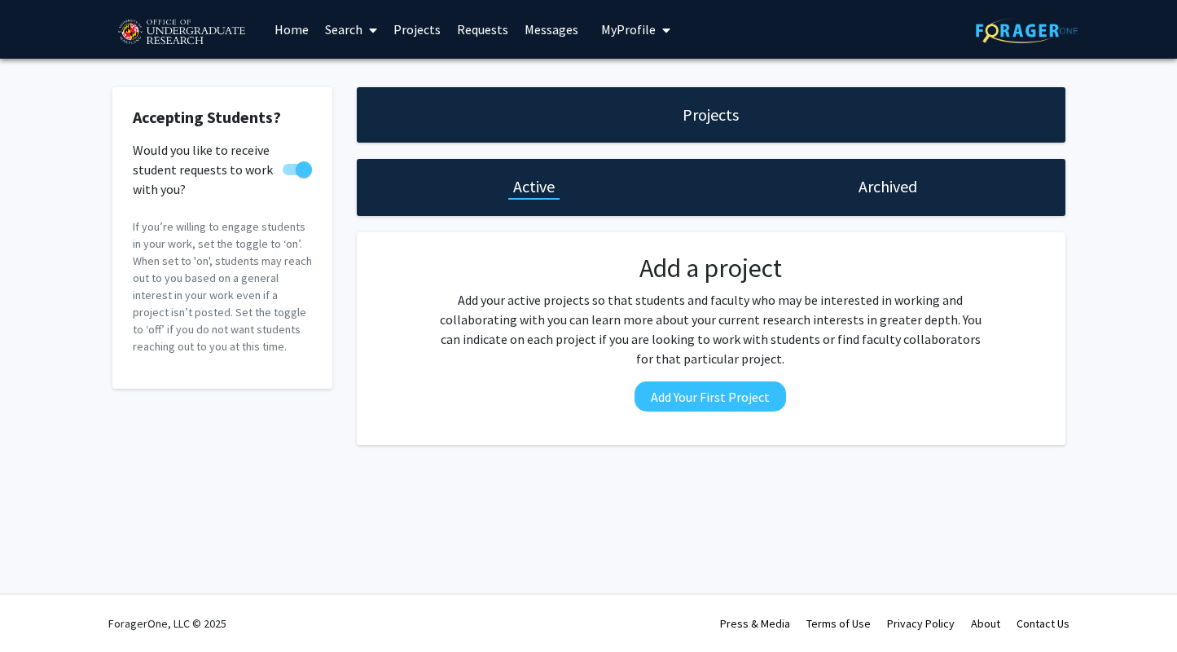
click at [467, 29] on link "Requests" at bounding box center [483, 29] width 68 height 57
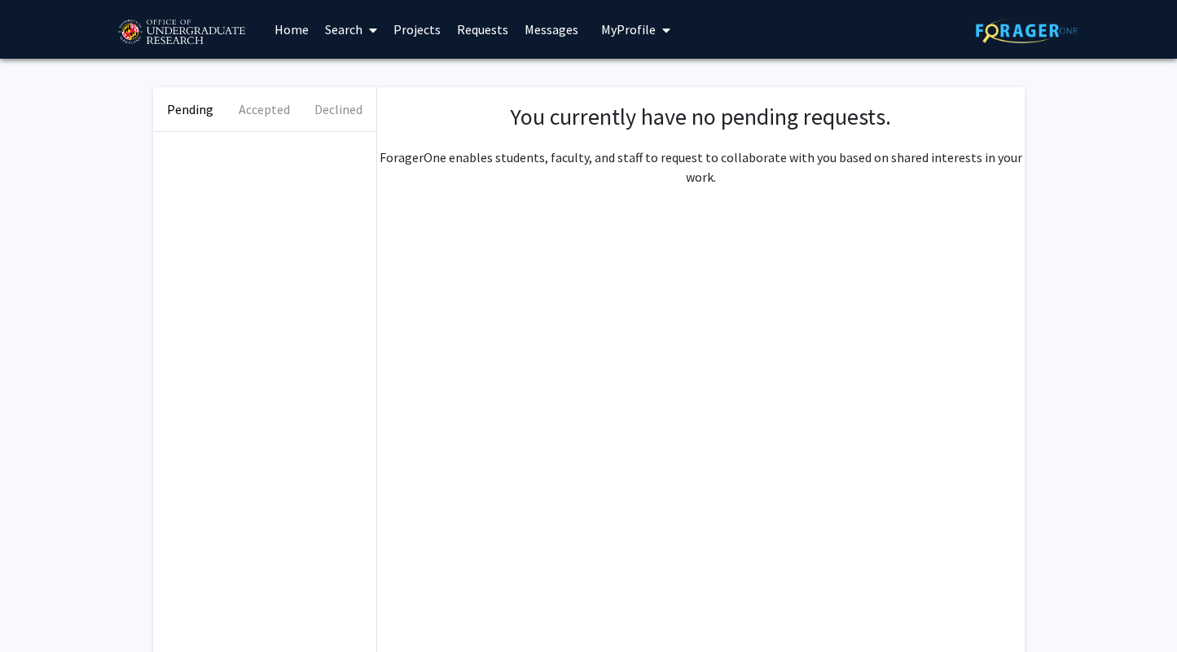
click at [537, 29] on link "Messages" at bounding box center [552, 29] width 70 height 57
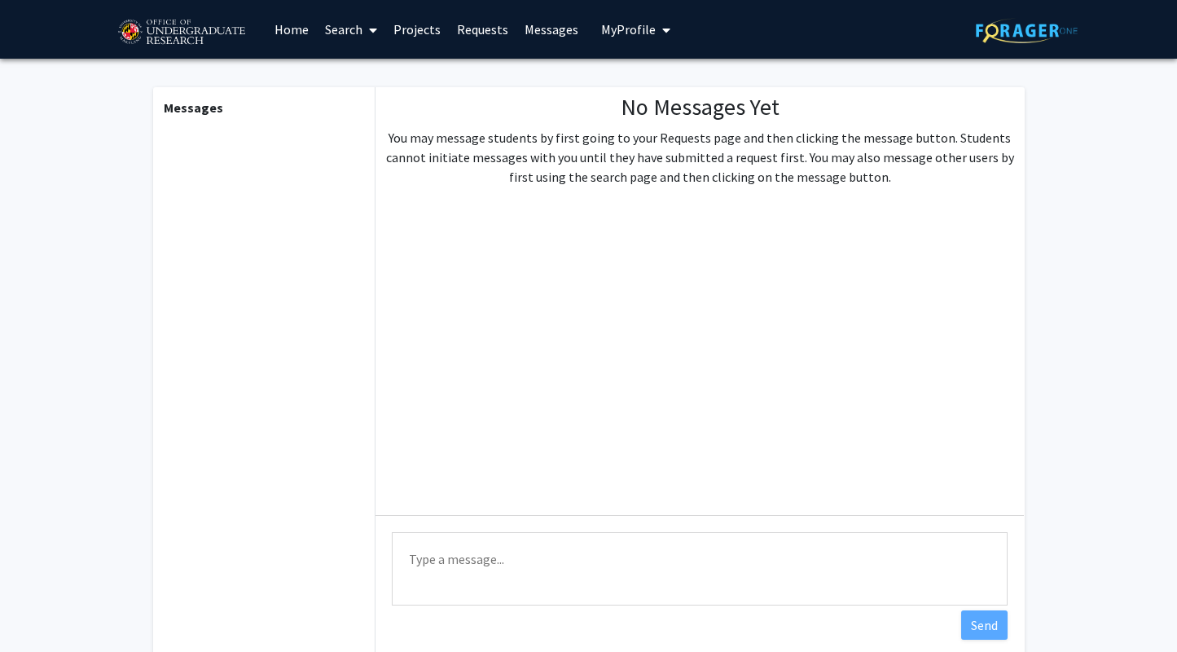
click at [468, 28] on link "Requests" at bounding box center [483, 29] width 68 height 57
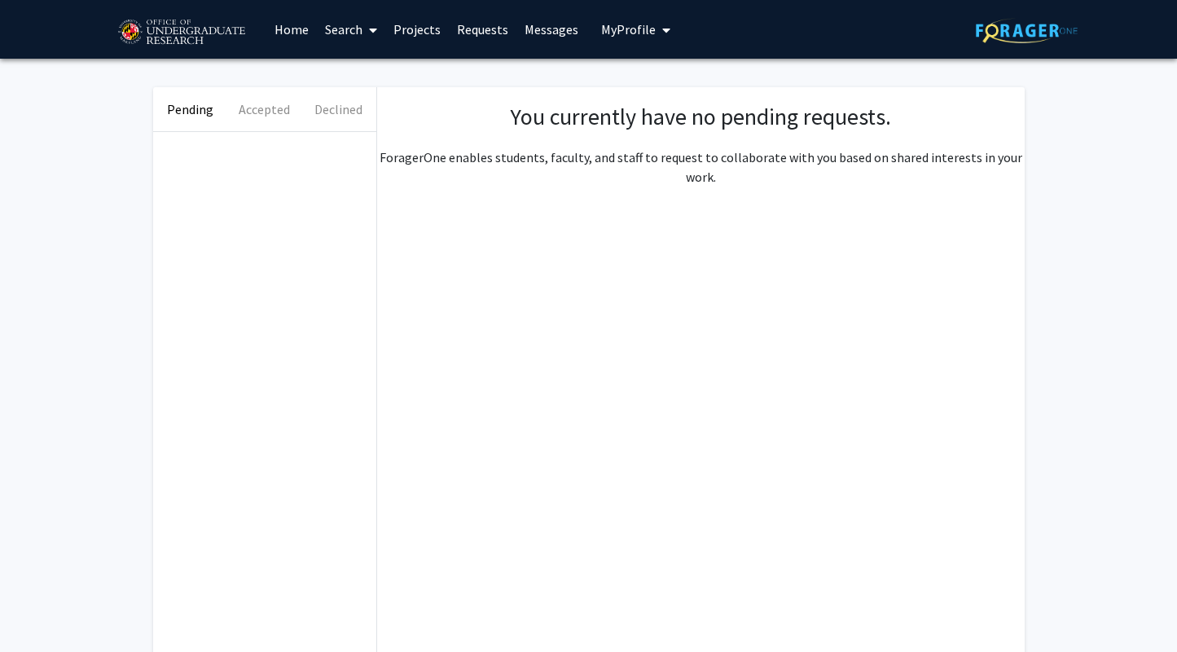
click at [410, 27] on link "Projects" at bounding box center [417, 29] width 64 height 57
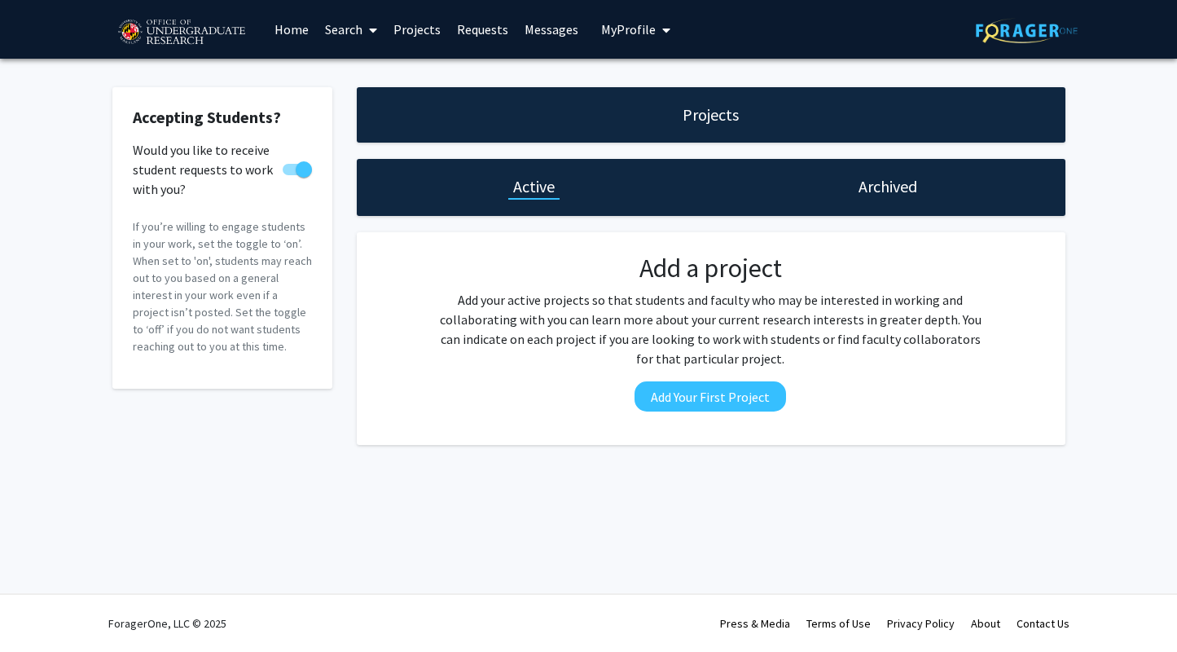
click at [347, 26] on link "Search" at bounding box center [351, 29] width 68 height 57
click at [358, 69] on span "Faculty/Staff" at bounding box center [377, 75] width 120 height 33
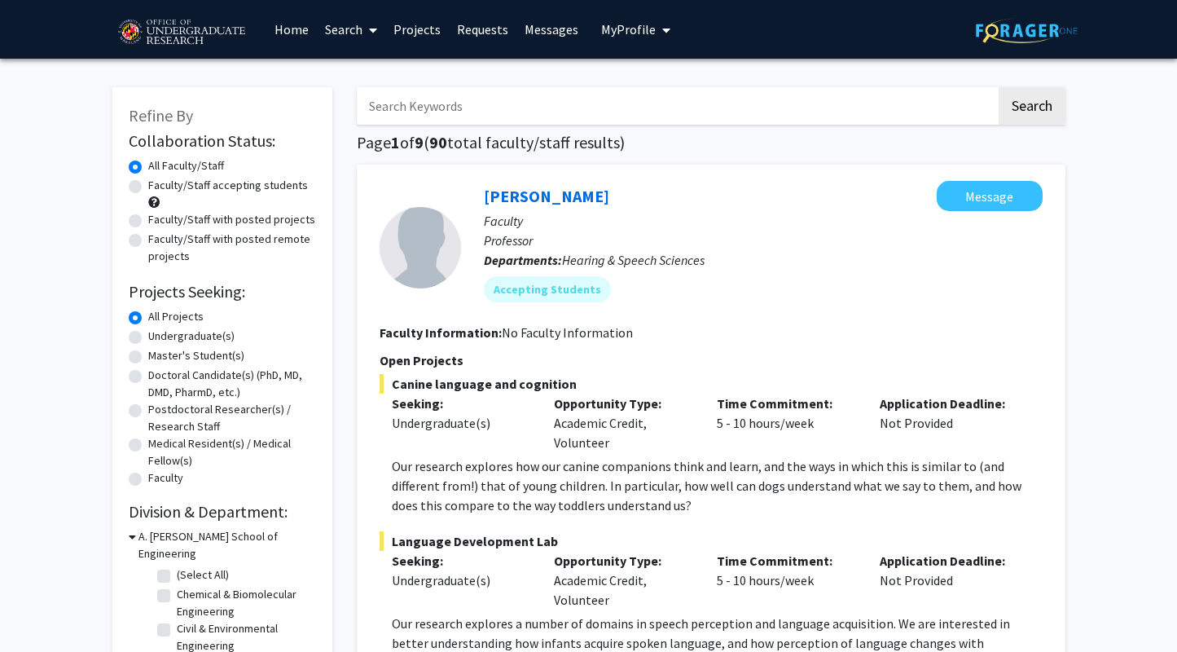
click at [413, 37] on link "Projects" at bounding box center [417, 29] width 64 height 57
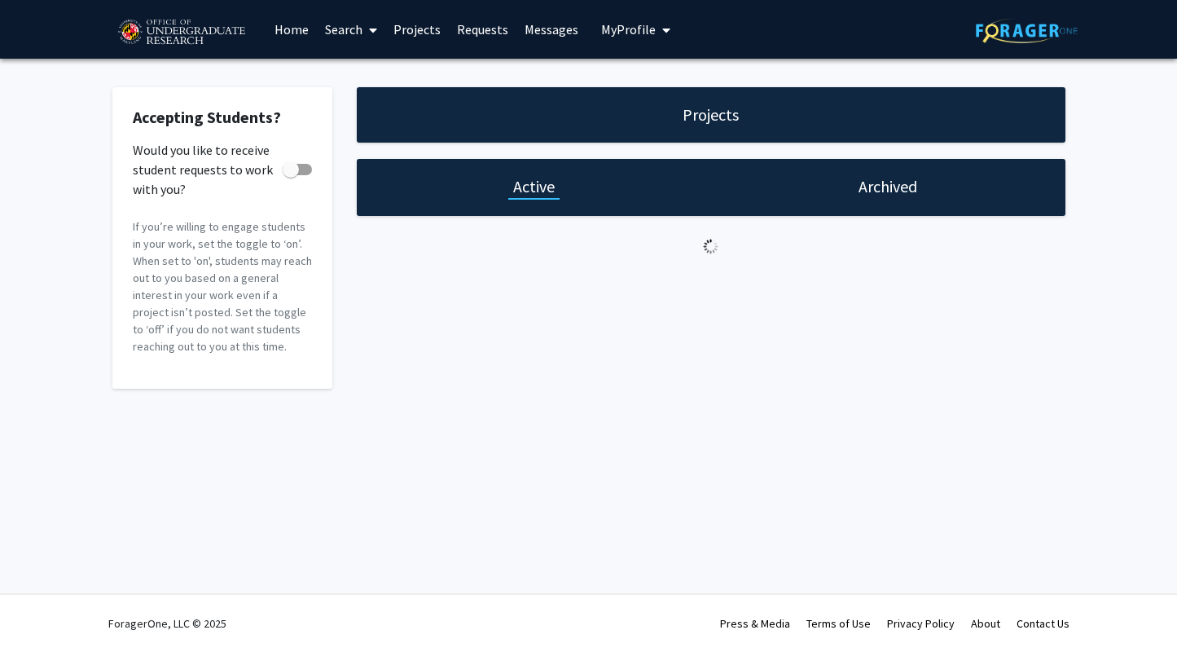
checkbox input "true"
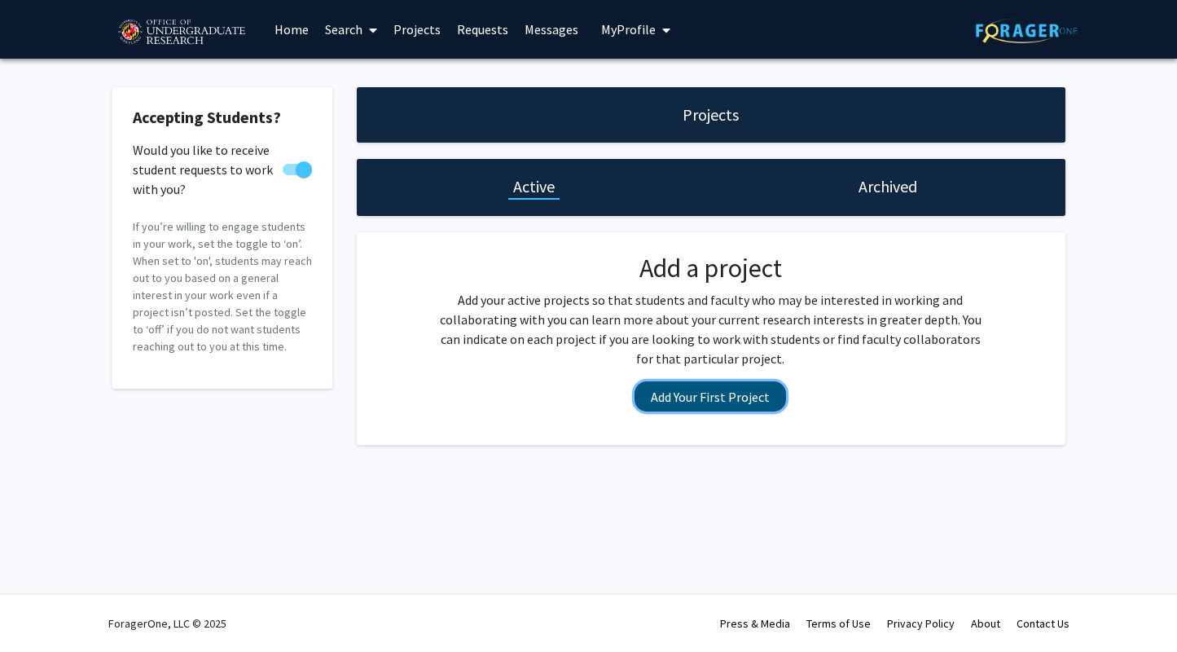
click at [707, 404] on button "Add Your First Project" at bounding box center [711, 396] width 152 height 30
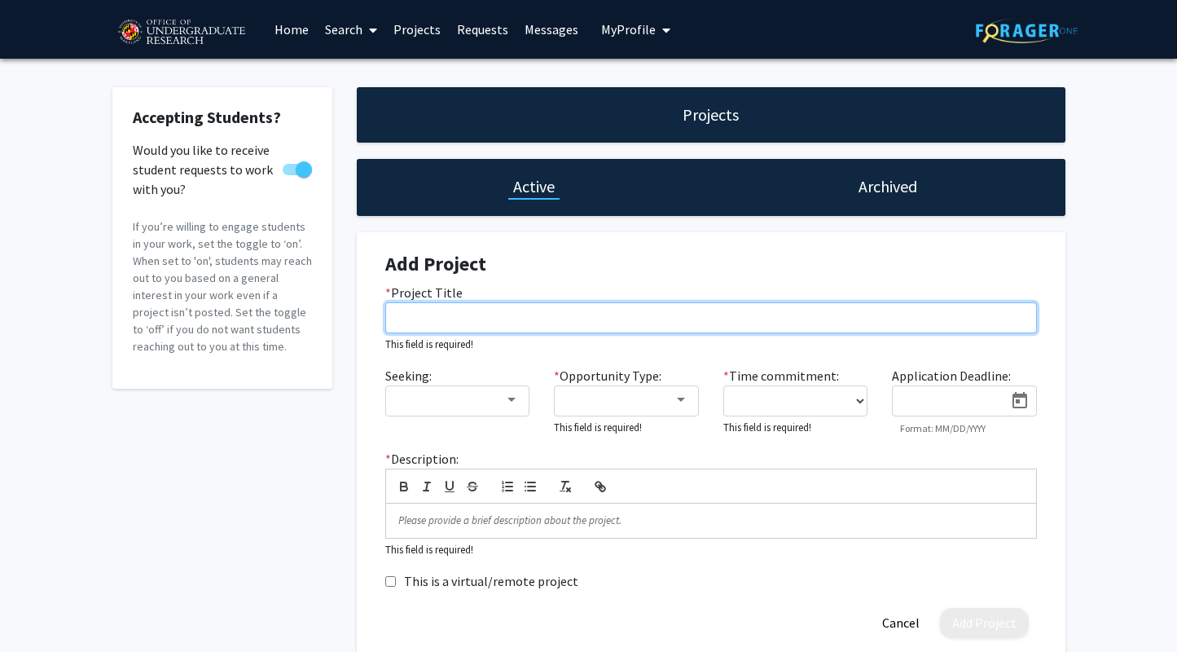
click at [610, 319] on input "* Project Title" at bounding box center [711, 317] width 652 height 31
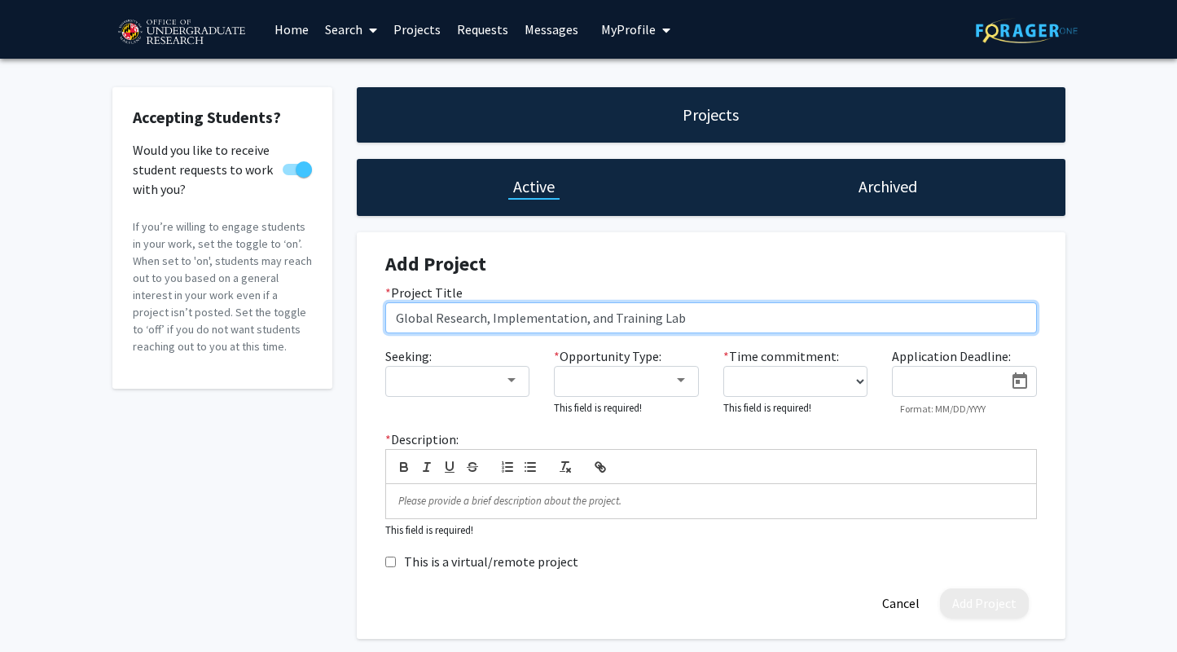
type input "Global Research, Implementation, and Training Lab"
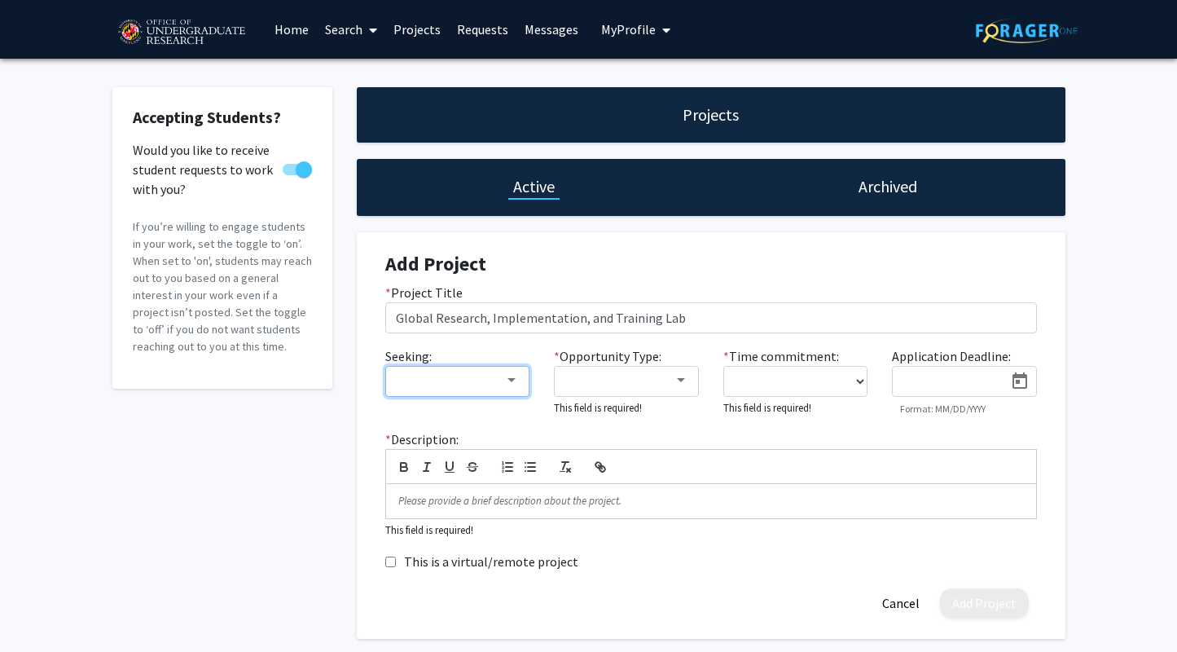
click at [494, 387] on div at bounding box center [450, 381] width 109 height 20
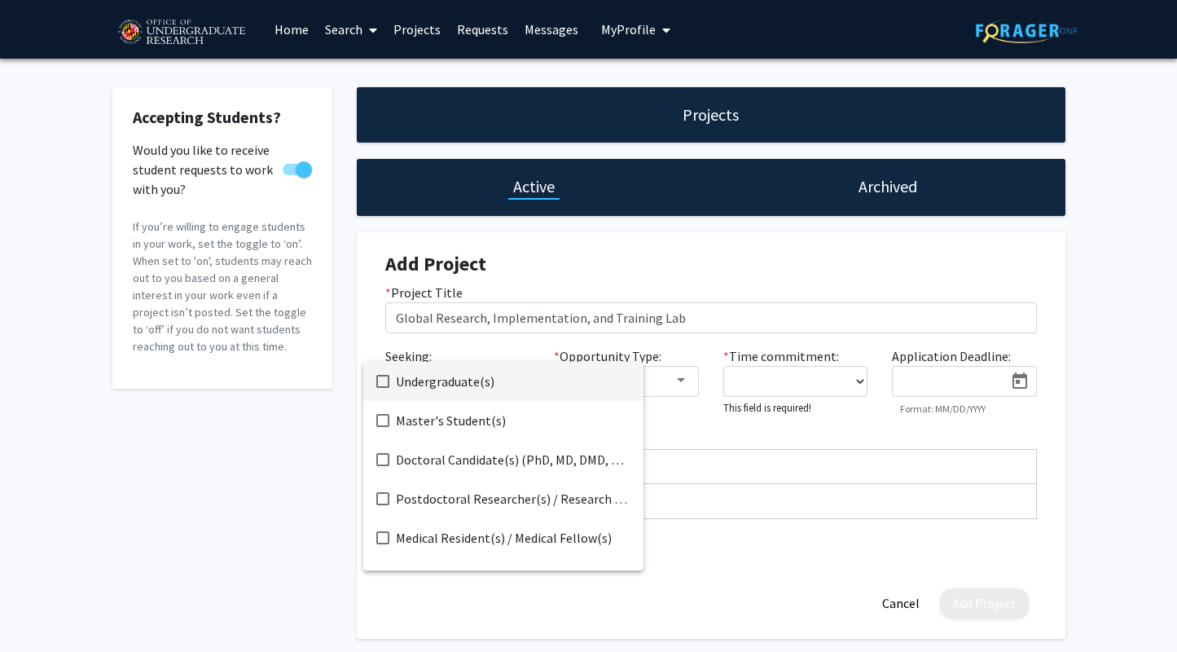
click at [372, 389] on mat-option "Undergraduate(s)" at bounding box center [503, 381] width 280 height 39
click at [373, 422] on mat-option "Master's Student(s)" at bounding box center [503, 420] width 280 height 39
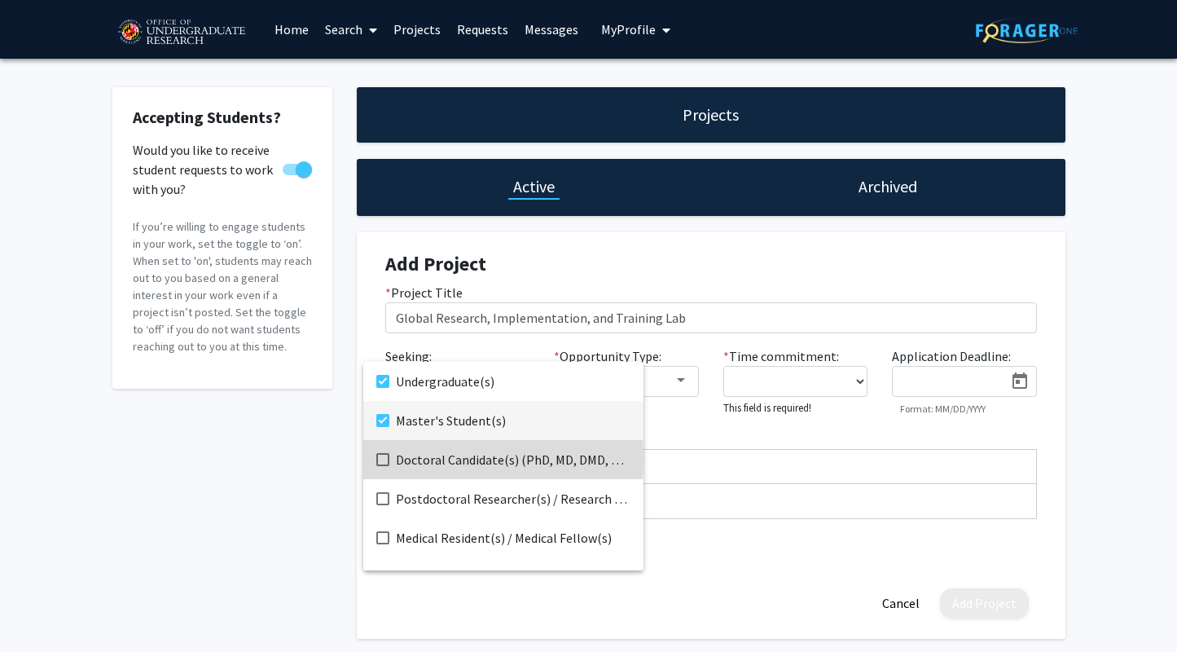
click at [383, 459] on mat-pseudo-checkbox at bounding box center [382, 459] width 13 height 13
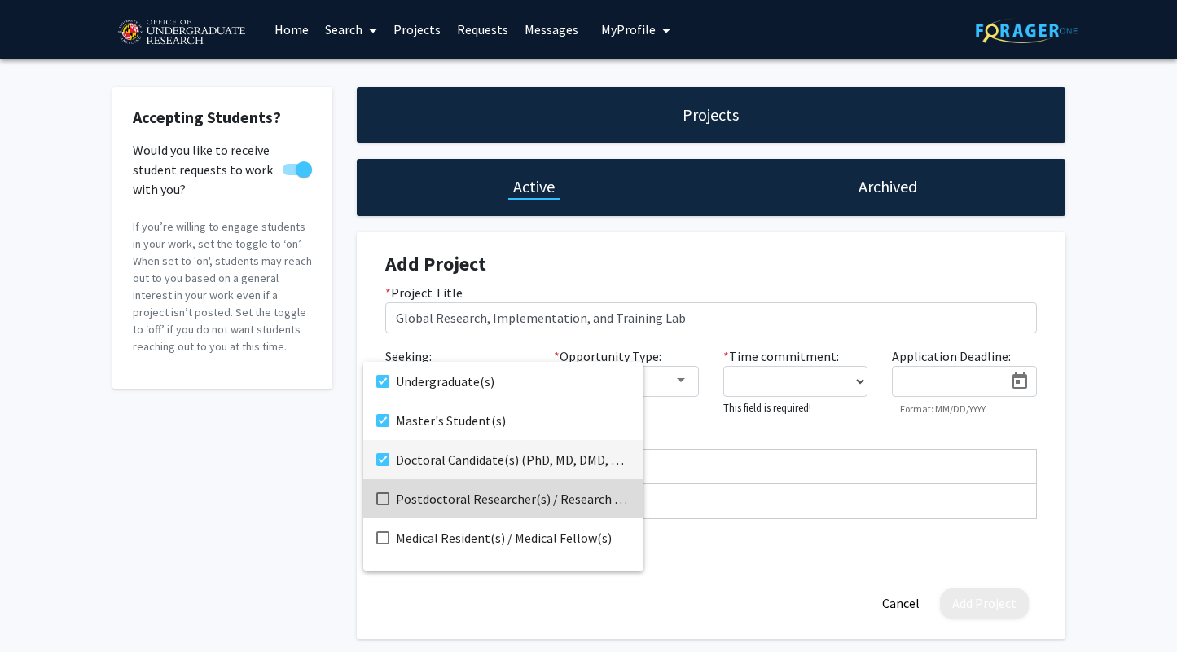
click at [380, 497] on mat-pseudo-checkbox at bounding box center [382, 498] width 13 height 13
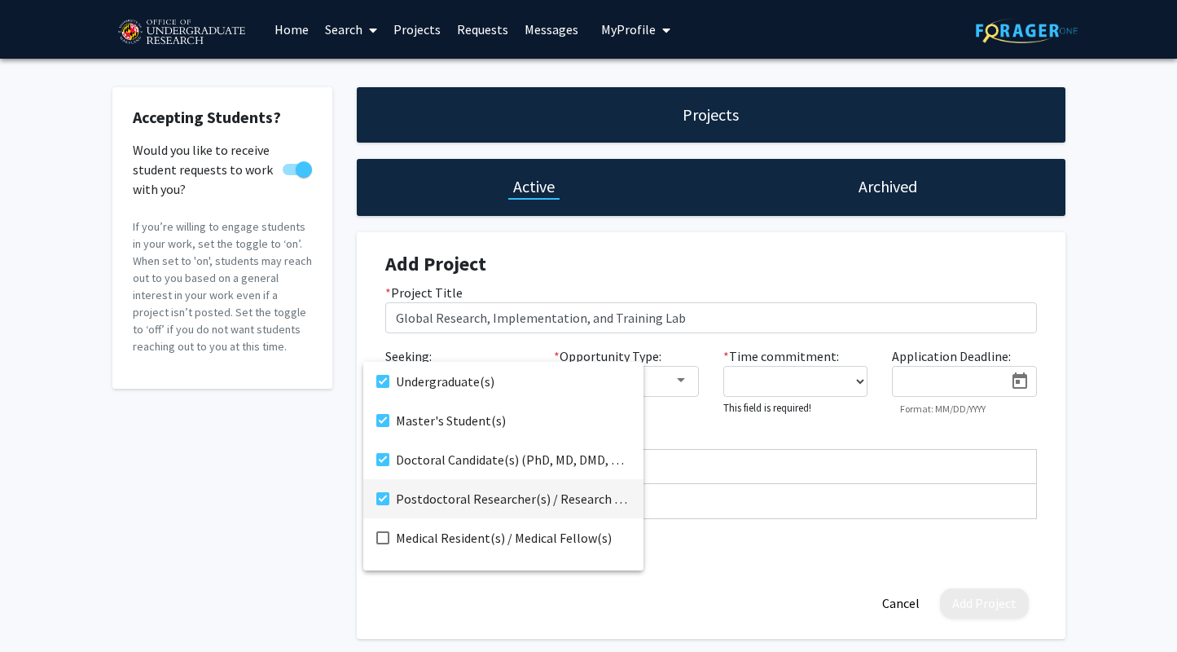
click at [688, 402] on div at bounding box center [588, 326] width 1177 height 652
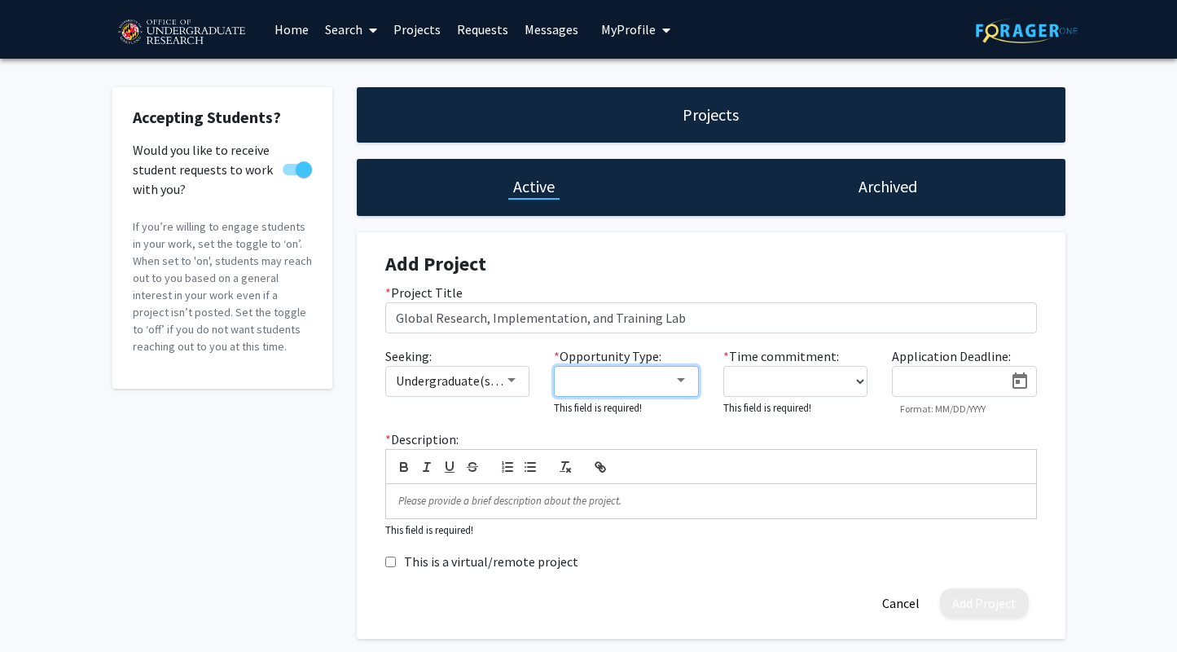
click at [681, 375] on div at bounding box center [681, 380] width 15 height 13
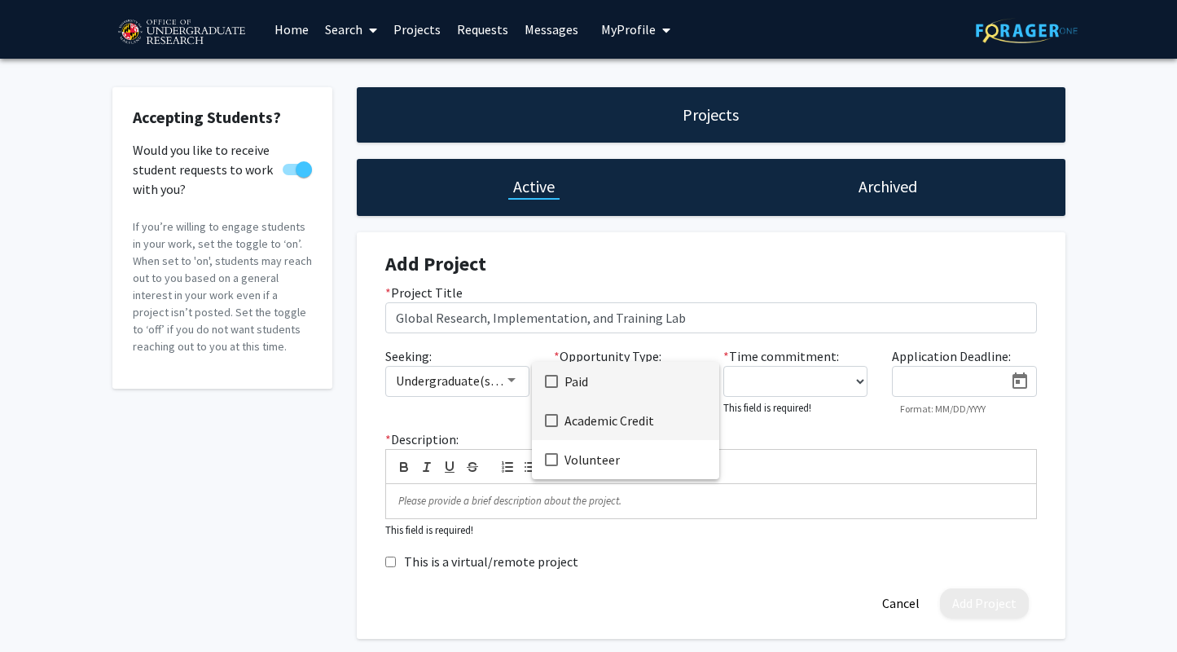
click at [662, 424] on span "Academic Credit" at bounding box center [636, 420] width 142 height 39
click at [645, 462] on span "Volunteer" at bounding box center [636, 459] width 142 height 39
click at [565, 390] on span "Paid" at bounding box center [636, 381] width 142 height 39
click at [849, 380] on div at bounding box center [588, 326] width 1177 height 652
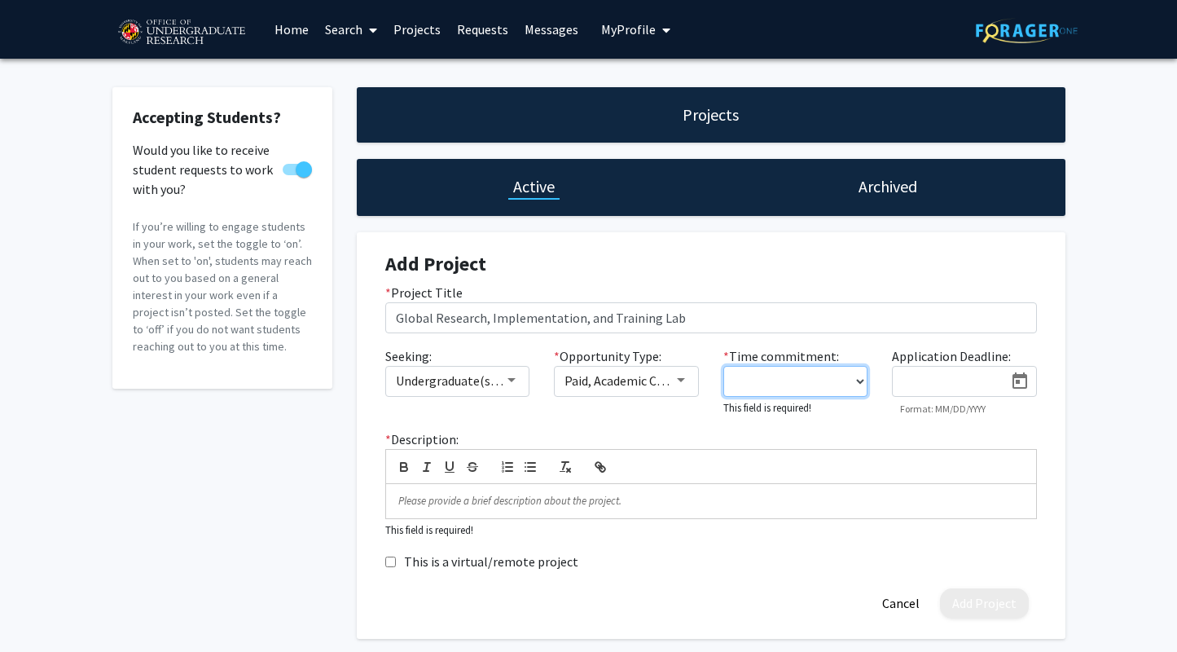
click at [849, 380] on select "0 - 5 hours/week 5 - 10 hours/week 10 - 15 hours/week 15 - 20 hours/week 20 - 3…" at bounding box center [796, 381] width 145 height 31
select select "5 - 10"
click at [724, 366] on select "0 - 5 hours/week 5 - 10 hours/week 10 - 15 hours/week 15 - 20 hours/week 20 - 3…" at bounding box center [796, 381] width 145 height 31
click at [976, 382] on input at bounding box center [952, 382] width 103 height 15
click at [1023, 385] on icon "Open calendar" at bounding box center [1020, 382] width 20 height 20
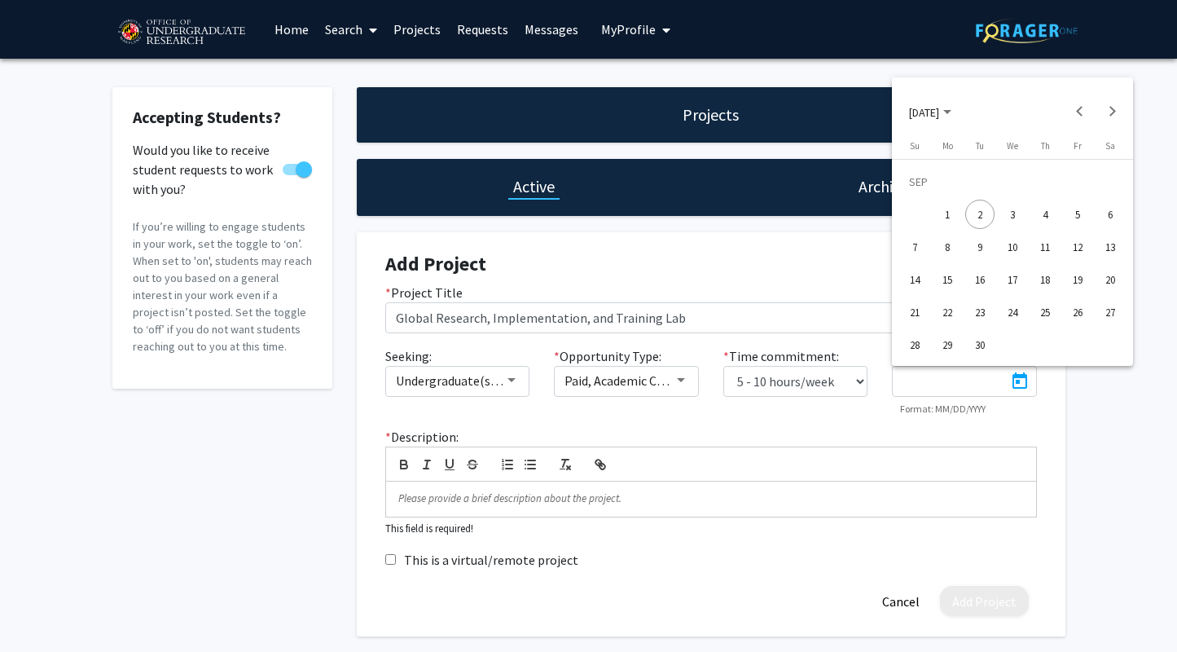
click at [838, 460] on div at bounding box center [588, 326] width 1177 height 652
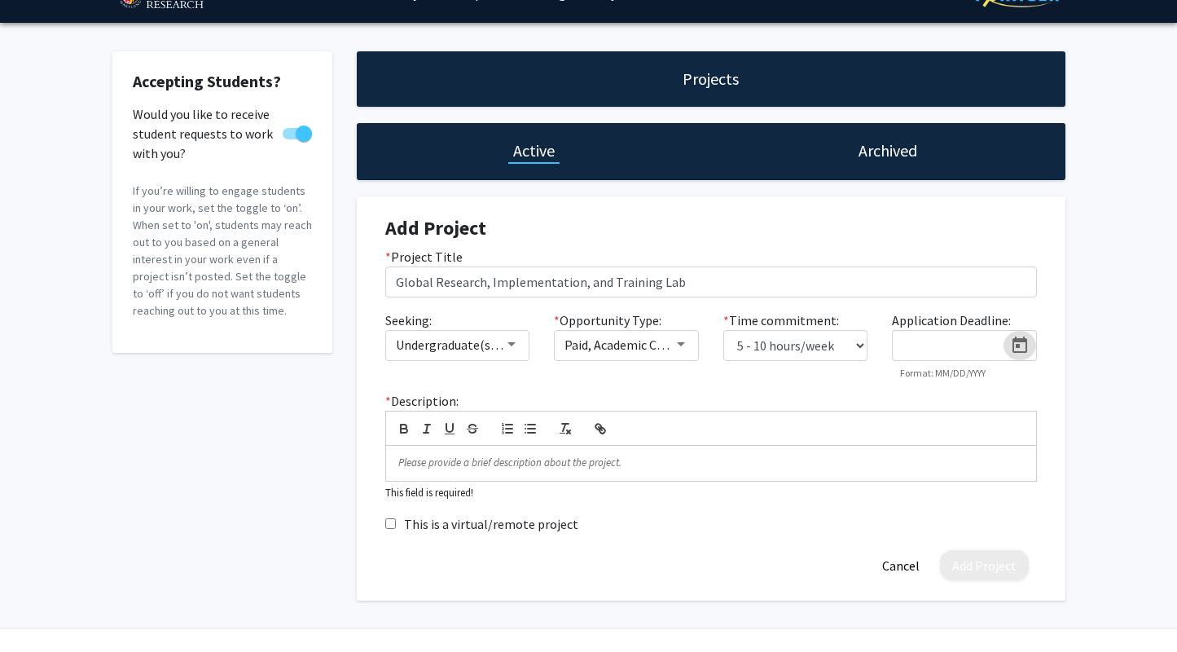
scroll to position [71, 0]
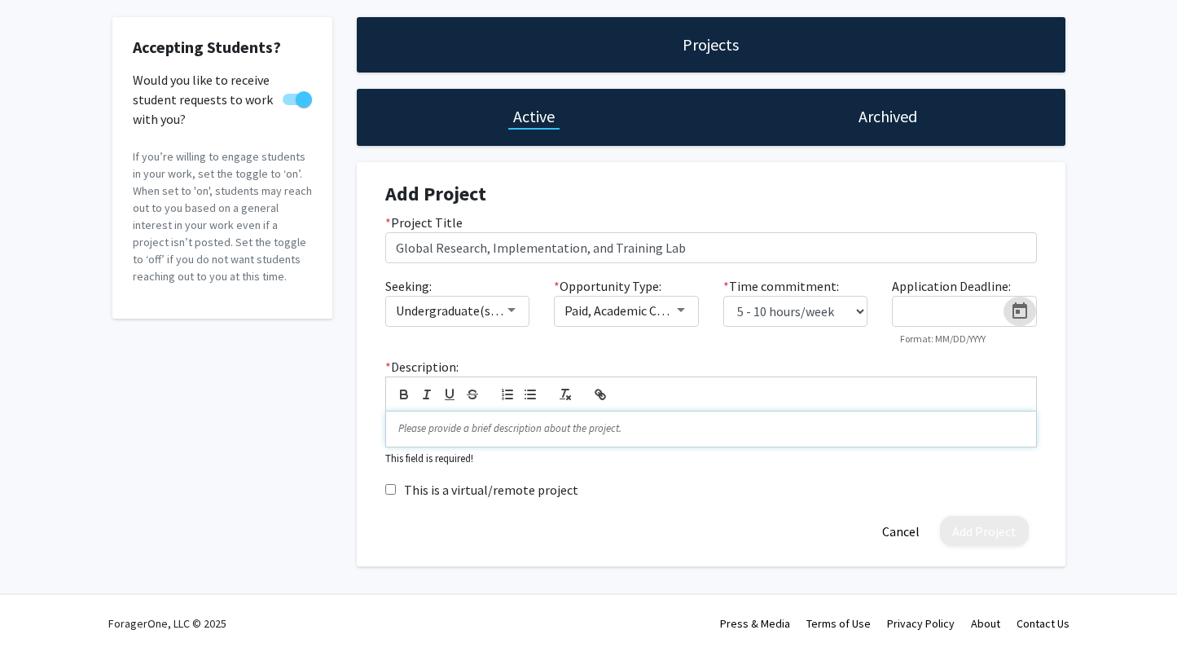
click at [513, 424] on p at bounding box center [711, 428] width 626 height 15
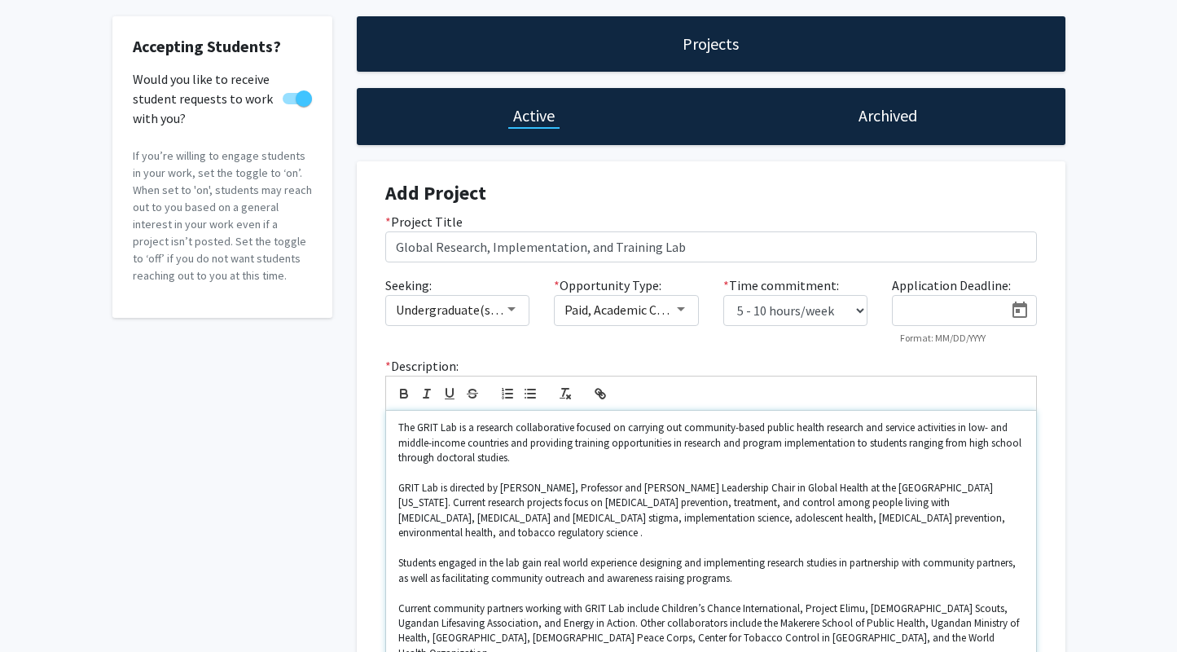
click at [397, 483] on div "The GRIT Lab is a research collaborative focused on carrying out community-base…" at bounding box center [711, 548] width 650 height 275
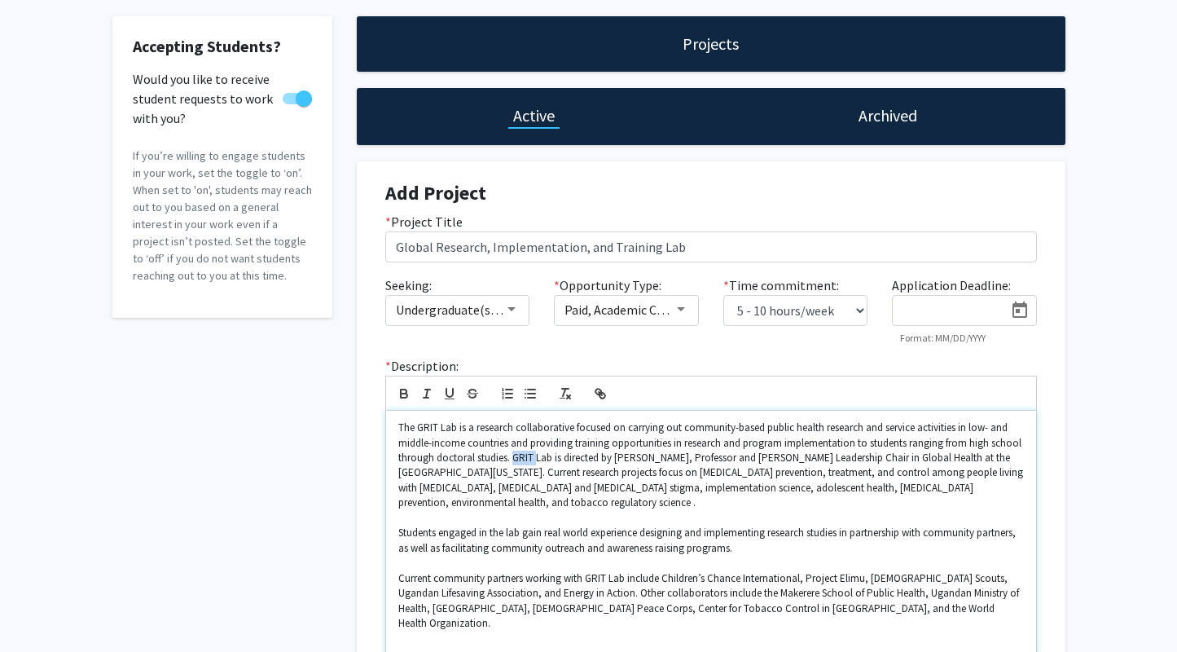
drag, startPoint x: 514, startPoint y: 456, endPoint x: 535, endPoint y: 466, distance: 23.3
click at [535, 466] on span "The GRIT Lab is a research collaborative focused on carrying out community-base…" at bounding box center [711, 464] width 627 height 89
click at [536, 473] on span "The GRIT Lab is a research collaborative focused on carrying out community-base…" at bounding box center [711, 464] width 627 height 89
click at [398, 526] on span "Students engaged in the lab gain real world experience designing and implementi…" at bounding box center [708, 540] width 620 height 29
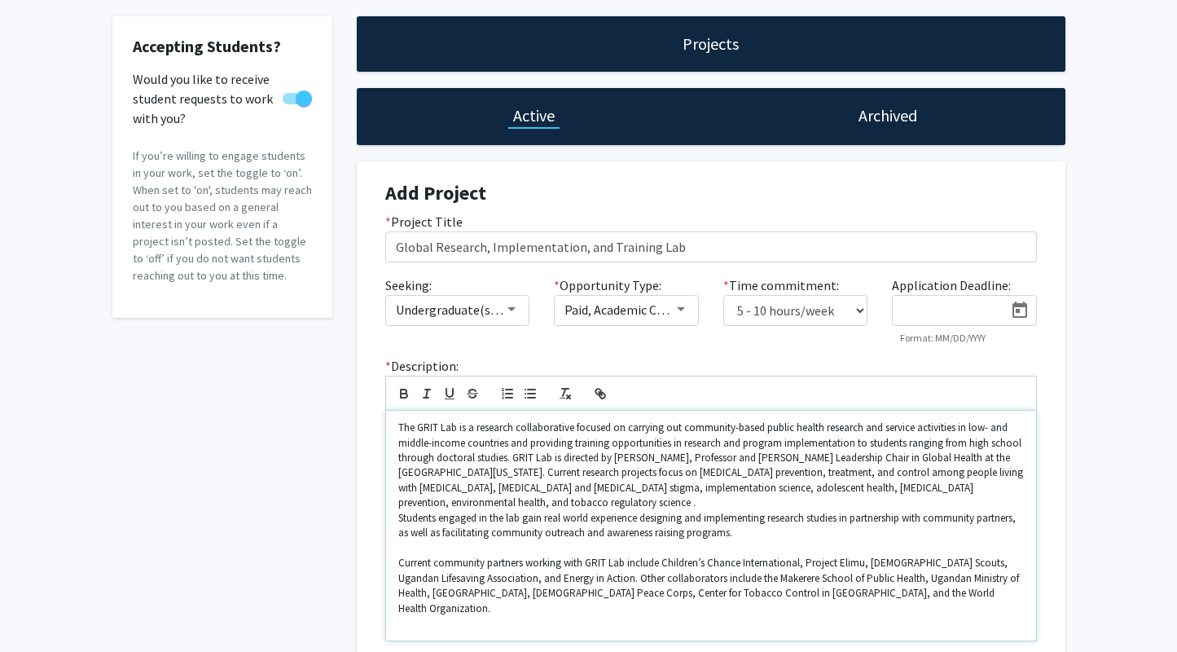
click at [397, 552] on div "The GRIT Lab is a research collaborative focused on carrying out community-base…" at bounding box center [711, 526] width 650 height 230
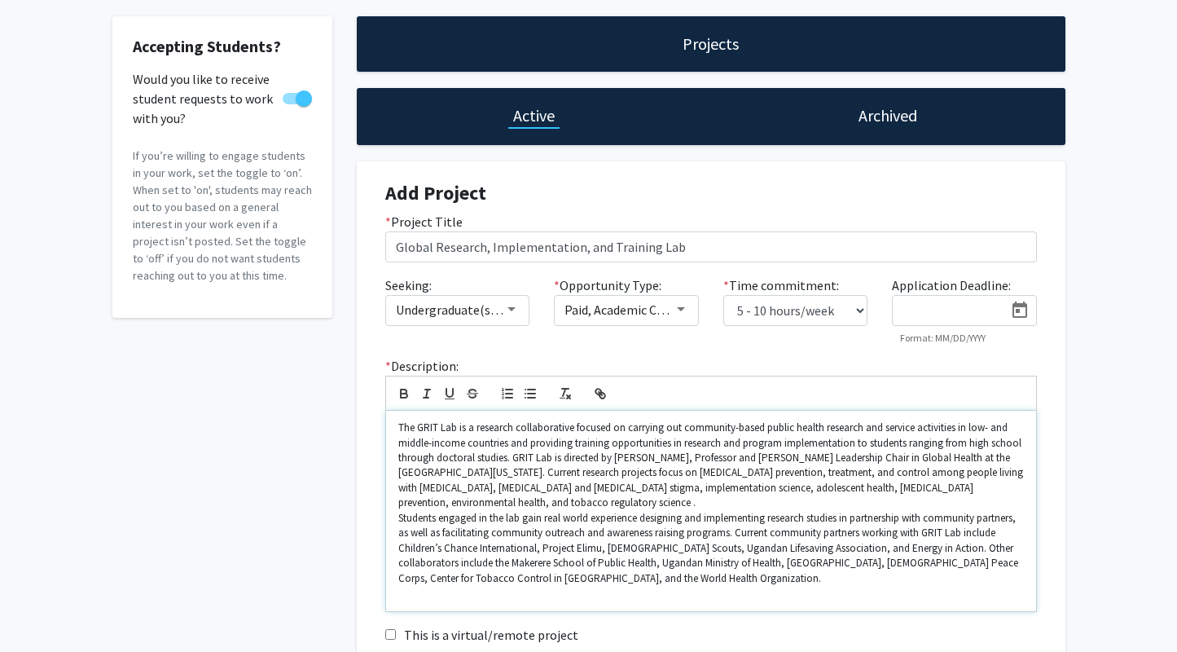
click at [397, 503] on div "The GRIT Lab is a research collaborative focused on carrying out community-base…" at bounding box center [711, 511] width 650 height 200
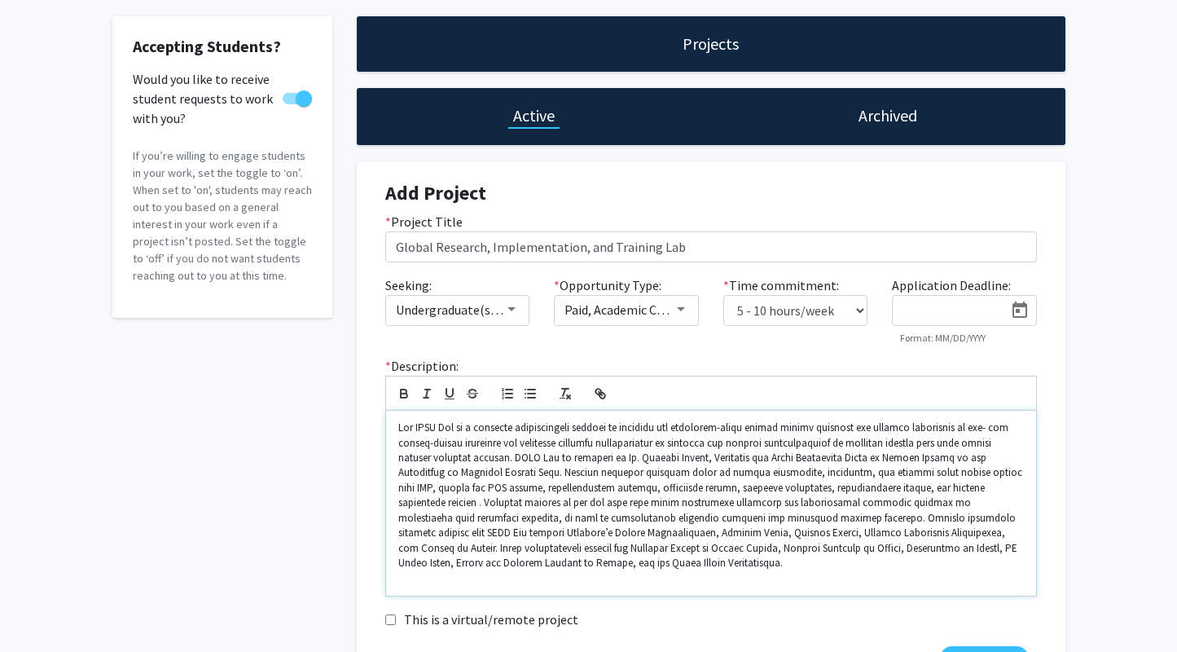
click at [394, 511] on div at bounding box center [711, 503] width 650 height 185
click at [985, 488] on span at bounding box center [711, 494] width 627 height 149
click at [870, 543] on span at bounding box center [711, 494] width 627 height 149
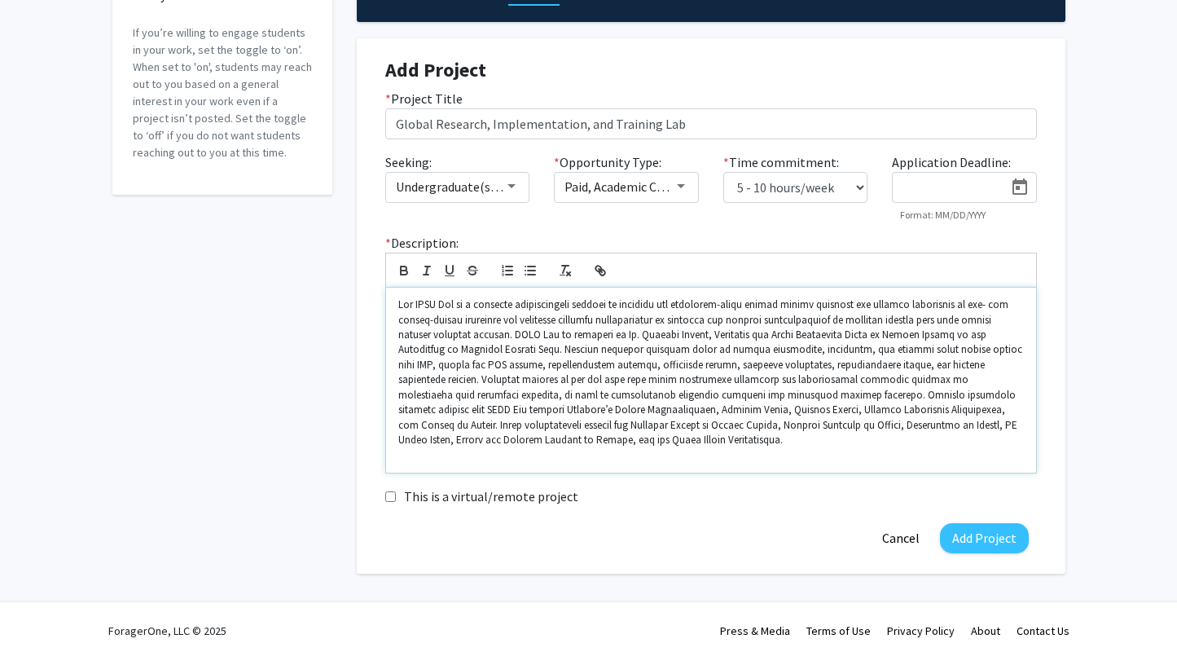
scroll to position [201, 0]
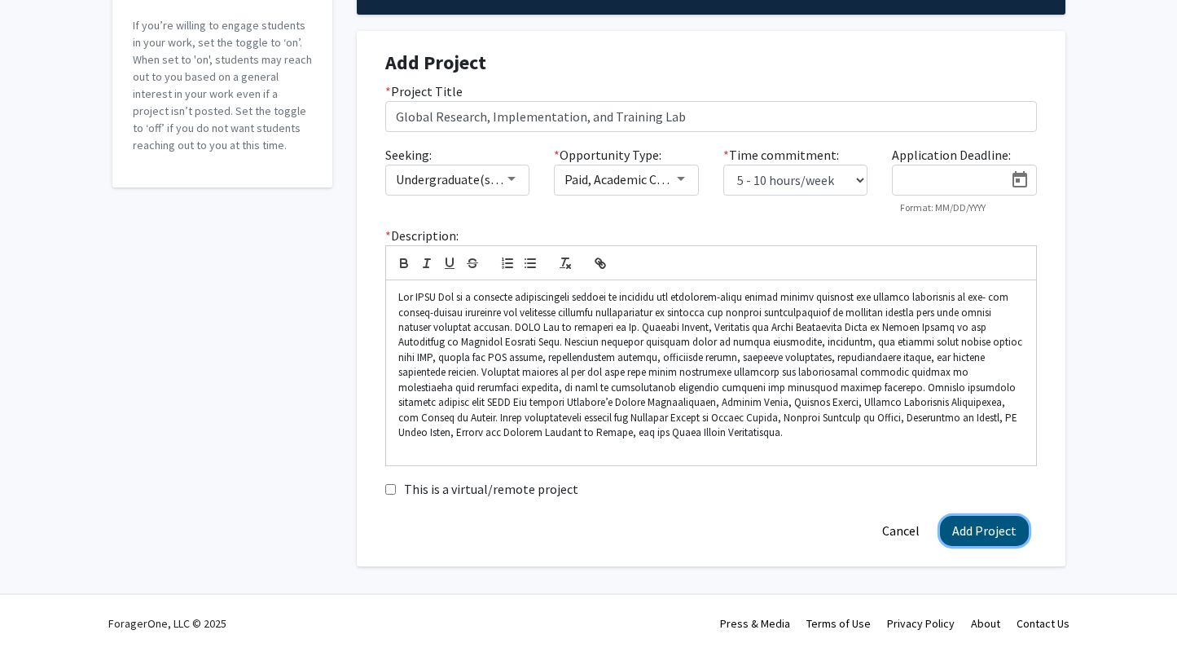
click at [998, 533] on button "Add Project" at bounding box center [984, 531] width 89 height 30
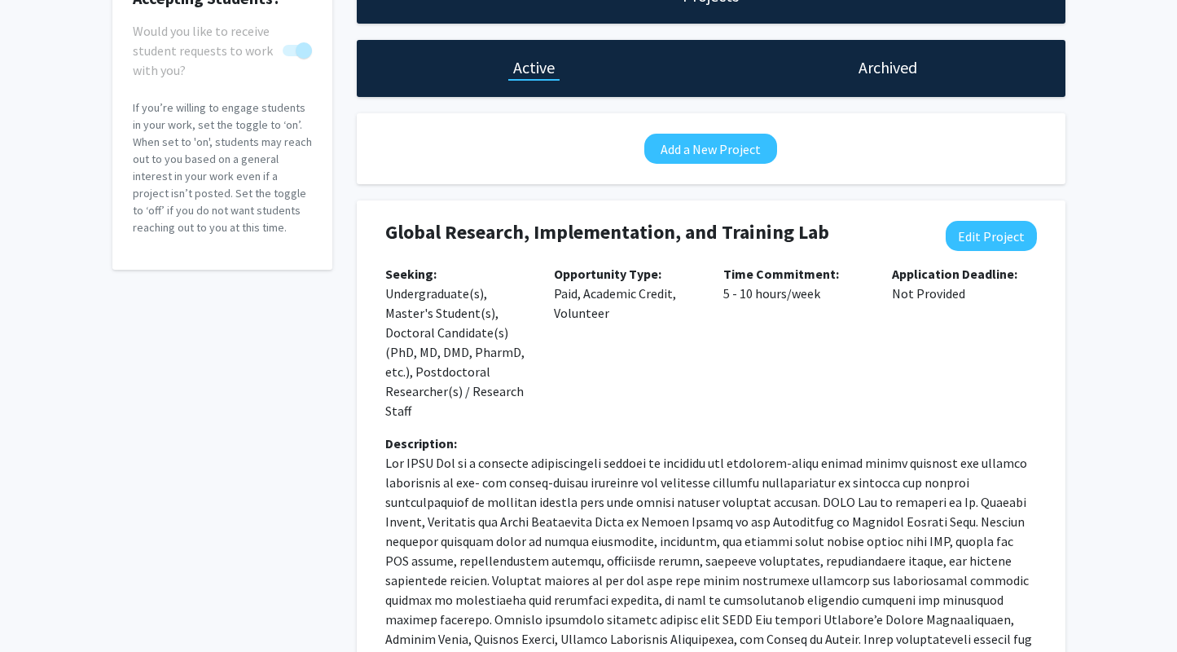
scroll to position [0, 0]
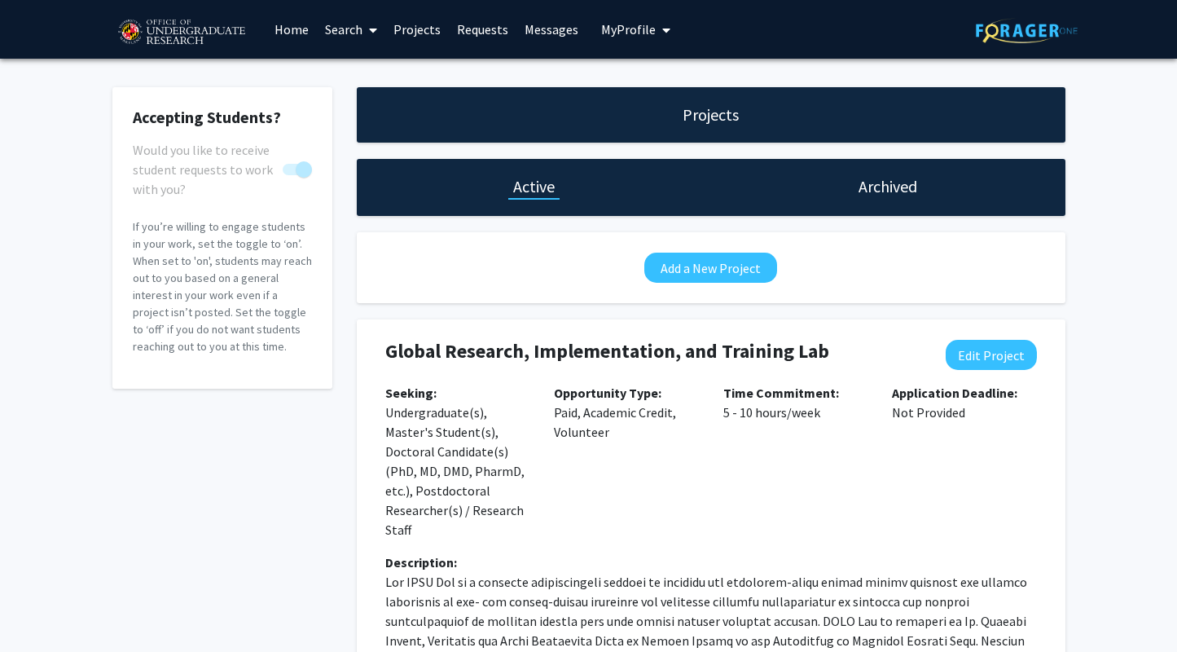
click at [340, 29] on link "Search" at bounding box center [351, 29] width 68 height 57
click at [352, 63] on span "Faculty/Staff" at bounding box center [377, 75] width 120 height 33
